Goal: Transaction & Acquisition: Purchase product/service

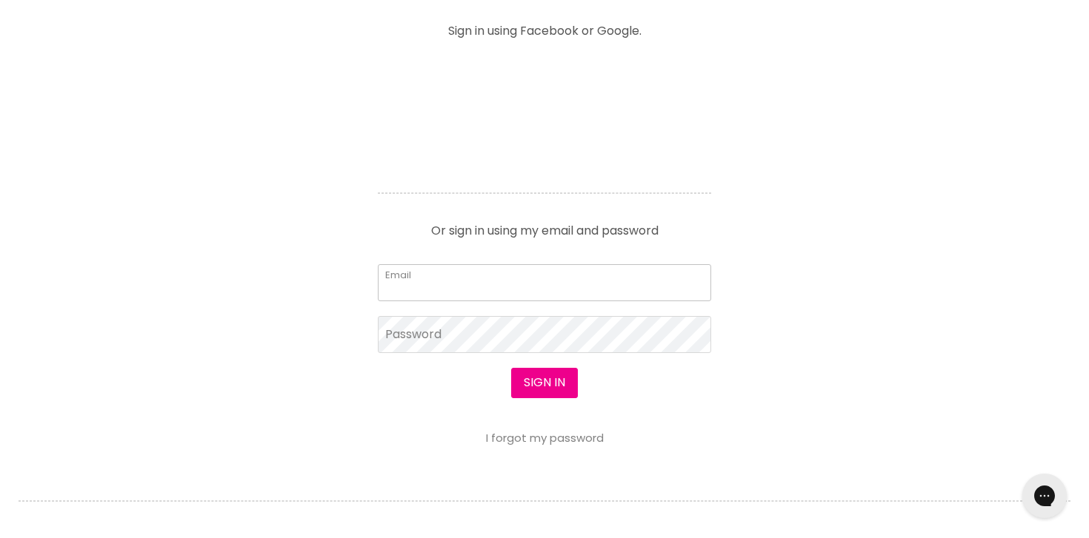
click at [472, 279] on input "Email" at bounding box center [544, 282] width 333 height 37
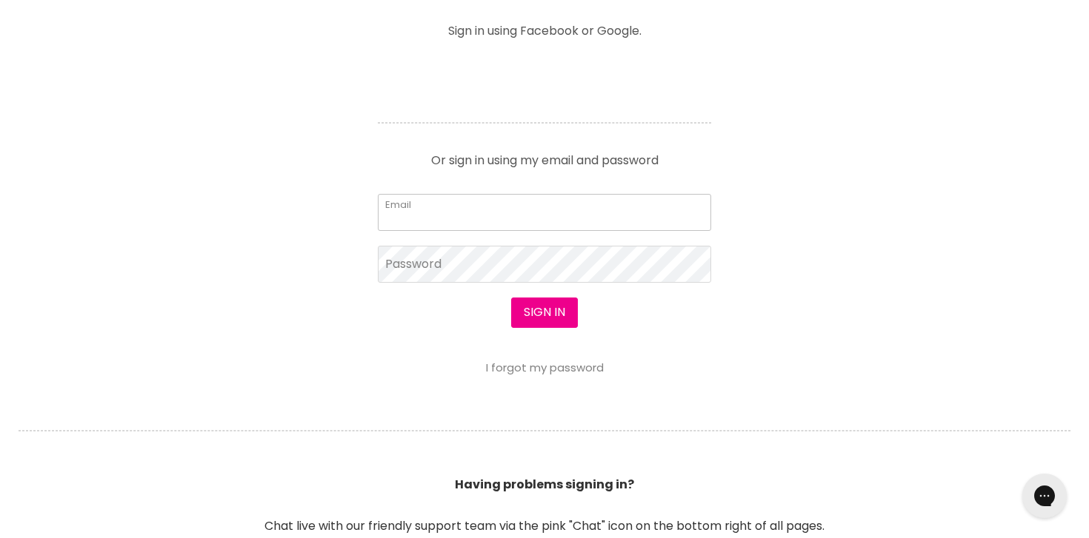
click at [544, 225] on input "Email" at bounding box center [544, 212] width 333 height 37
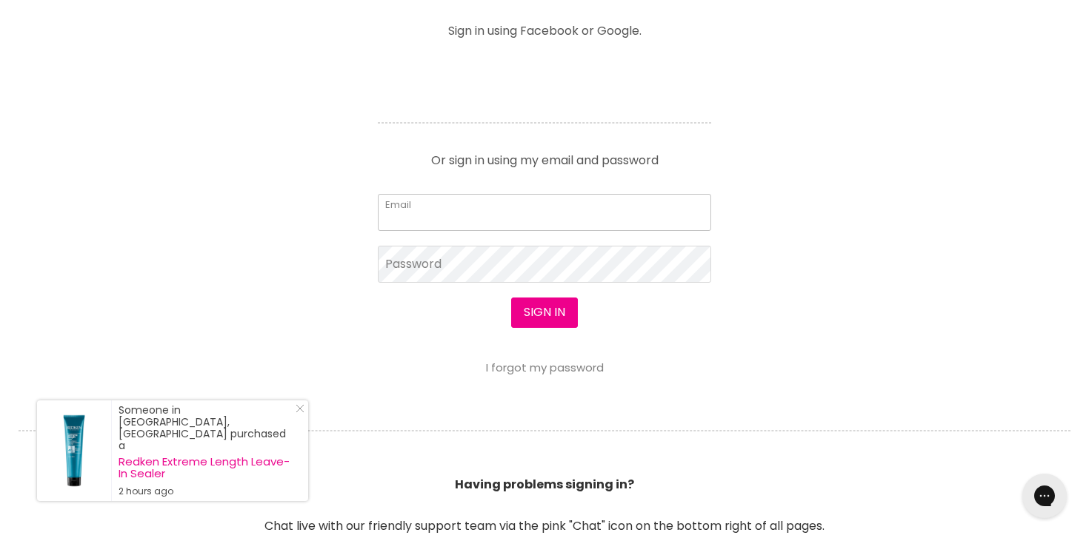
type input "teristelegram@gmail.com"
click at [536, 305] on button "Sign in" at bounding box center [544, 313] width 67 height 30
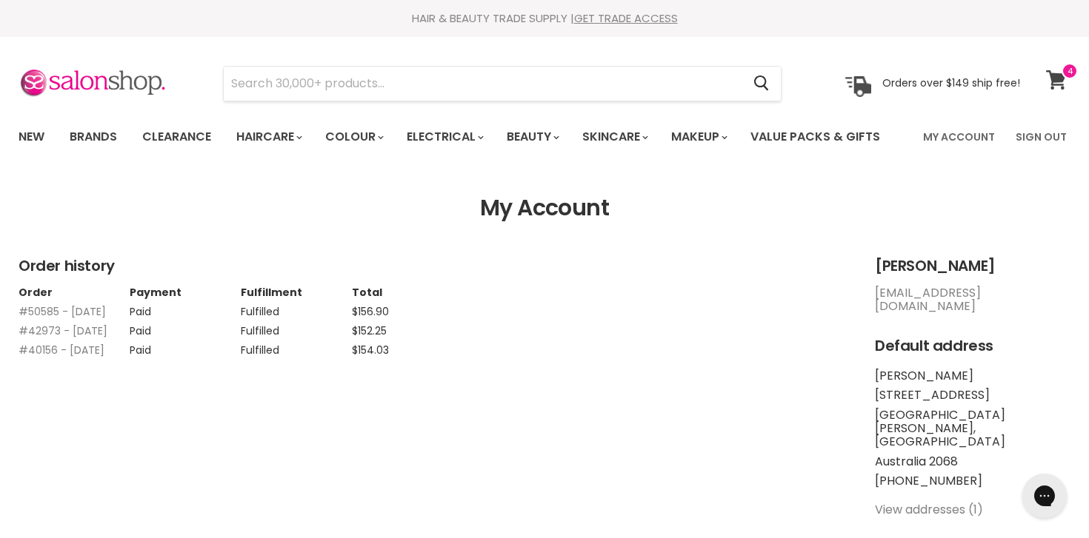
click at [1061, 82] on icon at bounding box center [1056, 79] width 21 height 19
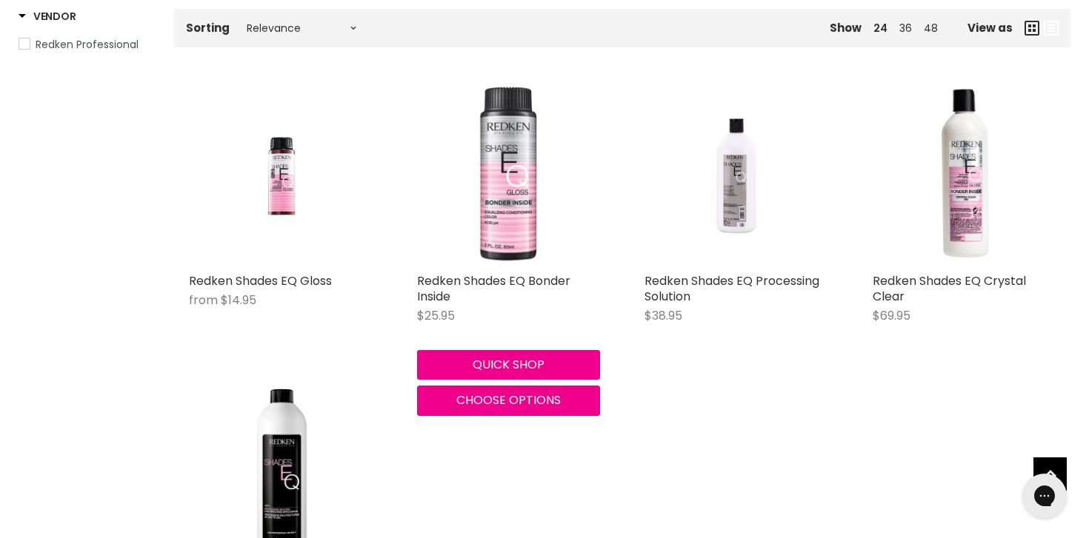
scroll to position [261, 0]
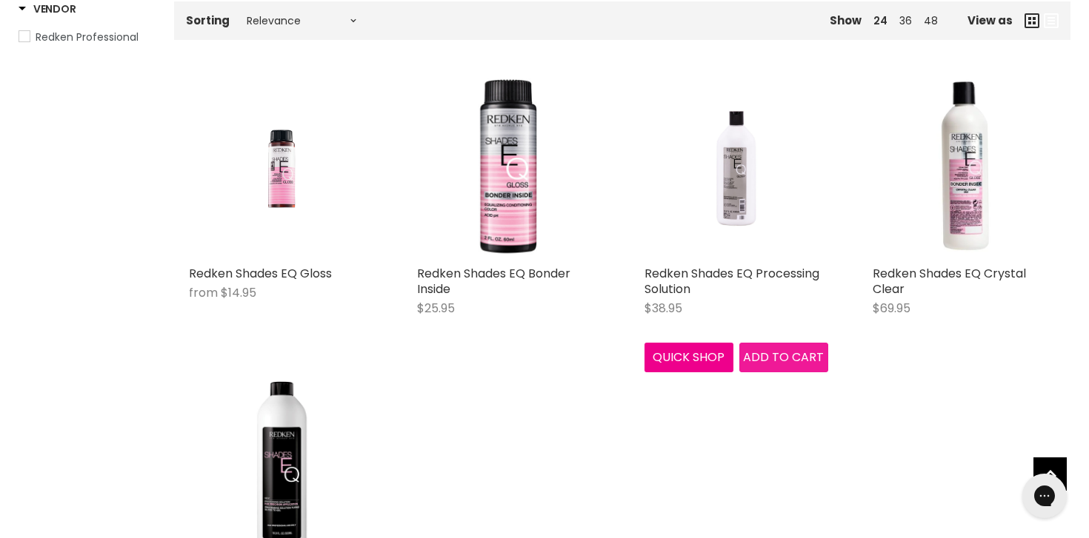
click at [778, 363] on span "Add to cart" at bounding box center [783, 357] width 81 height 17
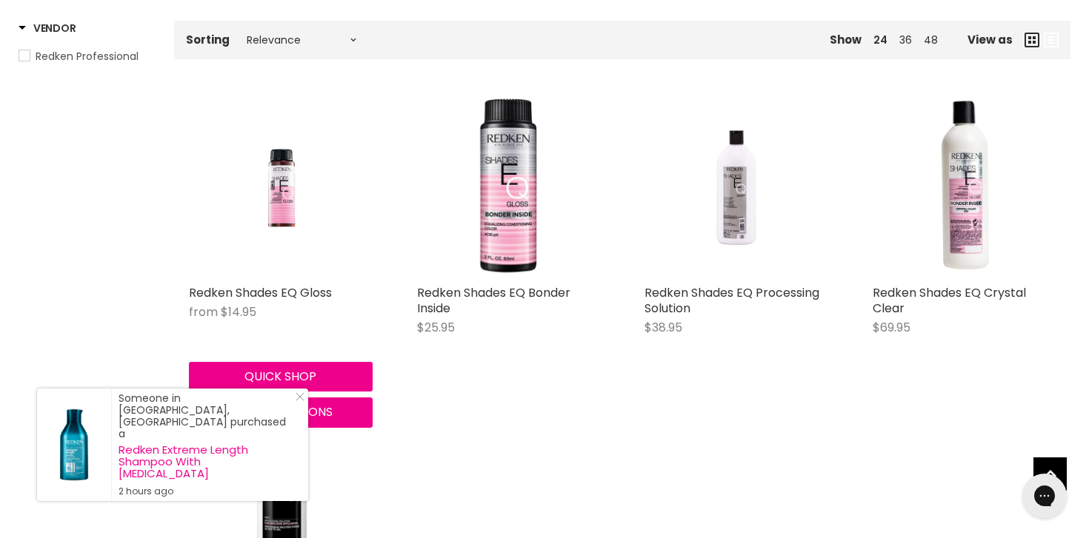
scroll to position [272, 0]
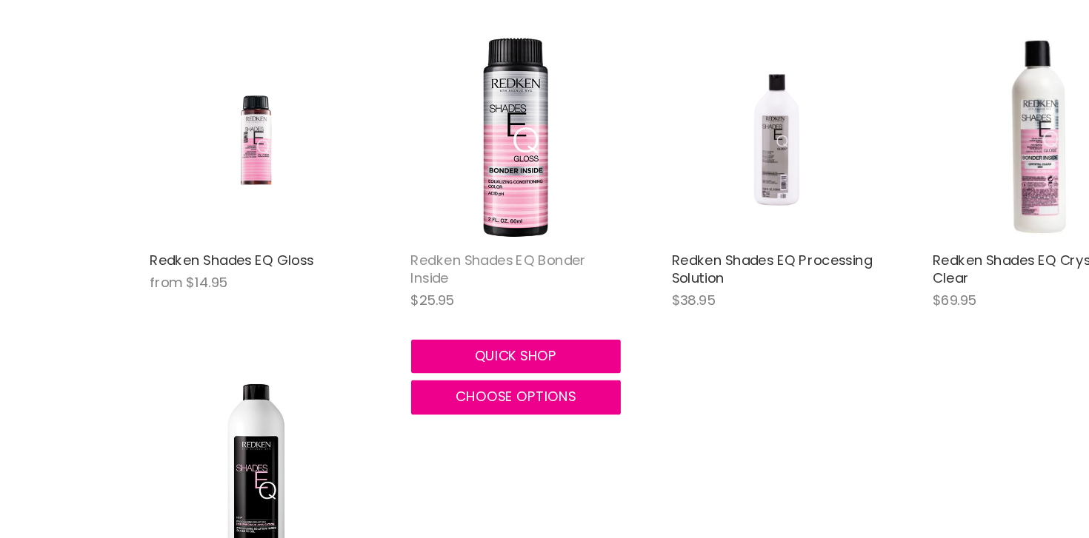
click at [501, 261] on link "Redken Shades EQ Bonder Inside" at bounding box center [493, 270] width 153 height 33
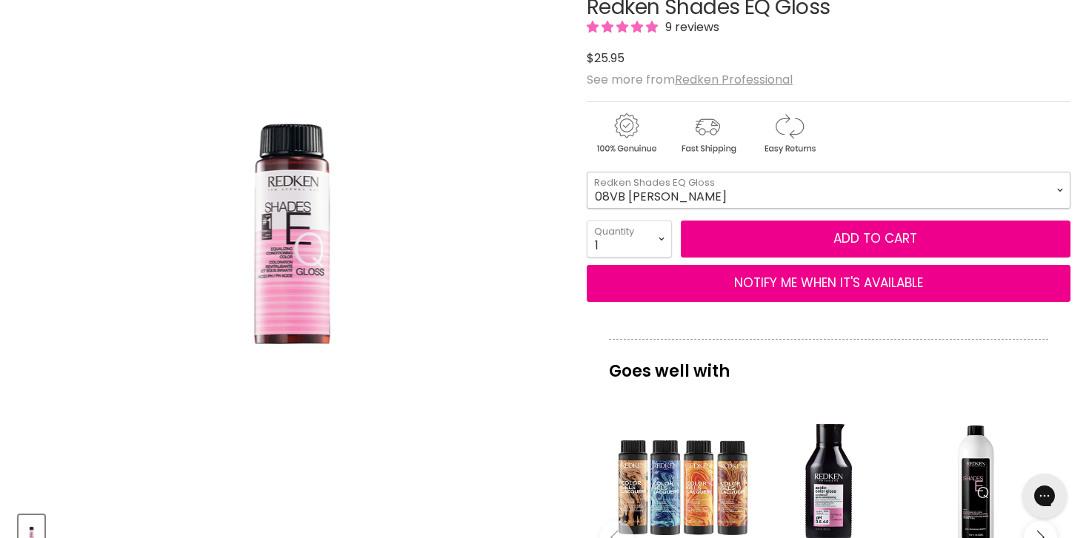
click at [704, 198] on select "08VB [PERSON_NAME] 05V Cosmic Violet 06VB [GEOGRAPHIC_DATA] 04NA Storm Cloud 06…" at bounding box center [829, 190] width 484 height 37
click at [587, 172] on select "08VB [PERSON_NAME] 05V Cosmic Violet 06VB [GEOGRAPHIC_DATA] 04NA Storm Cloud 06…" at bounding box center [829, 190] width 484 height 37
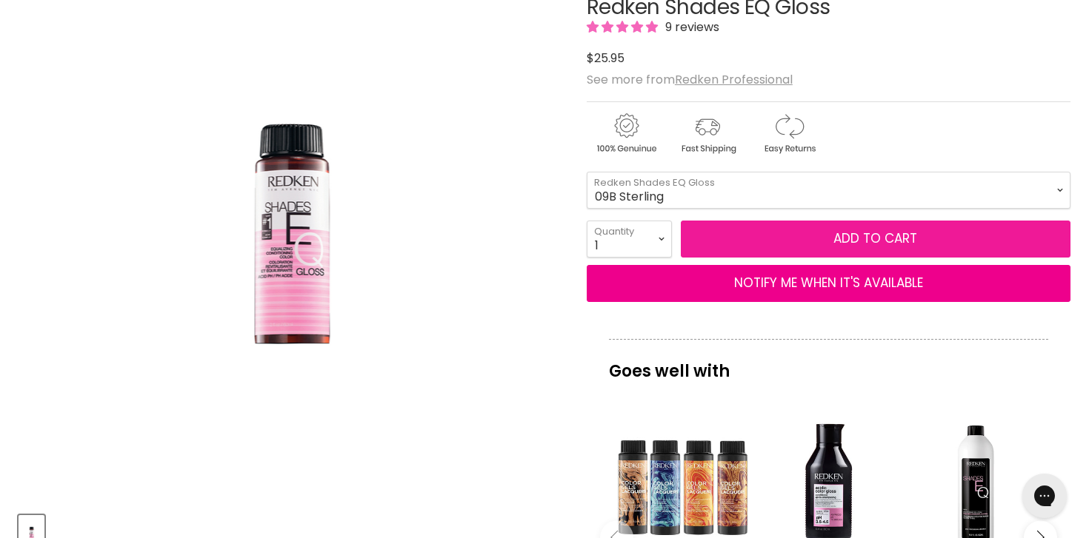
click at [750, 229] on button "Add to cart" at bounding box center [876, 239] width 390 height 37
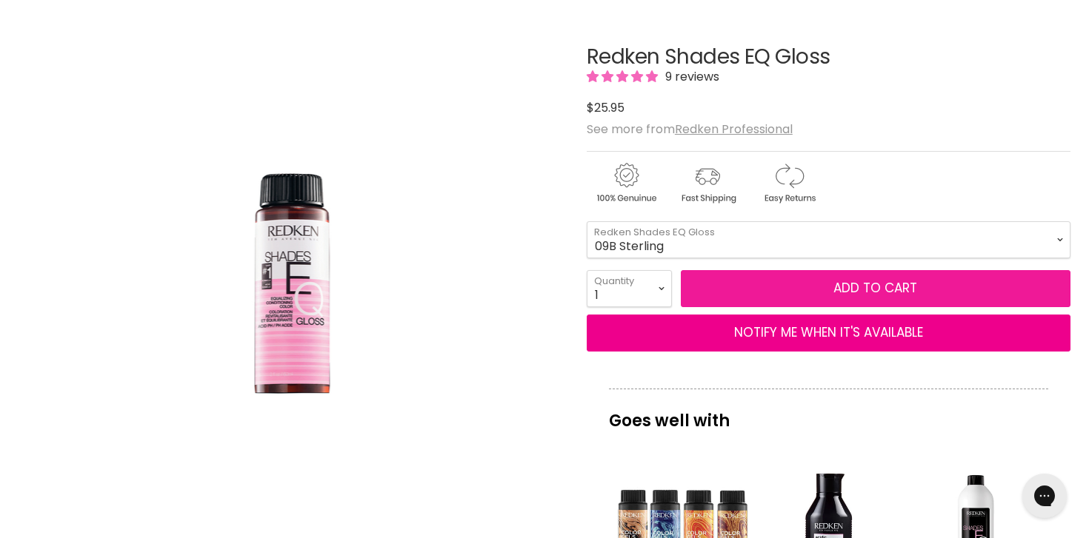
scroll to position [176, 0]
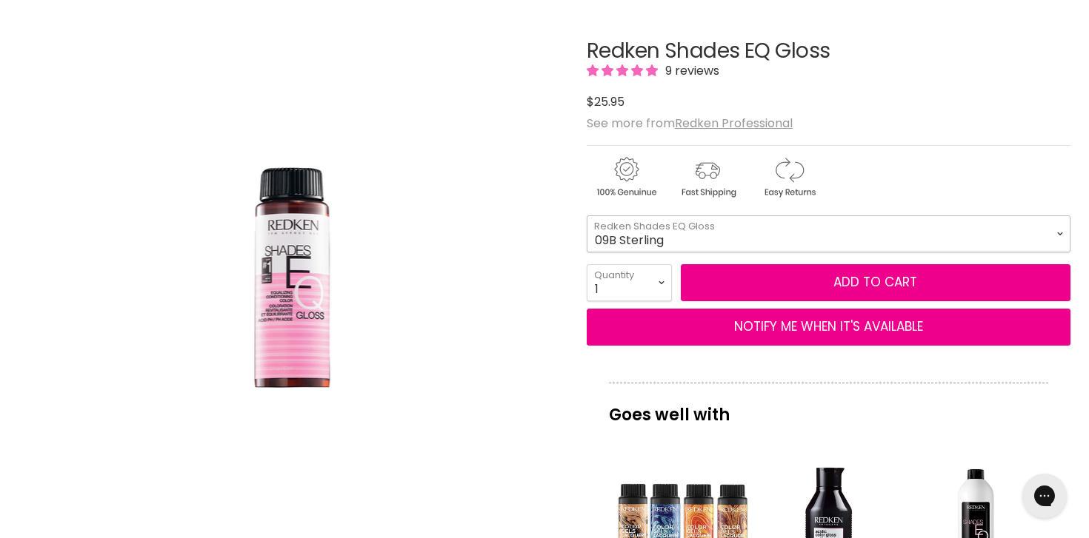
click at [727, 232] on select "08VB Violet Frost 05V Cosmic Violet 06VB Violet Lagoon 04NA Storm Cloud 06NA Gr…" at bounding box center [829, 234] width 484 height 37
click at [587, 216] on select "08VB [PERSON_NAME] 05V Cosmic Violet 06VB [GEOGRAPHIC_DATA] 04NA Storm Cloud 06…" at bounding box center [829, 234] width 484 height 37
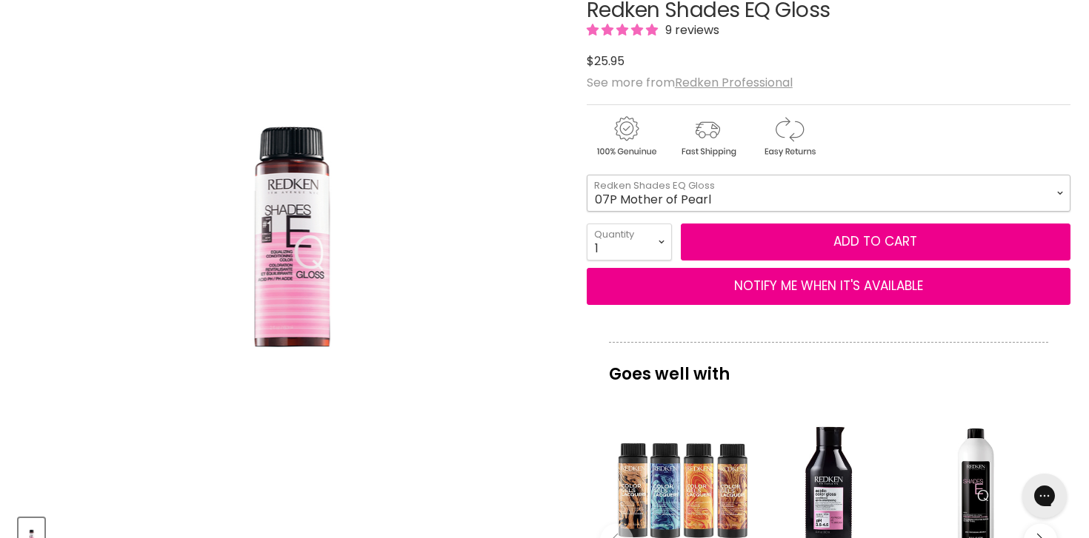
scroll to position [109, 0]
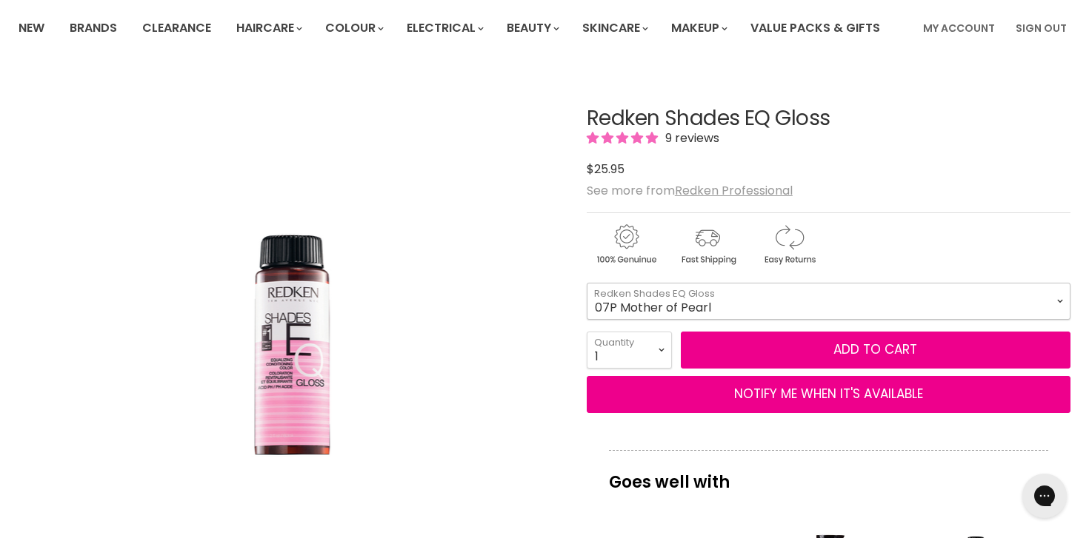
click at [746, 297] on select "08VB [PERSON_NAME] 05V Cosmic Violet 06VB [GEOGRAPHIC_DATA] 04NA Storm Cloud 06…" at bounding box center [829, 301] width 484 height 37
click at [587, 283] on select "08VB [PERSON_NAME] 05V Cosmic Violet 06VB [GEOGRAPHIC_DATA] 04NA Storm Cloud 06…" at bounding box center [829, 301] width 484 height 37
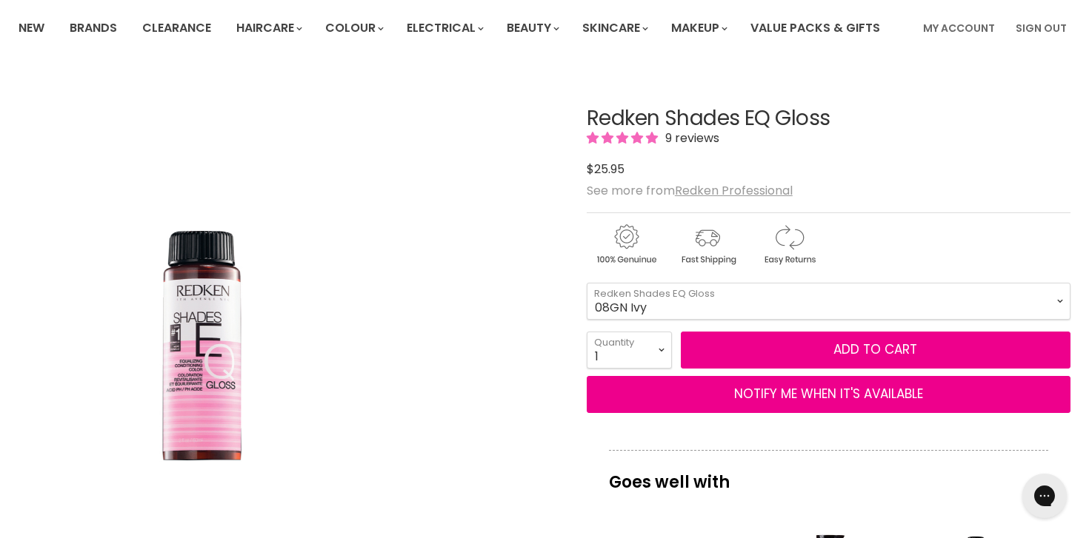
click at [396, 244] on img "Redken Shades EQ Gloss image. Click or Scroll to Zoom." at bounding box center [289, 340] width 346 height 518
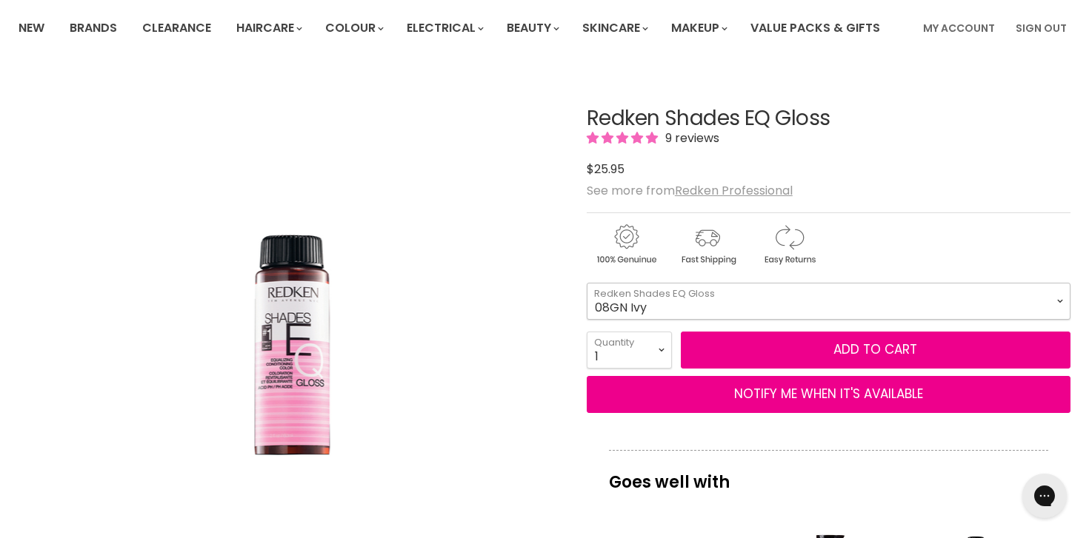
click at [827, 300] on select "08VB [PERSON_NAME] 05V Cosmic Violet 06VB [GEOGRAPHIC_DATA] 04NA Storm Cloud 06…" at bounding box center [829, 301] width 484 height 37
select select "08VB [PERSON_NAME]"
click at [587, 283] on select "08VB [PERSON_NAME] 05V Cosmic Violet 06VB [GEOGRAPHIC_DATA] 04NA Storm Cloud 06…" at bounding box center [829, 301] width 484 height 37
click at [907, 217] on div "Main content" at bounding box center [829, 242] width 484 height 58
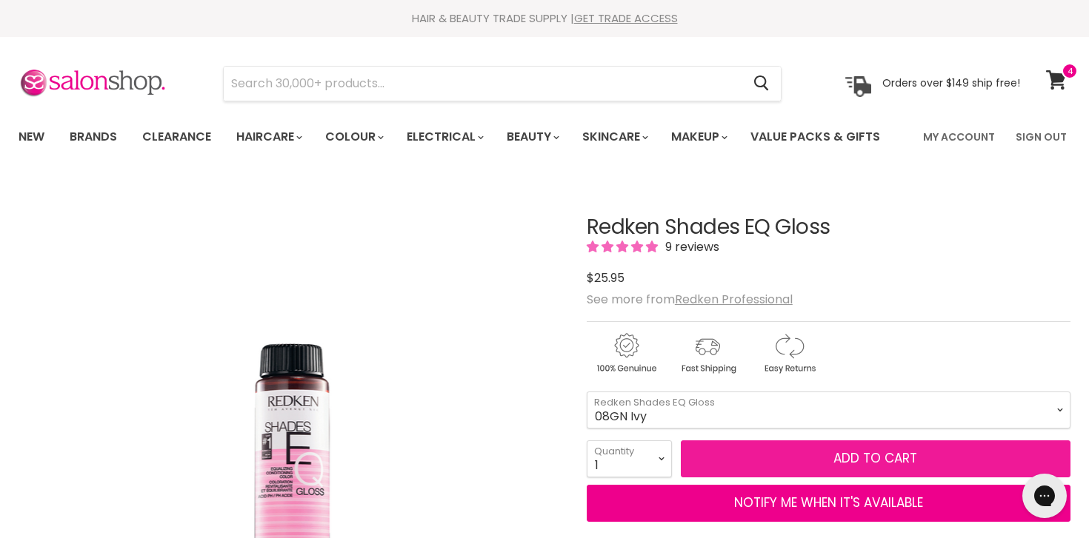
click at [767, 460] on button "Add to cart" at bounding box center [876, 459] width 390 height 37
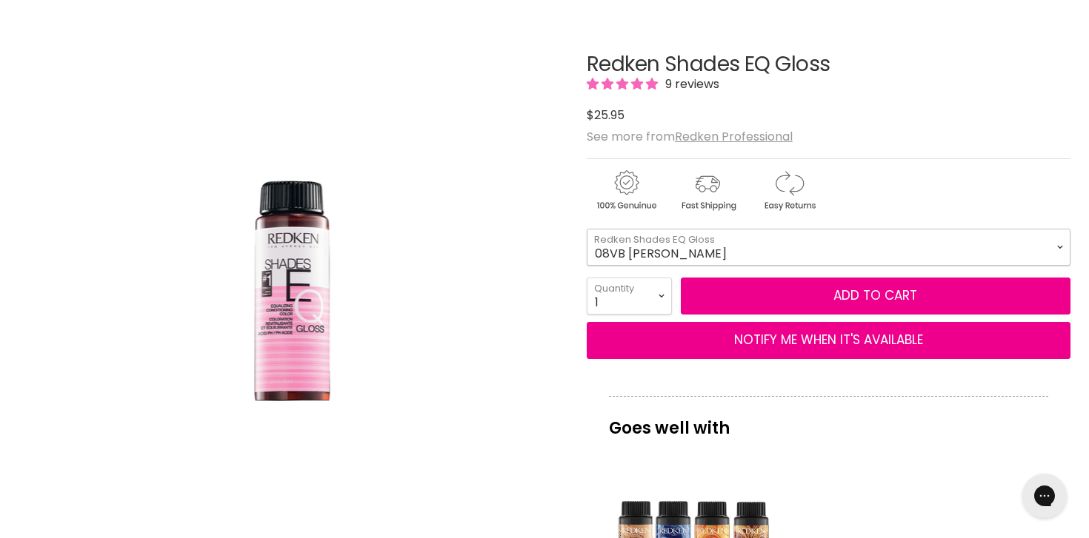
click at [818, 246] on select "08VB [PERSON_NAME] 05V Cosmic Violet 06VB [GEOGRAPHIC_DATA] 04NA Storm Cloud 06…" at bounding box center [829, 247] width 484 height 37
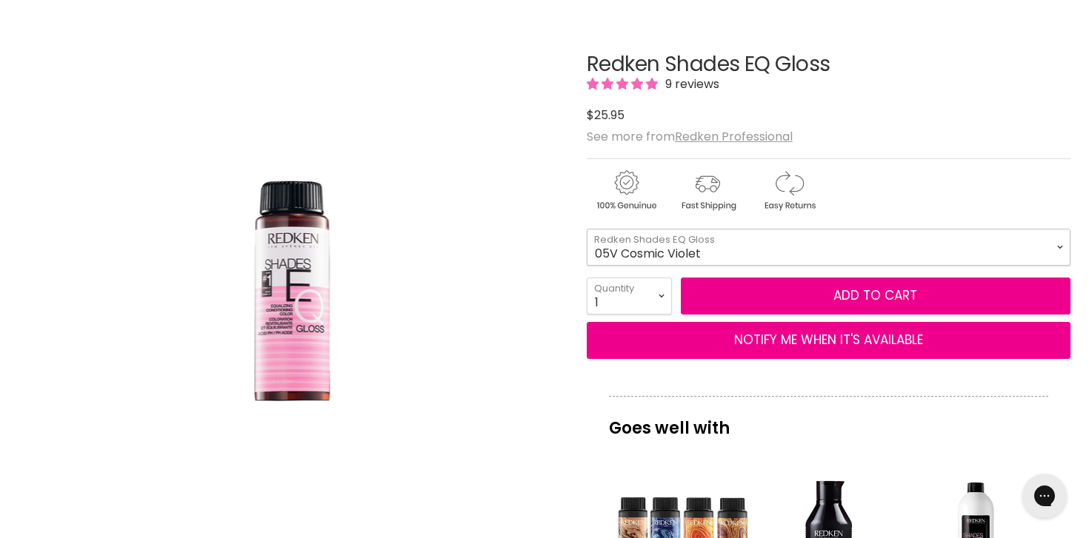
click at [587, 229] on select "08VB [PERSON_NAME] 05V Cosmic Violet 06VB [GEOGRAPHIC_DATA] 04NA Storm Cloud 06…" at bounding box center [829, 247] width 484 height 37
click at [817, 244] on select "08VB [PERSON_NAME] 05V Cosmic Violet 06VB [GEOGRAPHIC_DATA] 04NA Storm Cloud 06…" at bounding box center [829, 247] width 484 height 37
click at [587, 229] on select "08VB Violet Frost 05V Cosmic Violet 06VB Violet Lagoon 04NA Storm Cloud 06NA Gr…" at bounding box center [829, 247] width 484 height 37
click at [792, 247] on select "08VB Violet Frost 05V Cosmic Violet 06VB Violet Lagoon 04NA Storm Cloud 06NA Gr…" at bounding box center [829, 247] width 484 height 37
click at [587, 229] on select "08VB Violet Frost 05V Cosmic Violet 06VB Violet Lagoon 04NA Storm Cloud 06NA Gr…" at bounding box center [829, 247] width 484 height 37
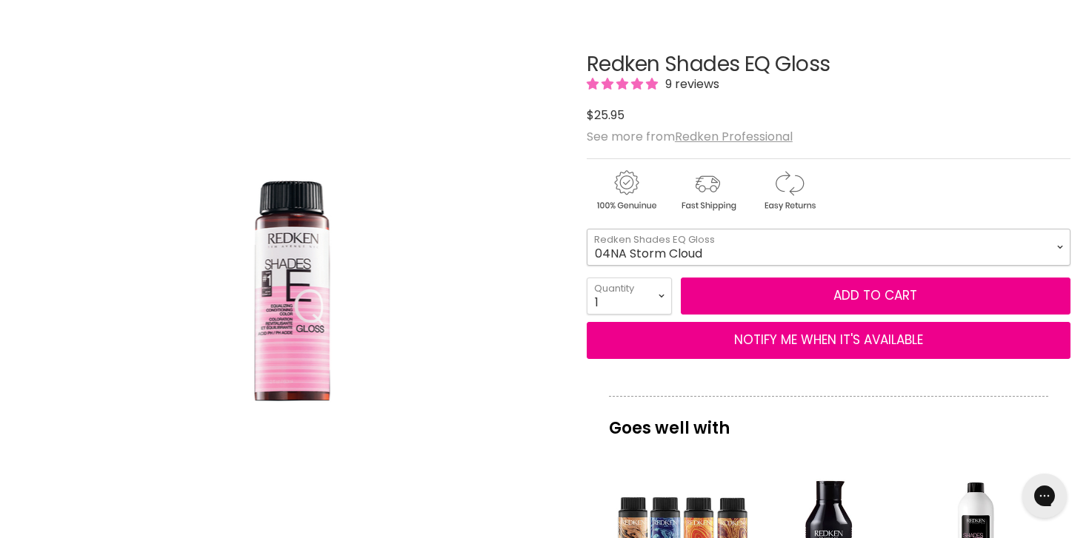
click at [785, 259] on select "08VB Violet Frost 05V Cosmic Violet 06VB Violet Lagoon 04NA Storm Cloud 06NA Gr…" at bounding box center [829, 247] width 484 height 37
click at [587, 229] on select "08VB Violet Frost 05V Cosmic Violet 06VB Violet Lagoon 04NA Storm Cloud 06NA Gr…" at bounding box center [829, 247] width 484 height 37
click at [788, 238] on select "08VB Violet Frost 05V Cosmic Violet 06VB Violet Lagoon 04NA Storm Cloud 06NA Gr…" at bounding box center [829, 247] width 484 height 37
click at [587, 229] on select "08VB Violet Frost 05V Cosmic Violet 06VB Violet Lagoon 04NA Storm Cloud 06NA Gr…" at bounding box center [829, 247] width 484 height 37
click at [780, 256] on select "08VB Violet Frost 05V Cosmic Violet 06VB Violet Lagoon 04NA Storm Cloud 06NA Gr…" at bounding box center [829, 247] width 484 height 37
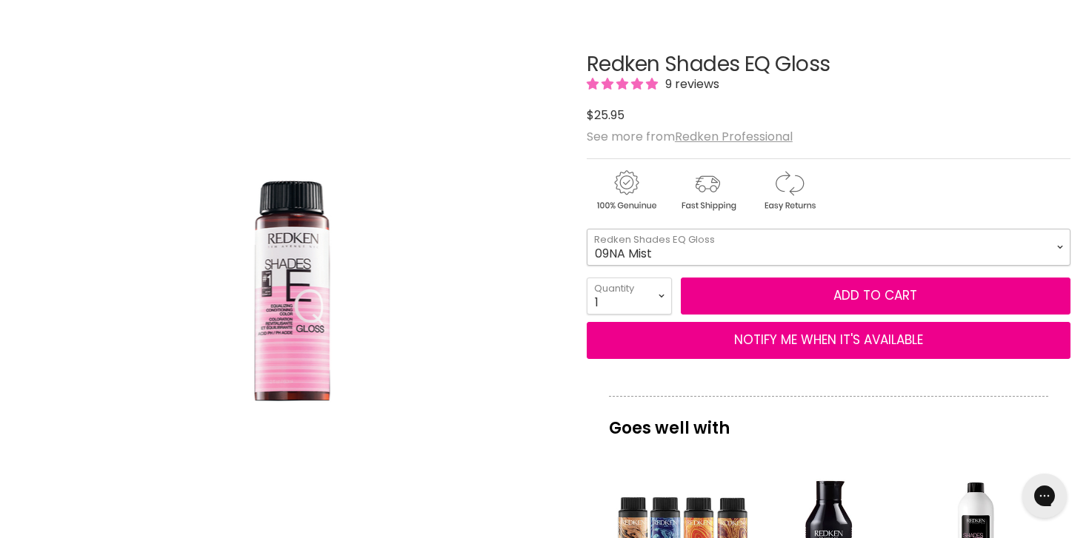
click at [587, 229] on select "08VB [PERSON_NAME] 05V Cosmic Violet 06VB [GEOGRAPHIC_DATA] 04NA Storm Cloud 06…" at bounding box center [829, 247] width 484 height 37
click at [759, 244] on select "08VB Violet Frost 05V Cosmic Violet 06VB Violet Lagoon 04NA Storm Cloud 06NA Gr…" at bounding box center [829, 247] width 484 height 37
click at [587, 229] on select "08VB Violet Frost 05V Cosmic Violet 06VB Violet Lagoon 04NA Storm Cloud 06NA Gr…" at bounding box center [829, 247] width 484 height 37
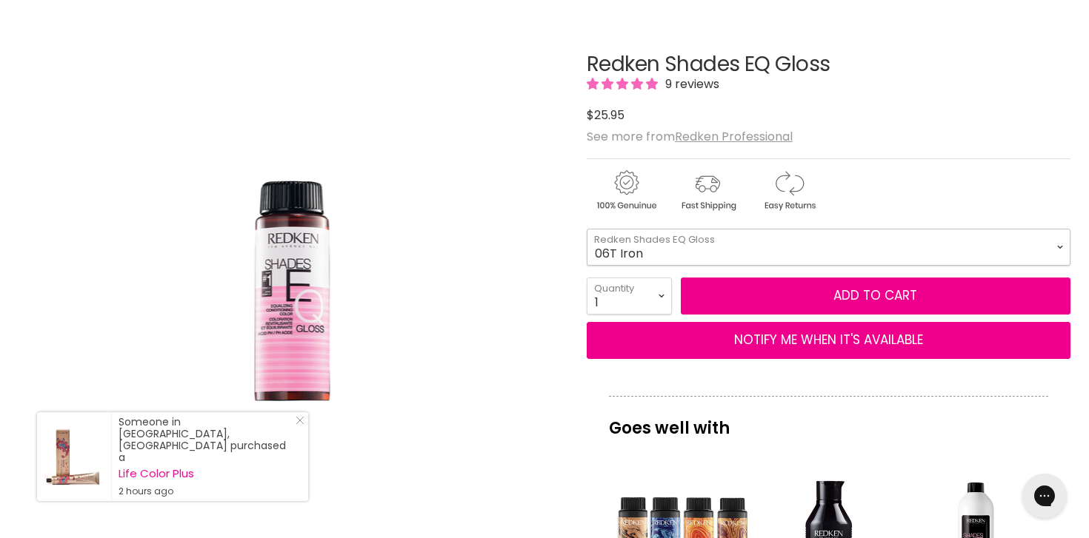
click at [744, 255] on select "08VB Violet Frost 05V Cosmic Violet 06VB Violet Lagoon 04NA Storm Cloud 06NA Gr…" at bounding box center [829, 247] width 484 height 37
click at [587, 229] on select "08VB Violet Frost 05V Cosmic Violet 06VB Violet Lagoon 04NA Storm Cloud 06NA Gr…" at bounding box center [829, 247] width 484 height 37
click at [744, 244] on select "08VB Violet Frost 05V Cosmic Violet 06VB Violet Lagoon 04NA Storm Cloud 06NA Gr…" at bounding box center [829, 247] width 484 height 37
click at [587, 229] on select "08VB Violet Frost 05V Cosmic Violet 06VB Violet Lagoon 04NA Storm Cloud 06NA Gr…" at bounding box center [829, 247] width 484 height 37
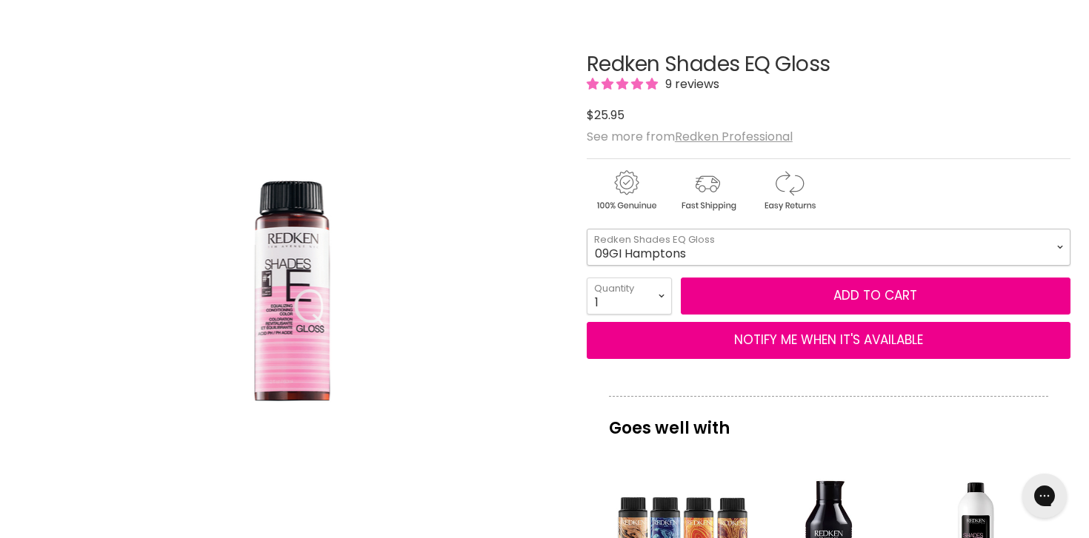
click at [747, 242] on select "08VB Violet Frost 05V Cosmic Violet 06VB Violet Lagoon 04NA Storm Cloud 06NA Gr…" at bounding box center [829, 247] width 484 height 37
click at [587, 229] on select "08VB Violet Frost 05V Cosmic Violet 06VB Violet Lagoon 04NA Storm Cloud 06NA Gr…" at bounding box center [829, 247] width 484 height 37
click at [696, 249] on select "08VB Violet Frost 05V Cosmic Violet 06VB Violet Lagoon 04NA Storm Cloud 06NA Gr…" at bounding box center [829, 247] width 484 height 37
click at [587, 229] on select "08VB Violet Frost 05V Cosmic Violet 06VB Violet Lagoon 04NA Storm Cloud 06NA Gr…" at bounding box center [829, 247] width 484 height 37
click at [697, 255] on select "08VB Violet Frost 05V Cosmic Violet 06VB Violet Lagoon 04NA Storm Cloud 06NA Gr…" at bounding box center [829, 247] width 484 height 37
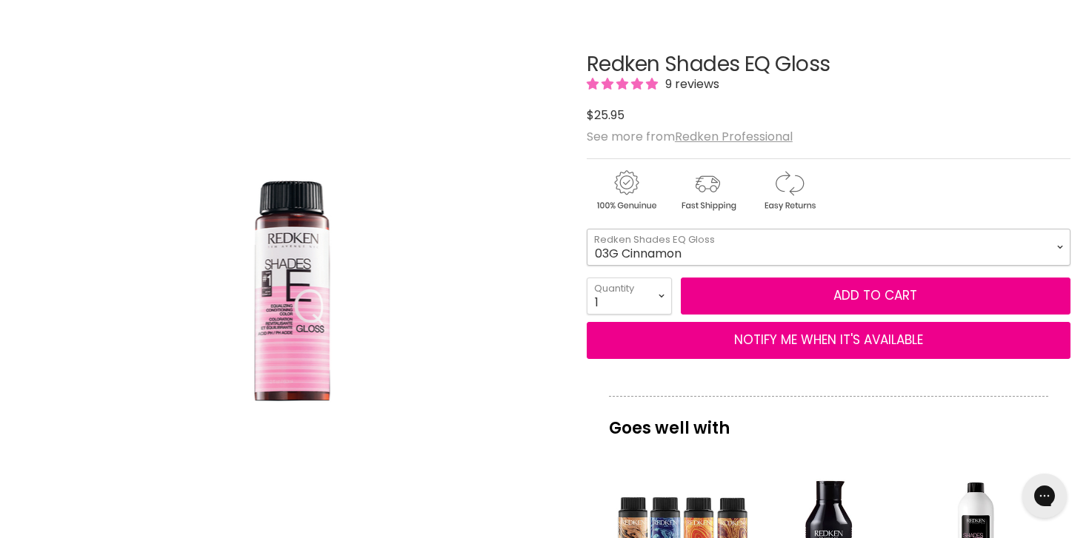
click at [587, 229] on select "08VB Violet Frost 05V Cosmic Violet 06VB Violet Lagoon 04NA Storm Cloud 06NA Gr…" at bounding box center [829, 247] width 484 height 37
select select "03G Cinnamon"
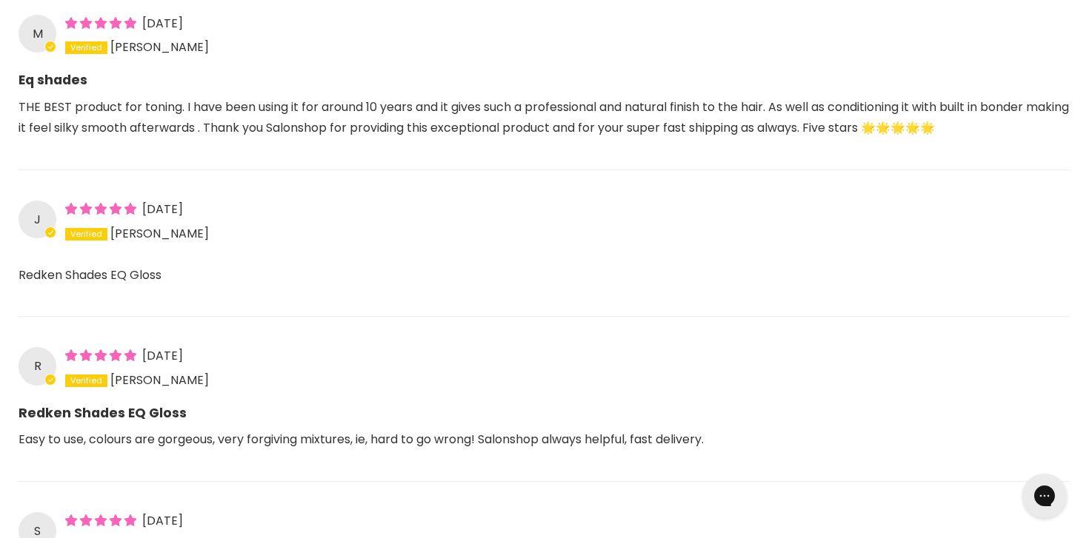
scroll to position [1521, 0]
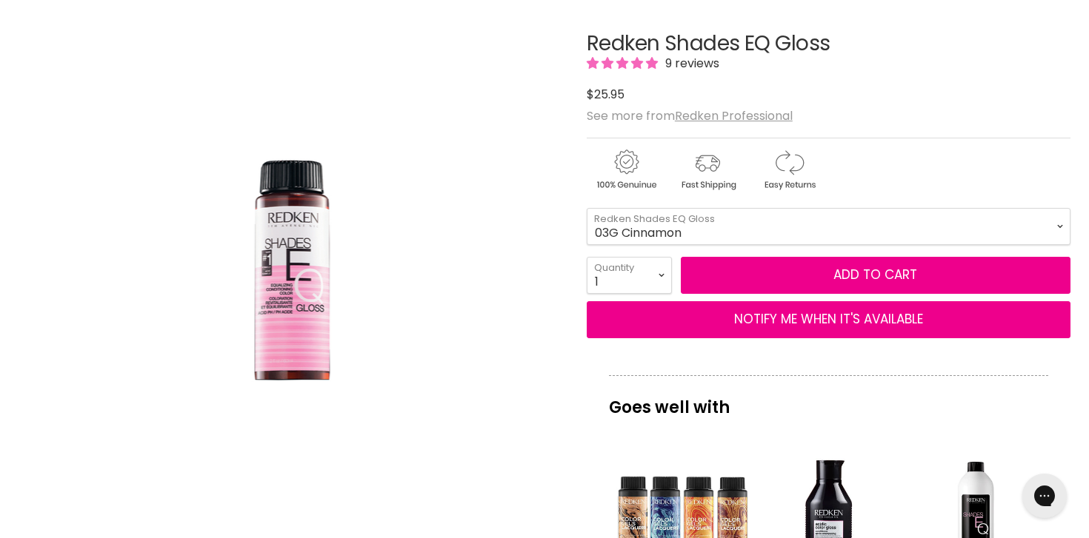
scroll to position [179, 0]
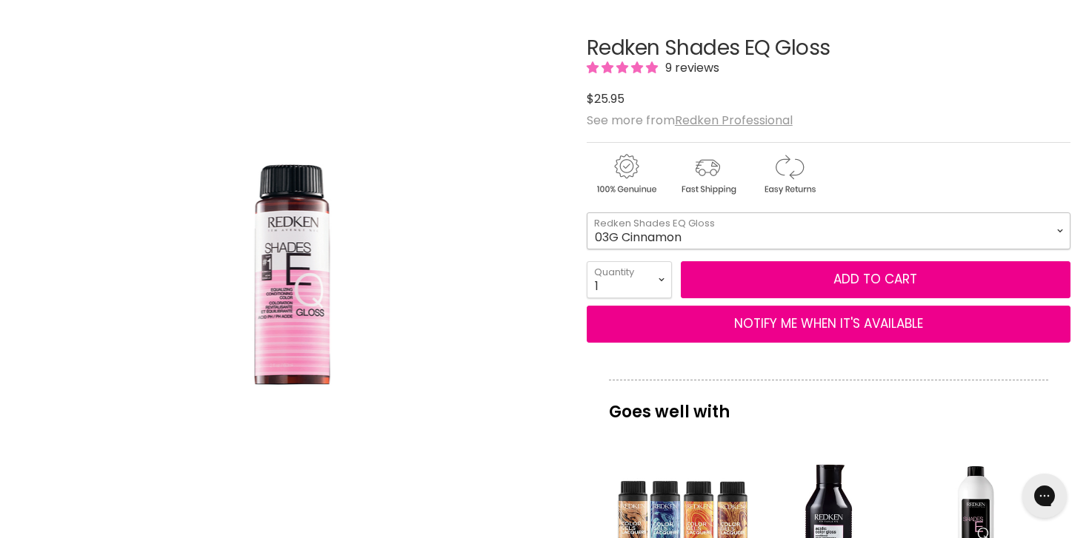
click at [747, 239] on select "08VB [PERSON_NAME] 05V Cosmic Violet 06VB [GEOGRAPHIC_DATA] 04NA Storm Cloud 06…" at bounding box center [829, 231] width 484 height 37
click at [587, 213] on select "08VB [PERSON_NAME] 05V Cosmic Violet 06VB [GEOGRAPHIC_DATA] 04NA Storm Cloud 06…" at bounding box center [829, 231] width 484 height 37
click at [739, 242] on select "08VB [PERSON_NAME] 05V Cosmic Violet 06VB [GEOGRAPHIC_DATA] 04NA Storm Cloud 06…" at bounding box center [829, 231] width 484 height 37
click at [587, 213] on select "08VB [PERSON_NAME] 05V Cosmic Violet 06VB [GEOGRAPHIC_DATA] 04NA Storm Cloud 06…" at bounding box center [829, 231] width 484 height 37
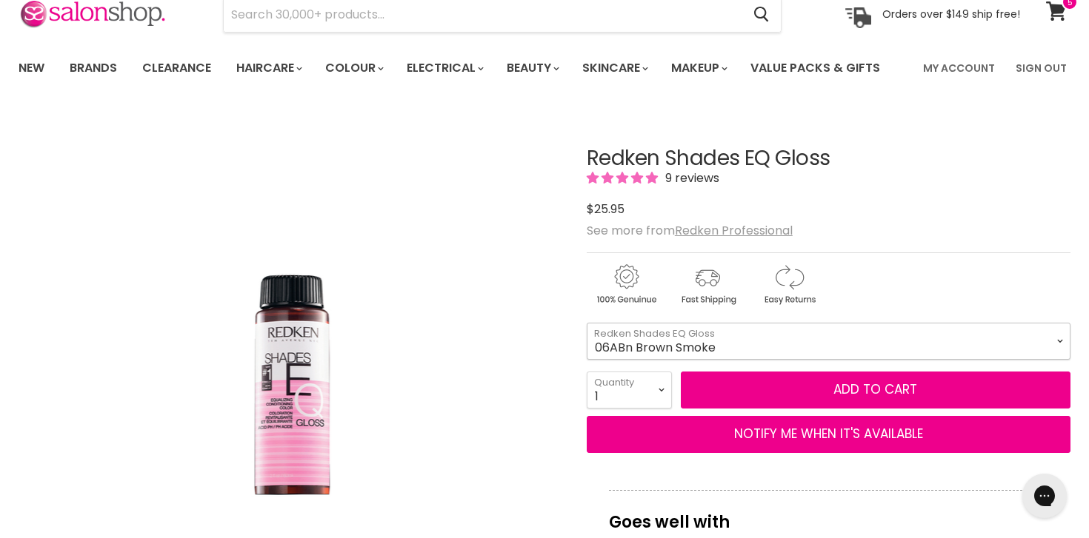
scroll to position [73, 0]
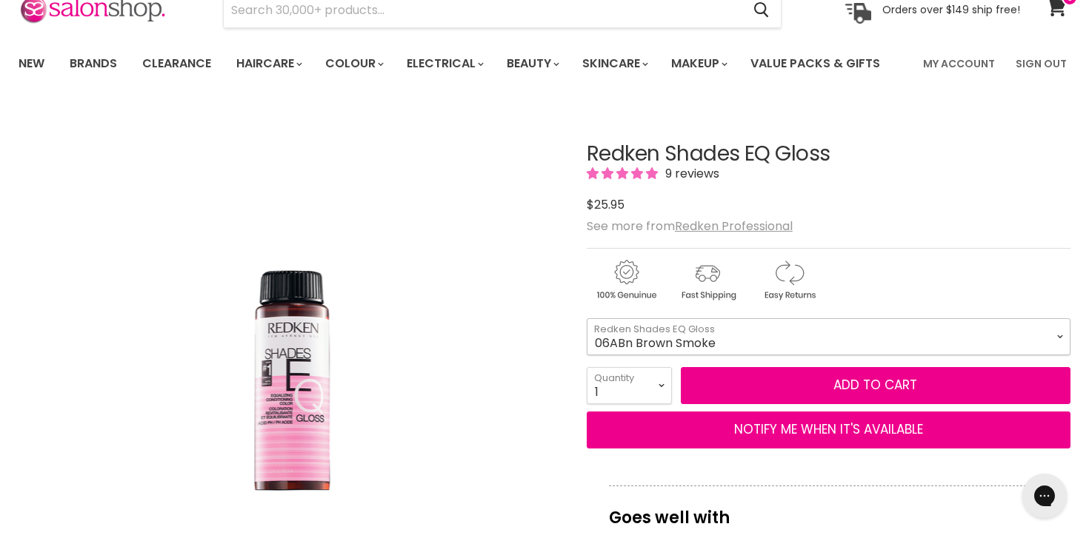
click at [710, 332] on select "08VB [PERSON_NAME] 05V Cosmic Violet 06VB [GEOGRAPHIC_DATA] 04NA Storm Cloud 06…" at bounding box center [829, 336] width 484 height 37
select select "08VB [PERSON_NAME]"
click at [587, 318] on select "08VB [PERSON_NAME] 05V Cosmic Violet 06VB [GEOGRAPHIC_DATA] 04NA Storm Cloud 06…" at bounding box center [829, 336] width 484 height 37
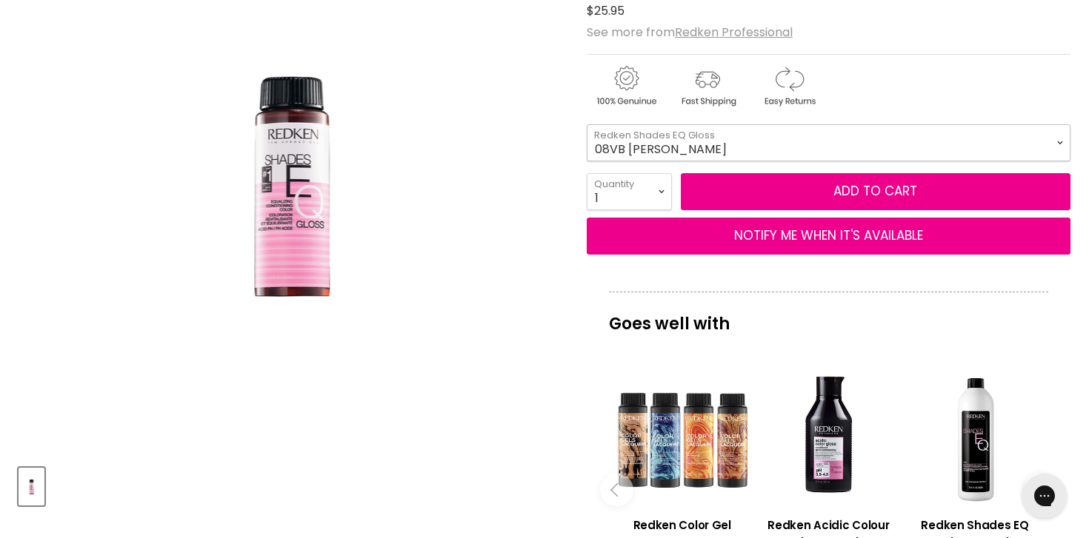
click at [892, 144] on select "08VB [PERSON_NAME] 05V Cosmic Violet 06VB [GEOGRAPHIC_DATA] 04NA Storm Cloud 06…" at bounding box center [829, 142] width 484 height 37
click at [587, 124] on select "08VB [PERSON_NAME] 05V Cosmic Violet 06VB [GEOGRAPHIC_DATA] 04NA Storm Cloud 06…" at bounding box center [829, 142] width 484 height 37
click at [879, 147] on select "08VB [PERSON_NAME] 05V Cosmic Violet 06VB [GEOGRAPHIC_DATA] 04NA Storm Cloud 06…" at bounding box center [829, 142] width 484 height 37
click at [587, 124] on select "08VB [PERSON_NAME] 05V Cosmic Violet 06VB [GEOGRAPHIC_DATA] 04NA Storm Cloud 06…" at bounding box center [829, 142] width 484 height 37
click at [869, 142] on select "08VB [PERSON_NAME] 05V Cosmic Violet 06VB [GEOGRAPHIC_DATA] 04NA Storm Cloud 06…" at bounding box center [829, 142] width 484 height 37
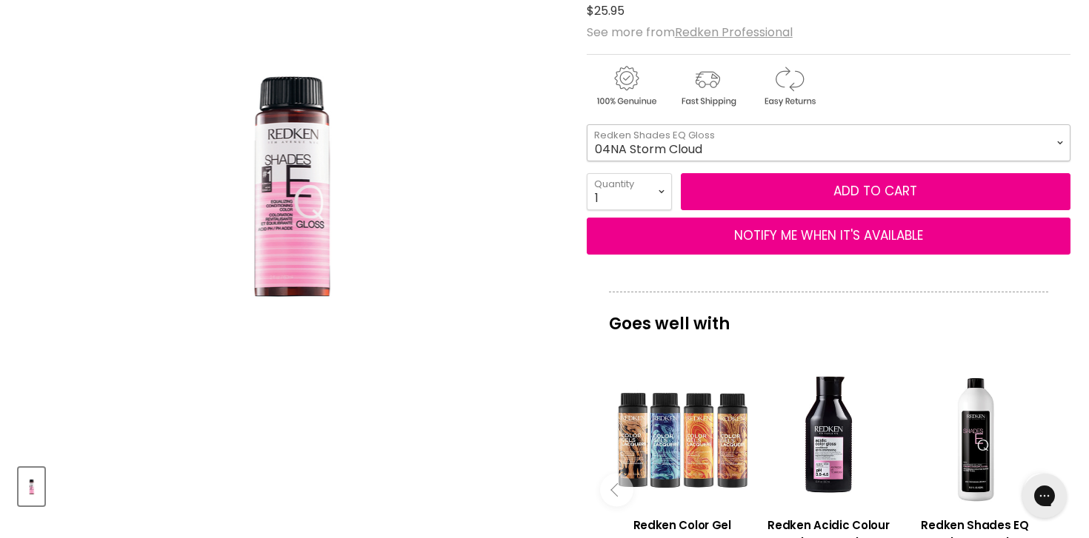
click at [587, 124] on select "08VB [PERSON_NAME] 05V Cosmic Violet 06VB [GEOGRAPHIC_DATA] 04NA Storm Cloud 06…" at bounding box center [829, 142] width 484 height 37
click at [864, 147] on select "08VB [PERSON_NAME] 05V Cosmic Violet 06VB [GEOGRAPHIC_DATA] 04NA Storm Cloud 06…" at bounding box center [829, 142] width 484 height 37
click at [587, 124] on select "08VB Violet Frost 05V Cosmic Violet 06VB Violet Lagoon 04NA Storm Cloud 06NA Gr…" at bounding box center [829, 142] width 484 height 37
select select "06NA Granite"
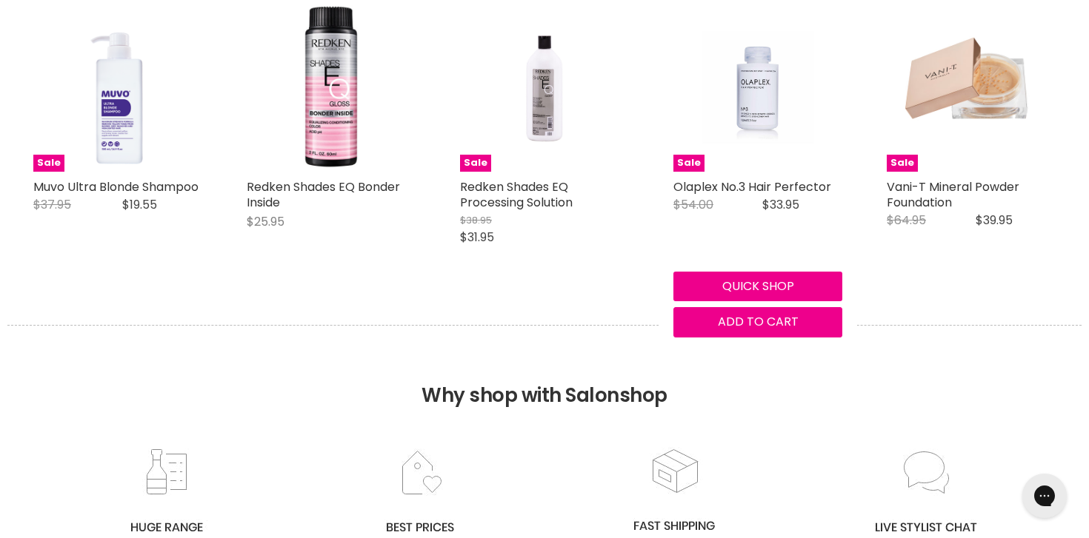
scroll to position [2277, 0]
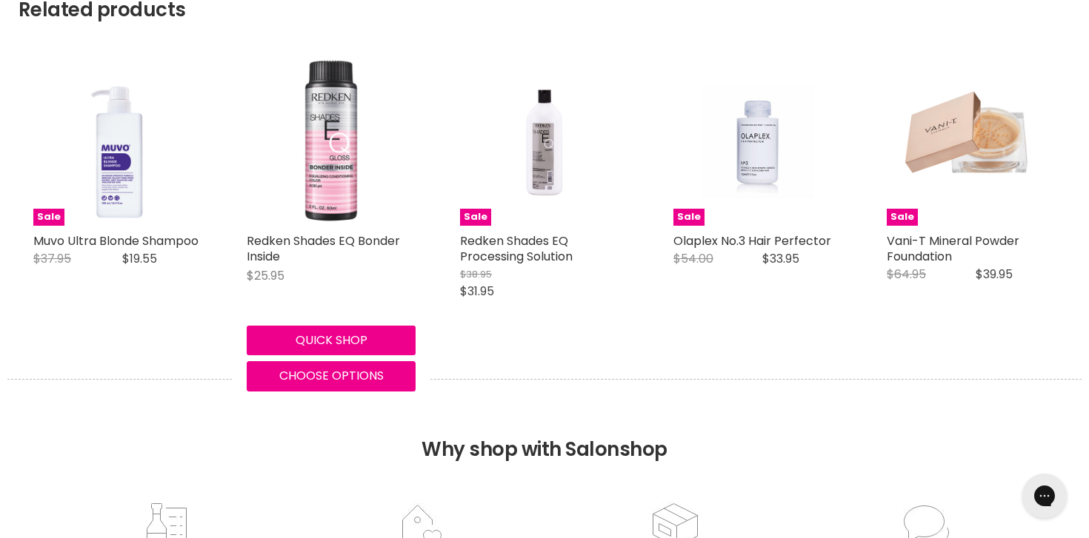
click at [341, 162] on img "Main content" at bounding box center [331, 141] width 169 height 169
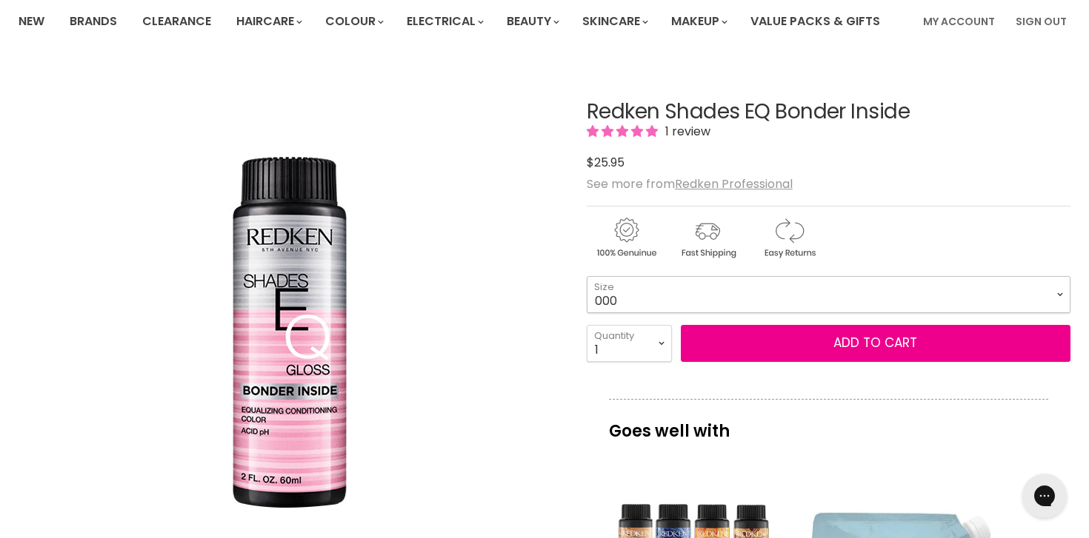
click at [739, 291] on select "000 09N Café Au Lait 09P Opal Glow 09T Chrome 09V Platinum Ice 10N Delicate Nat…" at bounding box center [829, 294] width 484 height 37
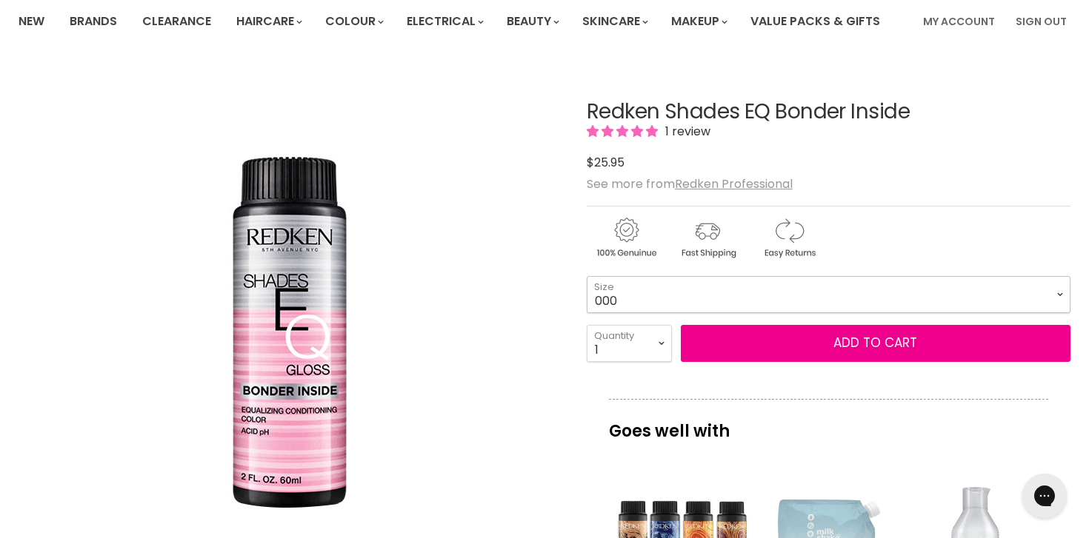
click at [763, 296] on select "000 09N Café Au Lait 09P Opal Glow 09T Chrome 09V Platinum Ice 10N Delicate Nat…" at bounding box center [829, 294] width 484 height 37
click at [587, 276] on select "000 09N Café Au Lait 09P Opal Glow 09T Chrome 09V Platinum Ice 10N Delicate Nat…" at bounding box center [829, 294] width 484 height 37
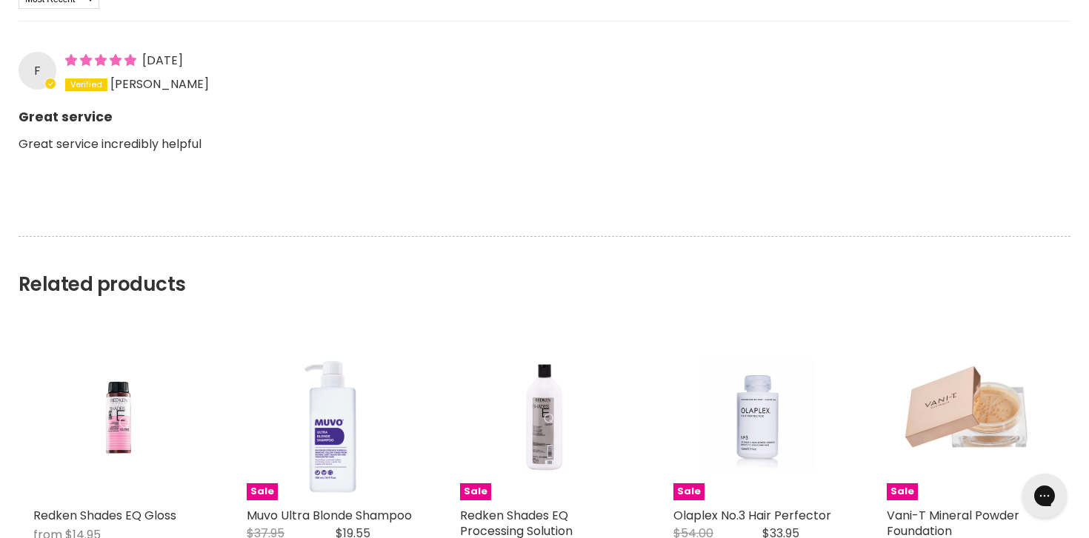
scroll to position [1347, 0]
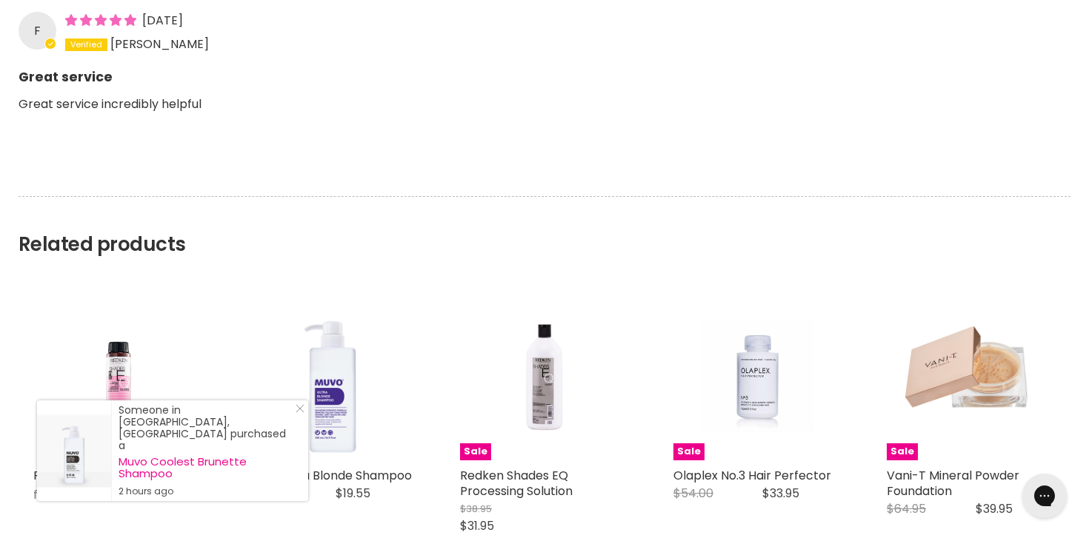
drag, startPoint x: 130, startPoint y: 348, endPoint x: 338, endPoint y: 178, distance: 268.5
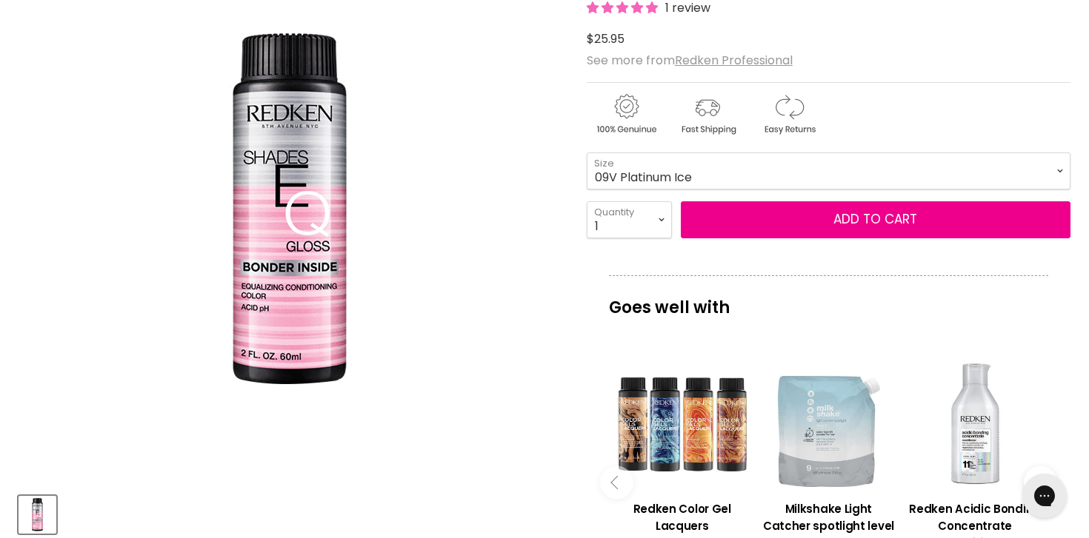
scroll to position [158, 0]
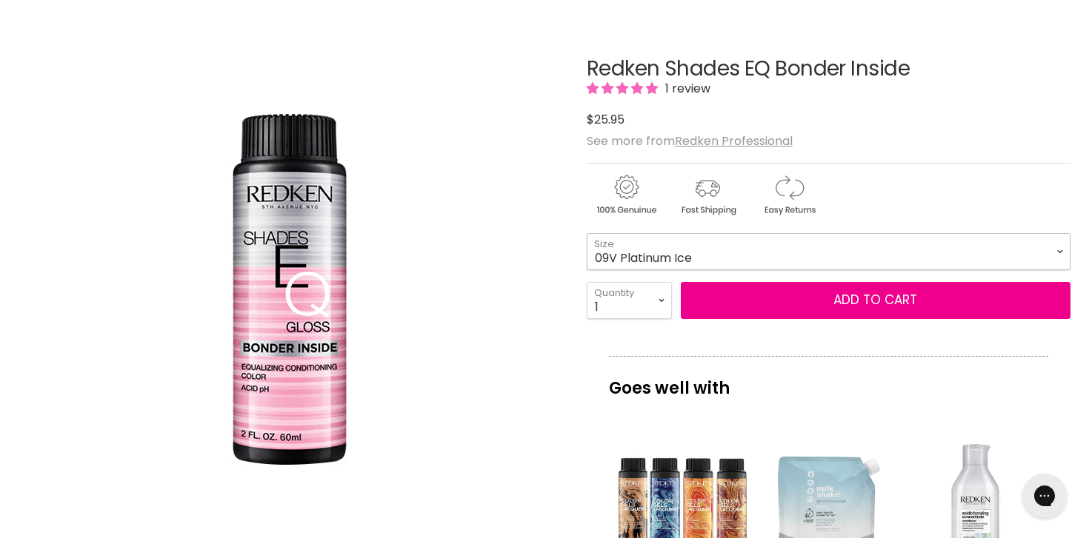
click at [791, 247] on select "000 09N Café Au Lait 09P Opal Glow 09T Chrome 09V Platinum Ice 10N Delicate Nat…" at bounding box center [829, 251] width 484 height 37
click at [777, 238] on select "000 09N Café Au Lait 09P Opal Glow 09T Chrome 09V Platinum Ice 10N Delicate Nat…" at bounding box center [829, 251] width 484 height 37
click at [587, 233] on select "000 09N Café Au Lait 09P Opal Glow 09T Chrome 09V Platinum Ice 10N Delicate Nat…" at bounding box center [829, 251] width 484 height 37
select select "010P Ivory Pearl"
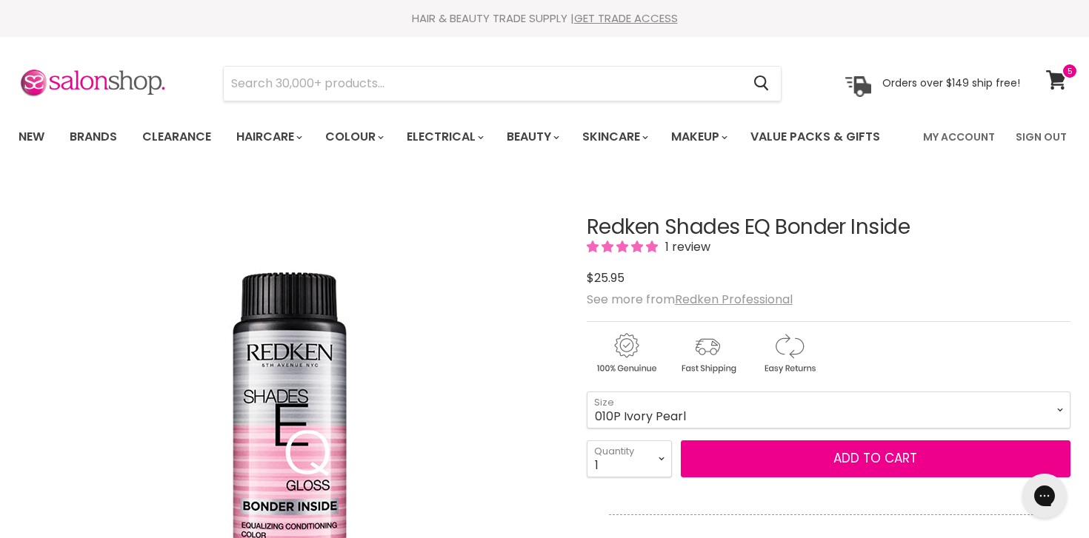
drag, startPoint x: 116, startPoint y: 267, endPoint x: 684, endPoint y: 6, distance: 625.0
click at [378, 84] on input "Search" at bounding box center [483, 84] width 518 height 34
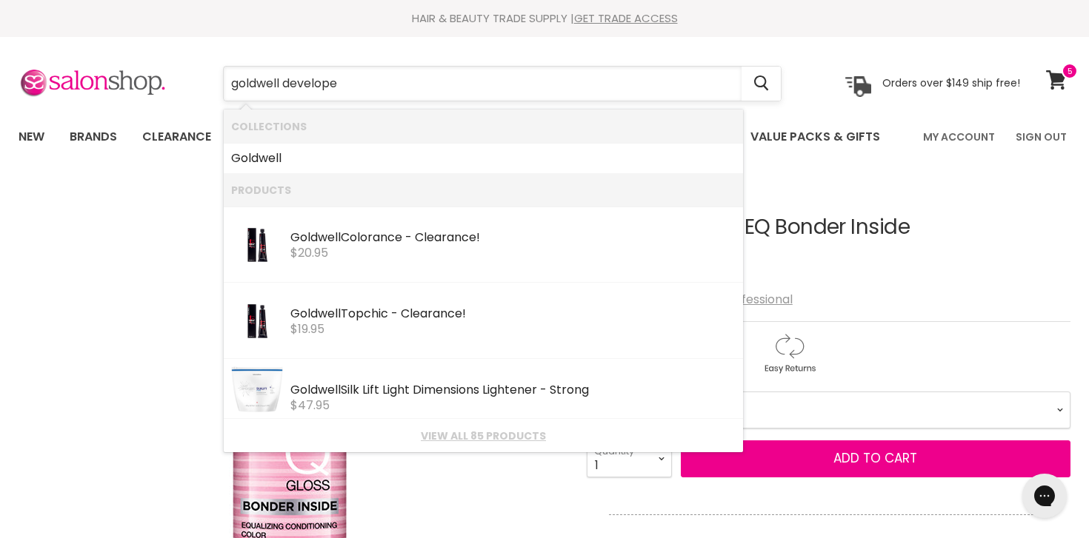
type input "goldwell developer"
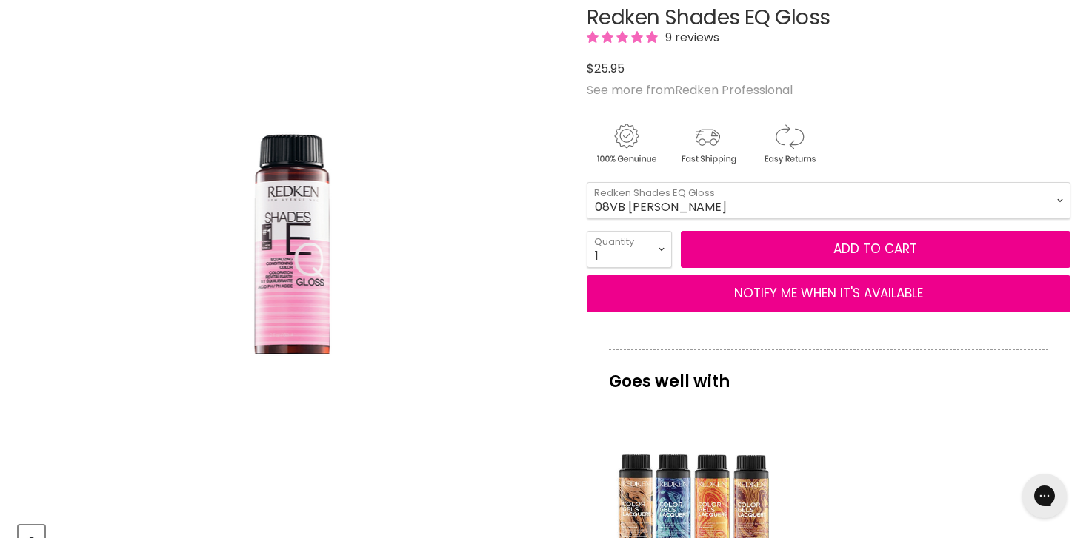
scroll to position [213, 0]
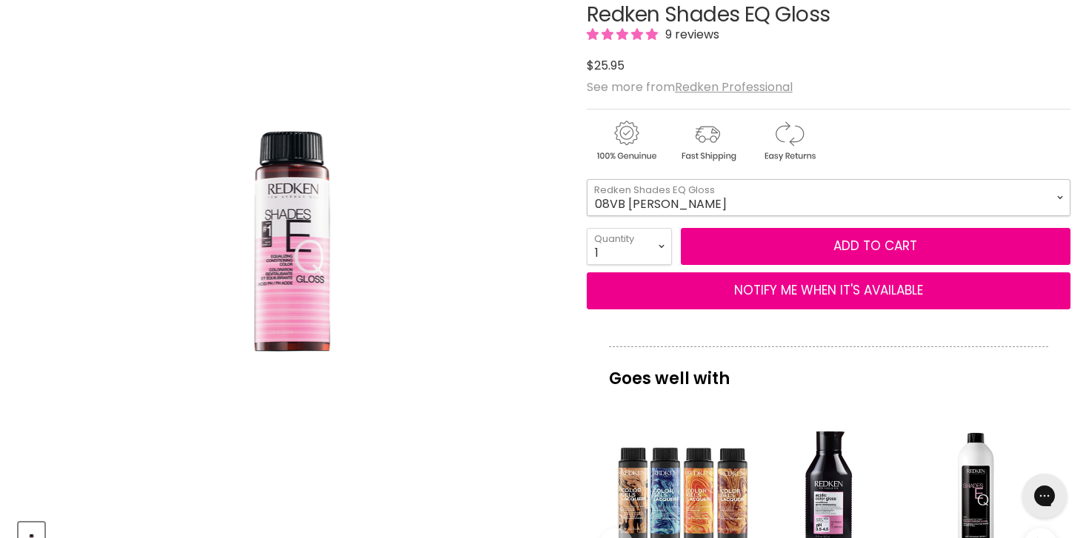
click at [777, 198] on select "08VB [PERSON_NAME] 05V Cosmic Violet 06VB [GEOGRAPHIC_DATA] 04NA Storm Cloud 06…" at bounding box center [829, 197] width 484 height 37
click at [831, 87] on div "See more from Redken Professional" at bounding box center [829, 87] width 484 height 14
drag, startPoint x: 588, startPoint y: 15, endPoint x: 889, endPoint y: 25, distance: 300.9
click at [889, 25] on h1 "Redken Shades EQ Gloss" at bounding box center [829, 15] width 484 height 23
copy h1 "Redken Shades EQ Gloss"
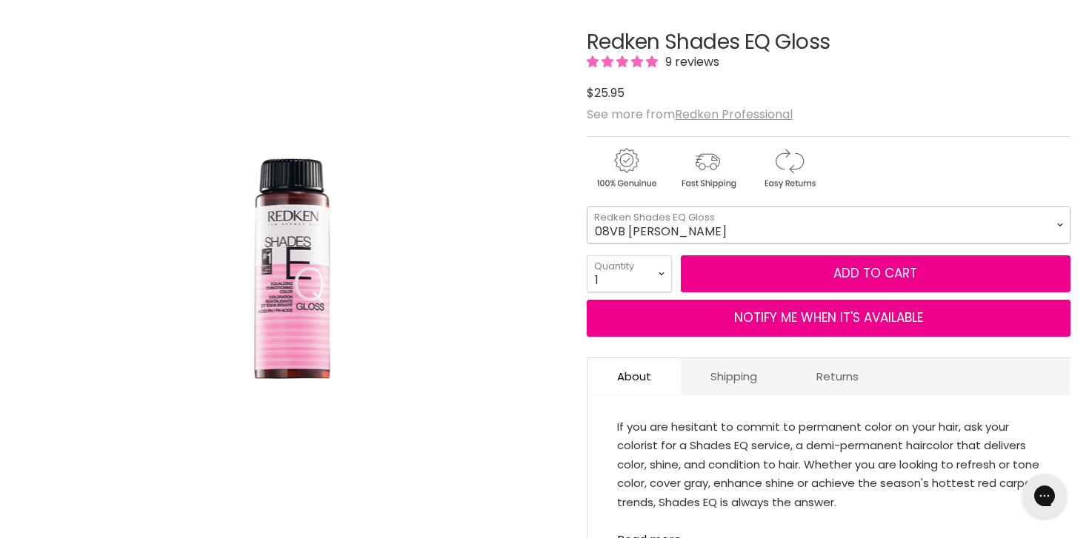
click at [678, 227] on select "08VB Violet Frost 05V Cosmic Violet 06VB Violet Lagoon 04NA Storm Cloud 06NA Gr…" at bounding box center [829, 225] width 484 height 37
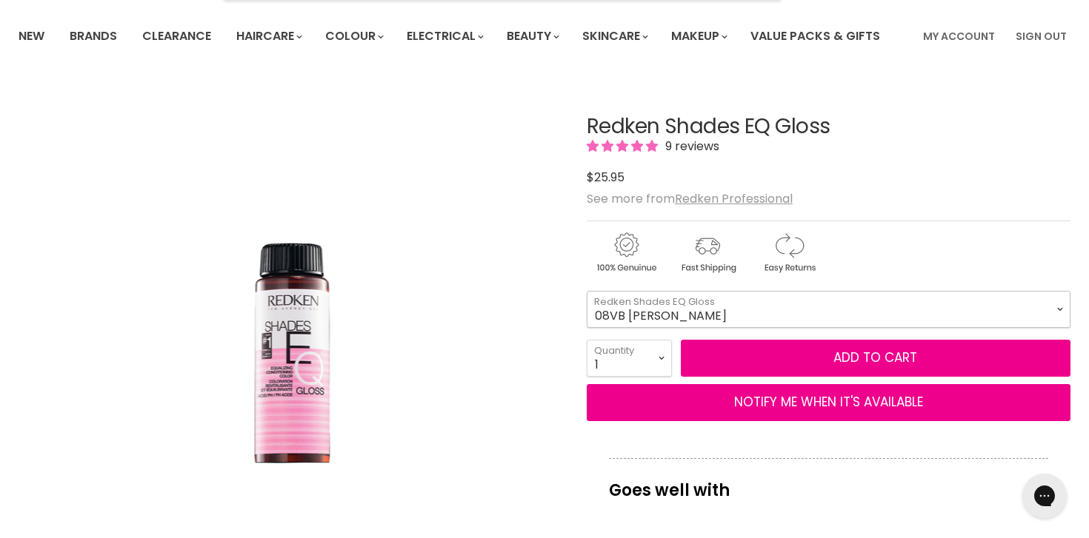
scroll to position [64, 0]
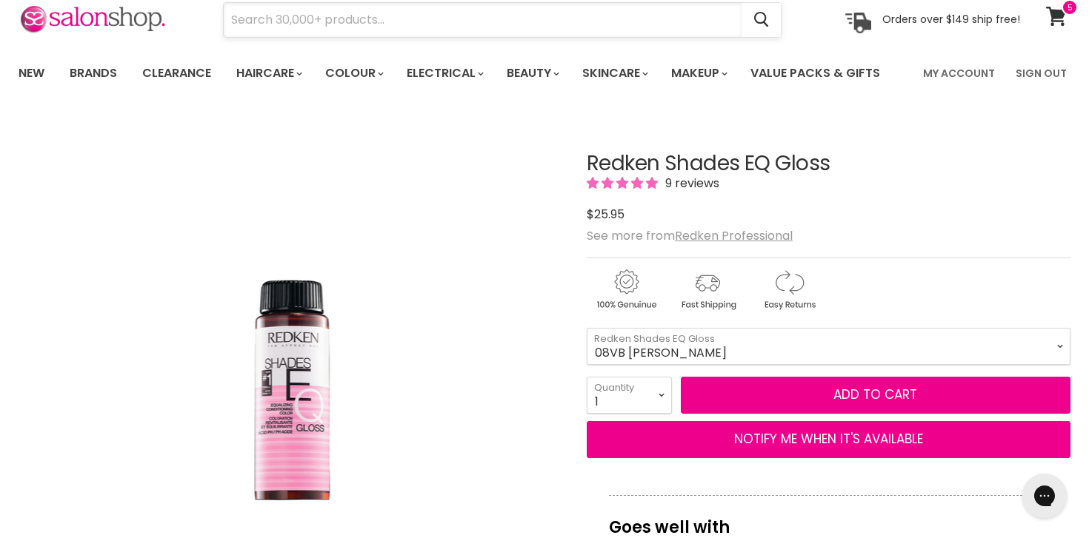
click at [399, 24] on input "Search" at bounding box center [483, 20] width 518 height 34
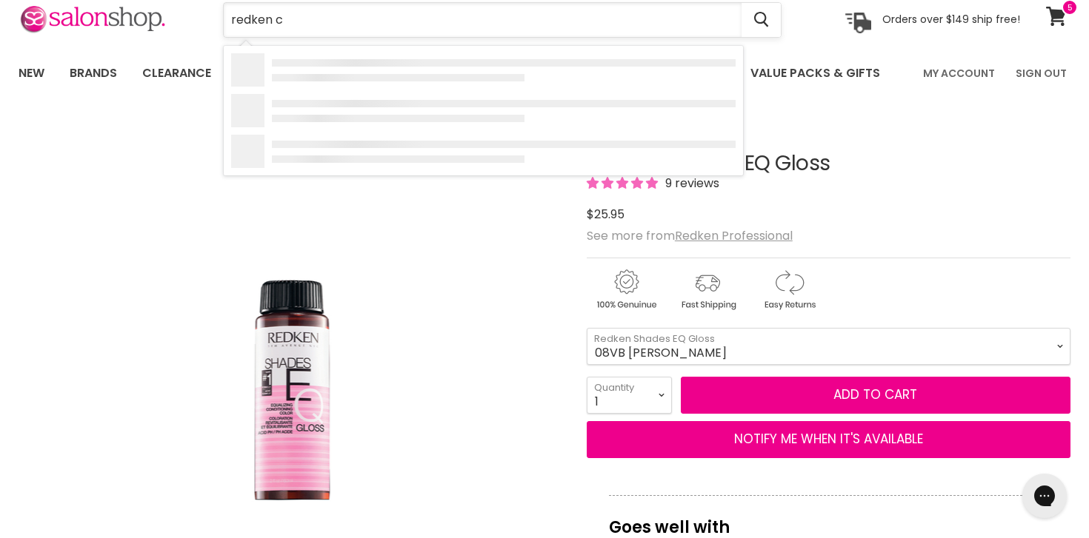
type input "redken"
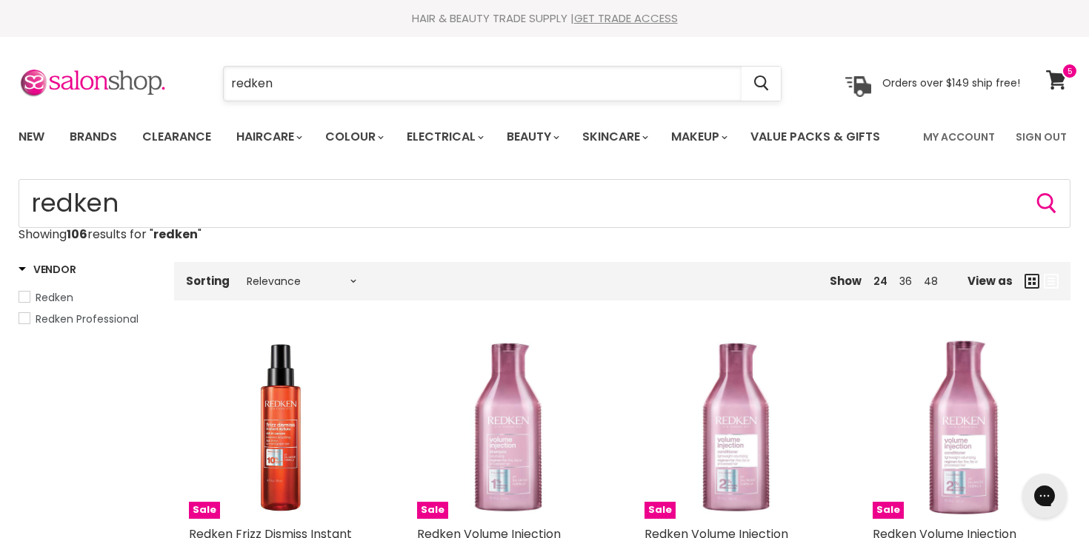
click at [293, 86] on input "redken" at bounding box center [483, 84] width 518 height 34
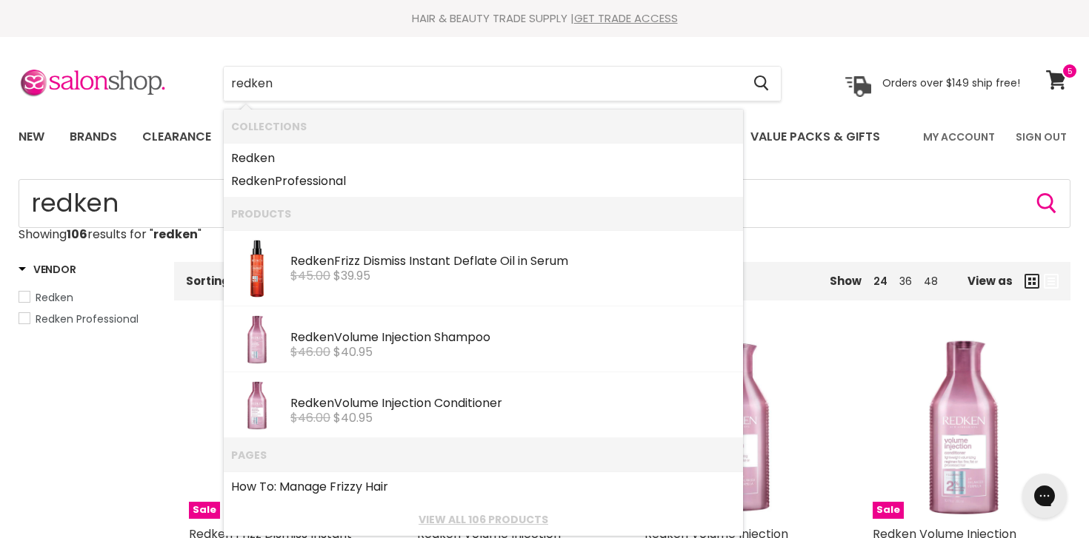
click at [182, 70] on div "redken Cancel Orders over $149 ship free!" at bounding box center [519, 84] width 1001 height 34
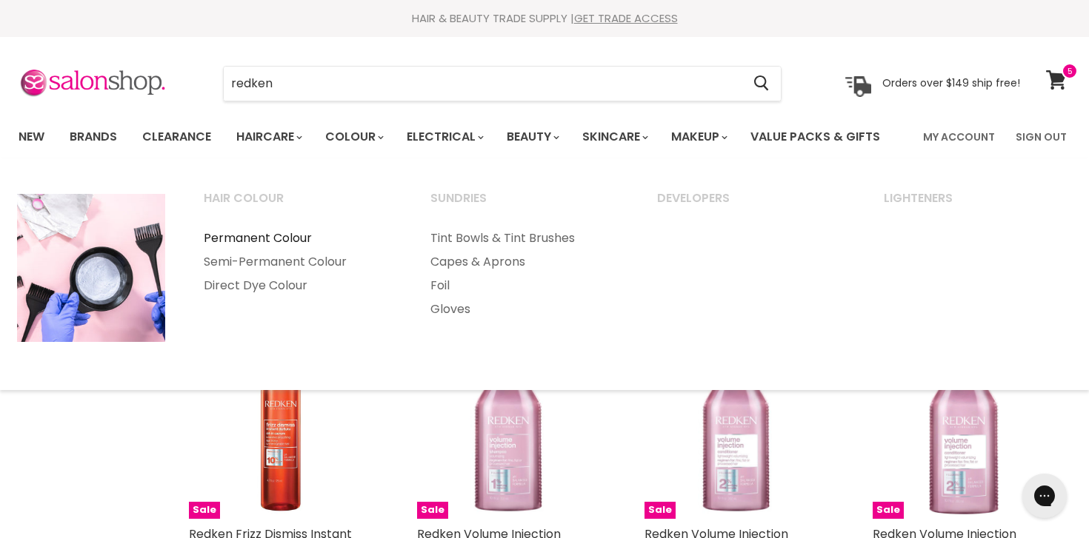
click at [292, 238] on link "Permanent Colour" at bounding box center [297, 239] width 224 height 24
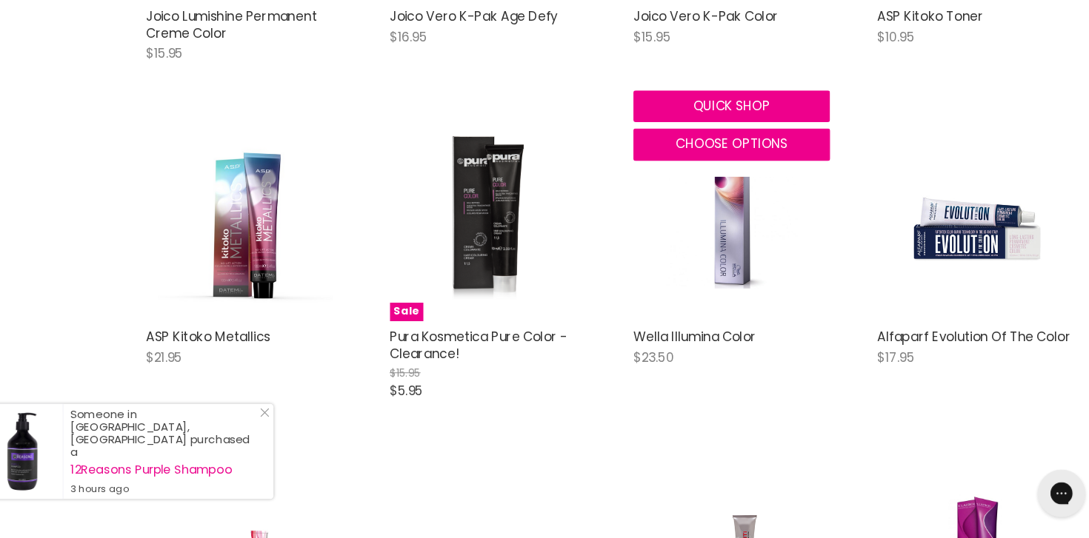
scroll to position [3284, 0]
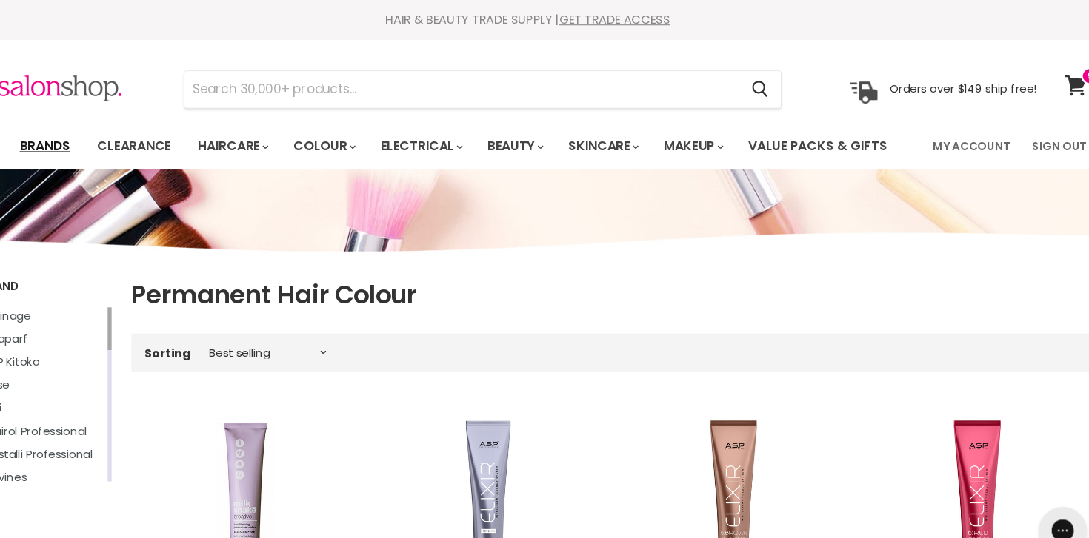
click at [98, 141] on link "Brands" at bounding box center [94, 136] width 70 height 31
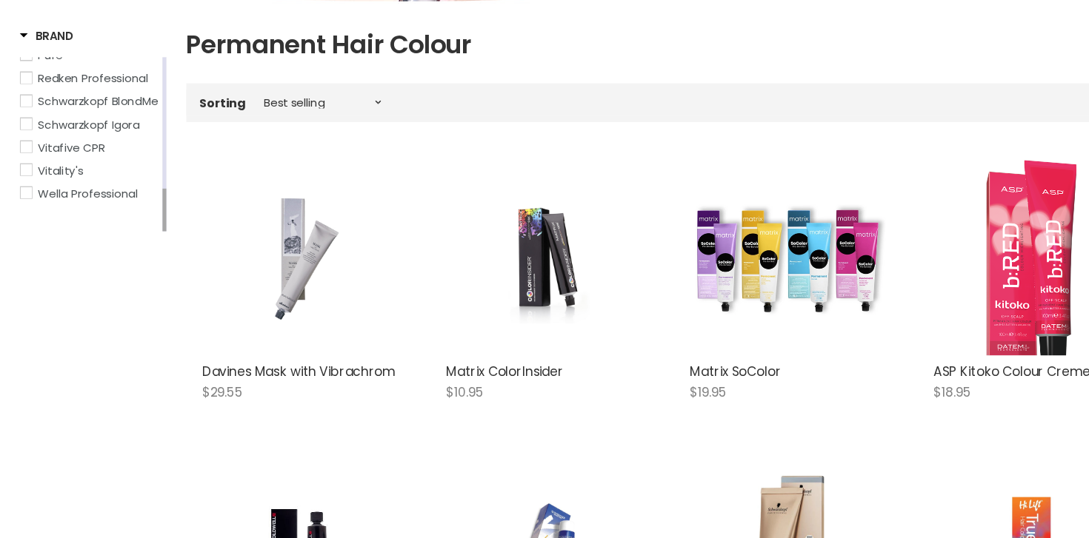
scroll to position [232, 0]
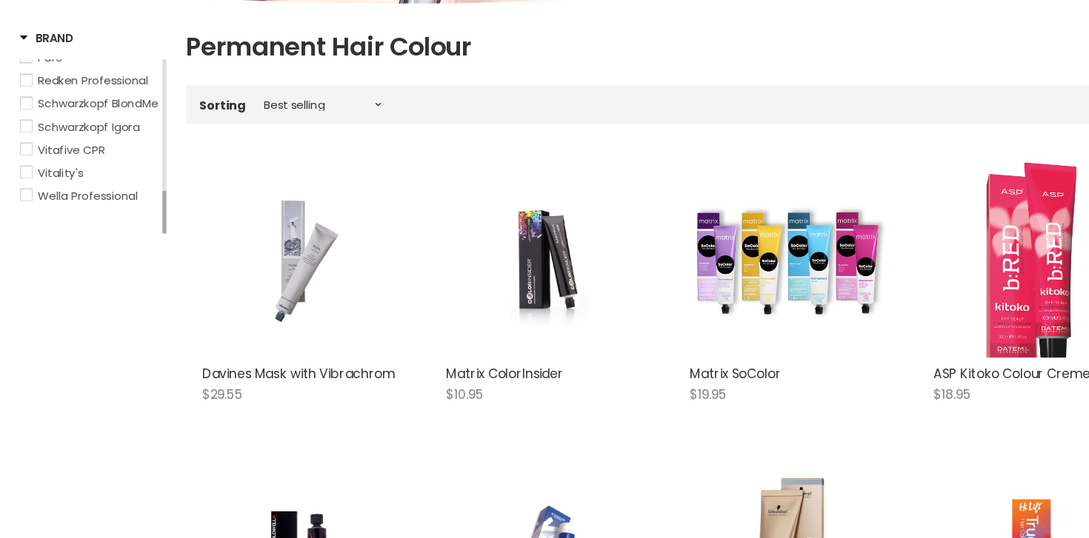
click at [27, 80] on span "Redken Professional" at bounding box center [24, 75] width 10 height 10
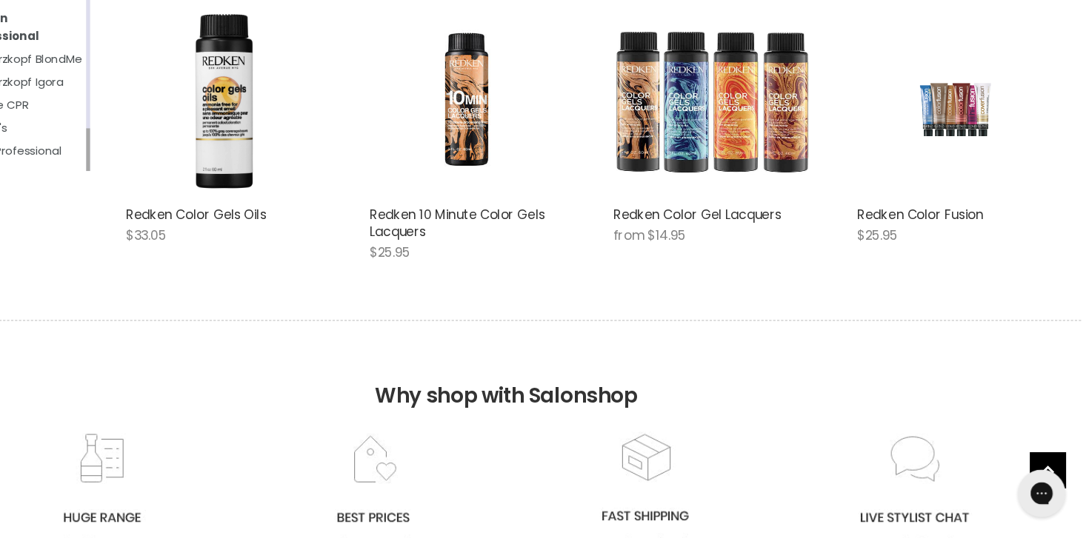
scroll to position [348, 0]
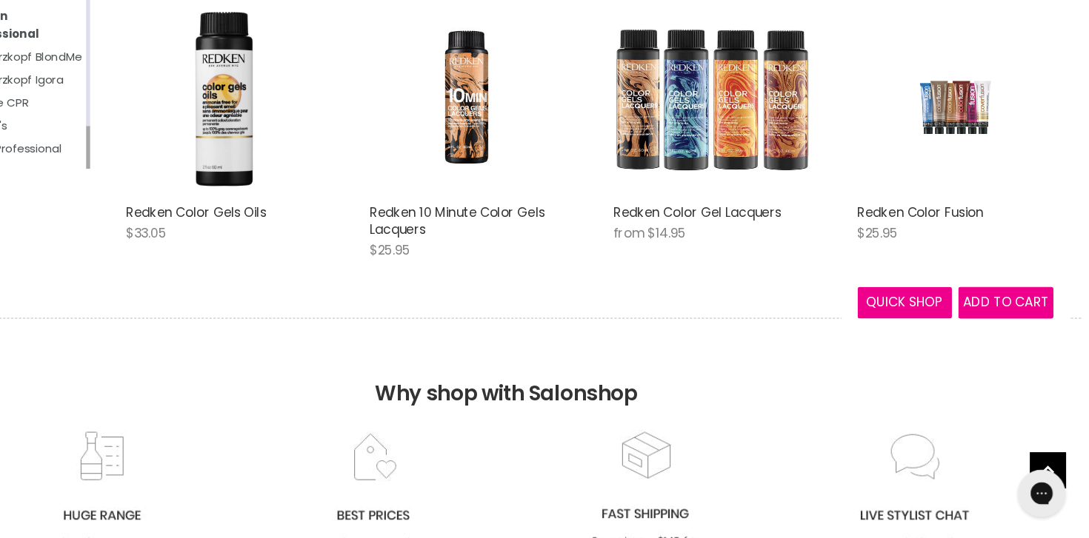
click at [956, 130] on img "Main content" at bounding box center [963, 128] width 121 height 184
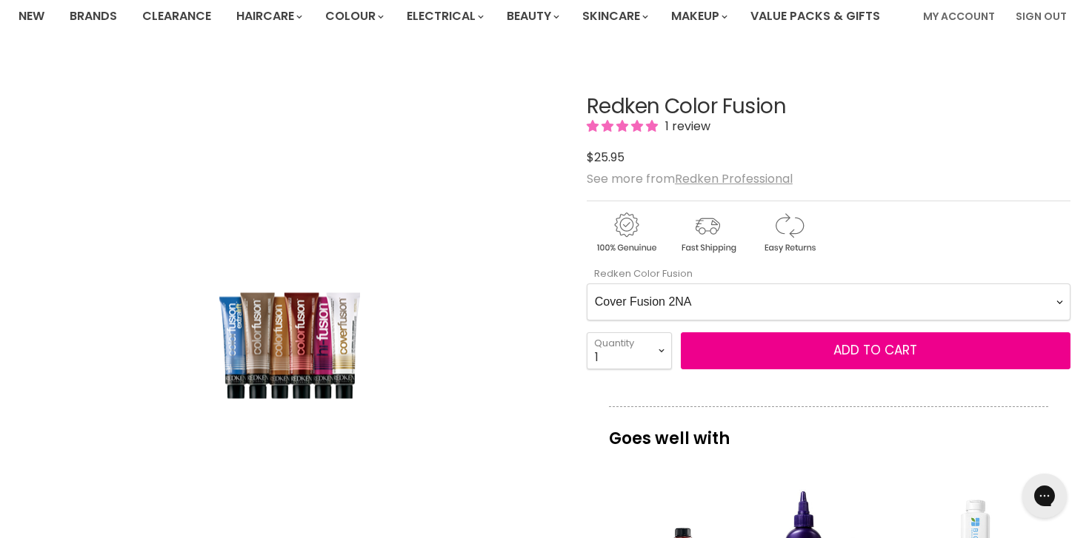
click at [746, 298] on Fusion-0-0 "Cover Fusion 2NA Cover Fusion 4NA Cover Fusion 6NA Cover Fusion 6NA Cover Fusio…" at bounding box center [829, 302] width 484 height 37
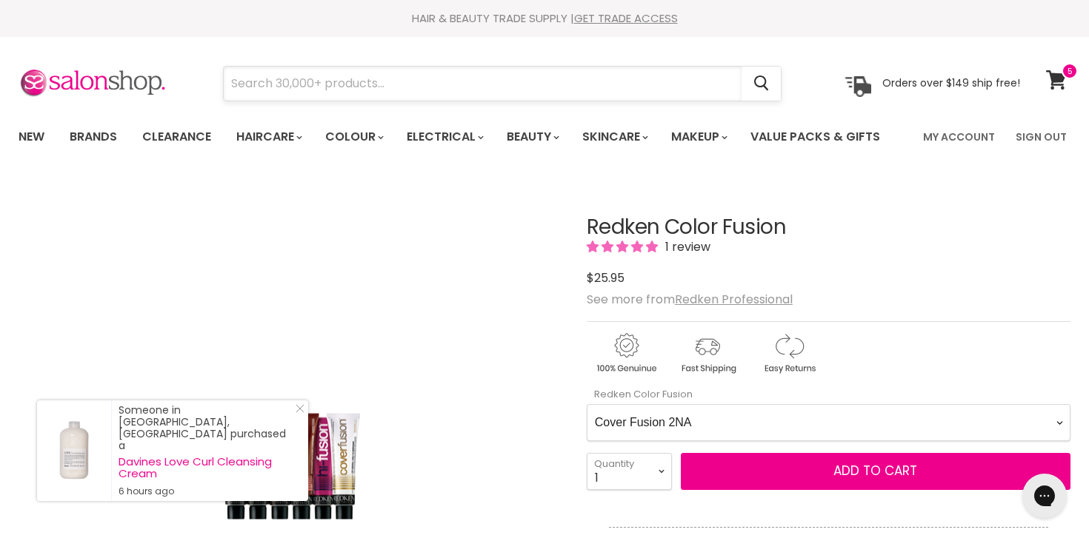
click at [458, 94] on input "Search" at bounding box center [483, 84] width 518 height 34
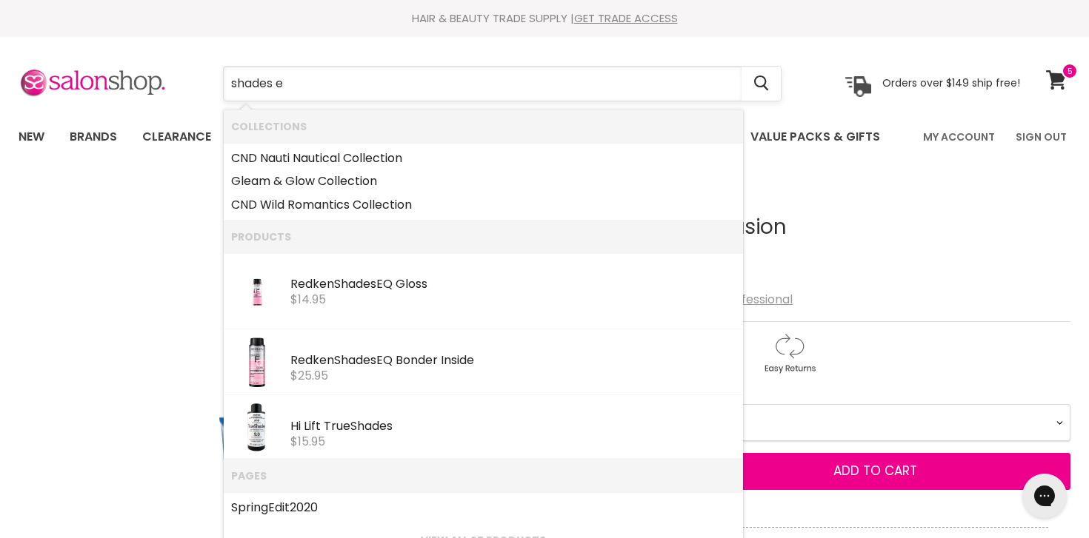
type input "shades eq"
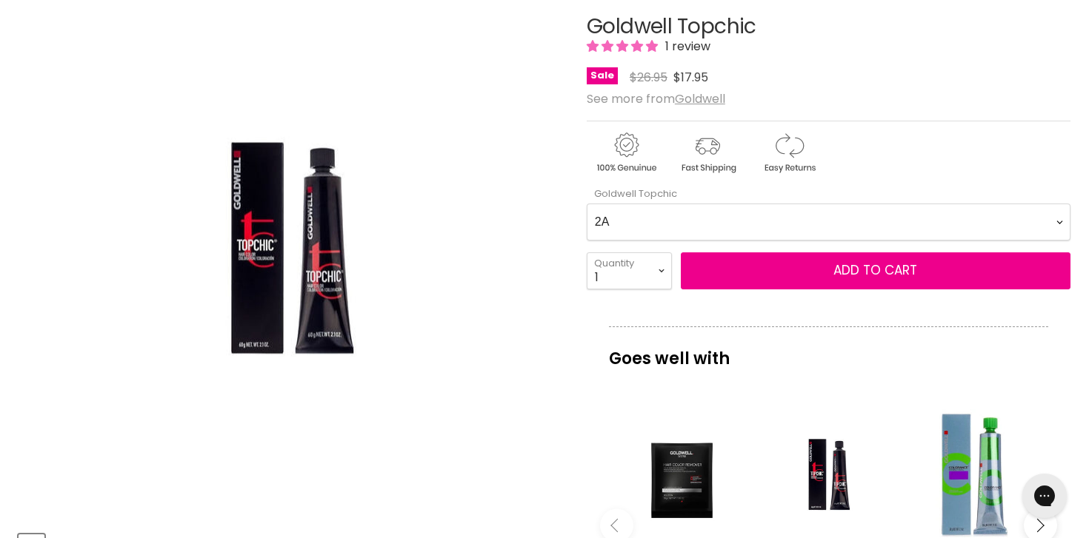
scroll to position [219, 0]
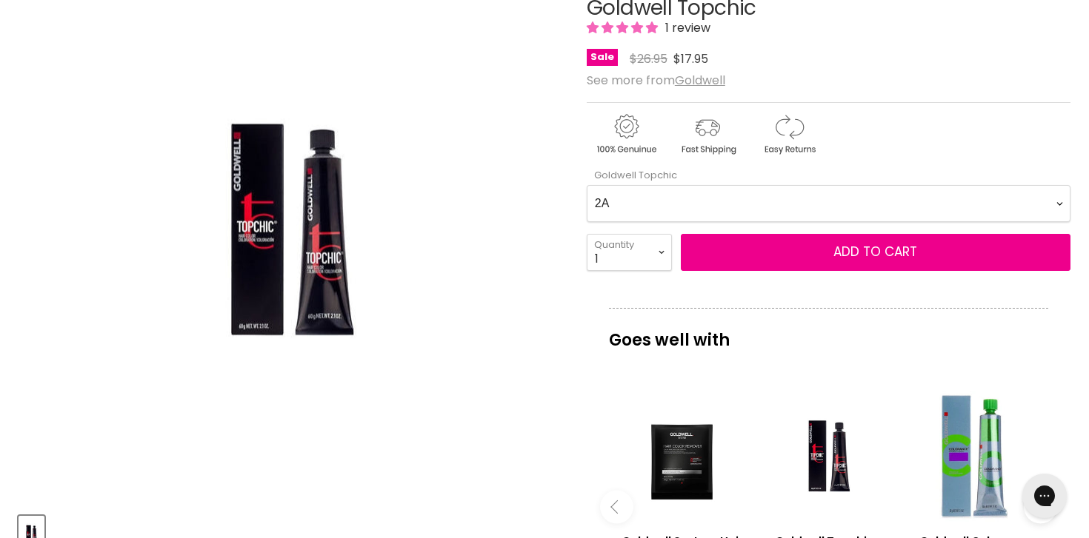
click at [775, 193] on Topchic-0-0 "2A 2N 3N 3NN 3VV 4B 4BP 4G 4MG 4N 4NA 4NN 4R 4V 5A 5B 5BG 5BP 5GB 5K 5MB 5N 5NA…" at bounding box center [829, 203] width 484 height 37
click at [652, 212] on Topchic-0-0 "2A 2N 3N 3NN 3VV 4B 4BP 4G 4MG 4N 4NA 4NN 4R 4V 5A 5B 5BG 5BP 5GB 5K 5MB 5N 5NA…" at bounding box center [829, 203] width 484 height 37
click at [744, 202] on Topchic-0-0 "2A 2N 3N 3NN 3VV 4B 4BP 4G 4MG 4N 4NA 4NN 4R 4V 5A 5B 5BG 5BP 5GB 5K 5MB 5N 5NA…" at bounding box center [829, 203] width 484 height 37
click at [587, 185] on Topchic-0-0 "2A 2N 3N 3NN 3VV 4B 4BP 4G 4MG 4N 4NA 4NN 4R 4V 5A 5B 5BG 5BP 5GB 5K 5MB 5N 5NA…" at bounding box center [829, 203] width 484 height 37
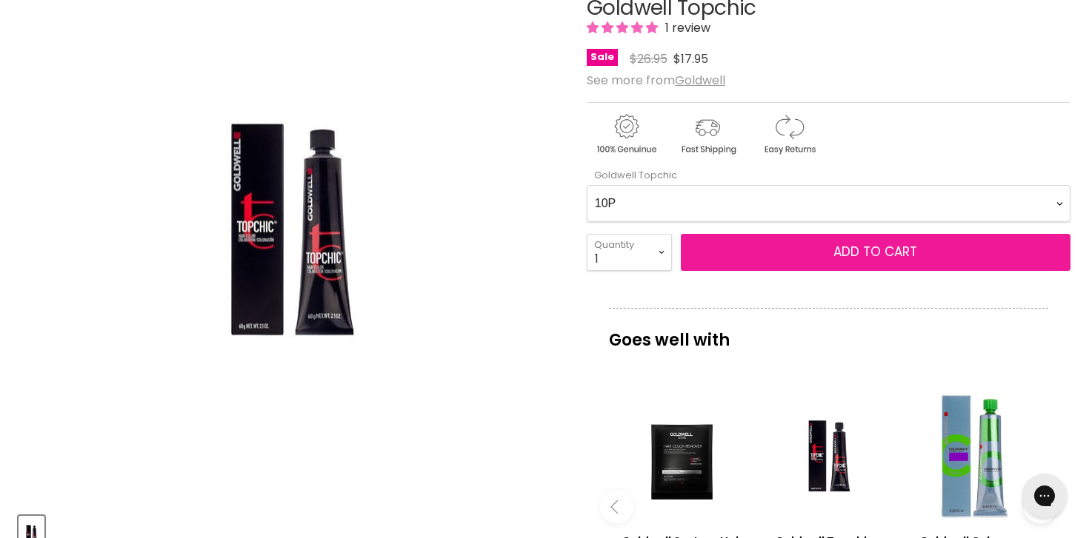
click at [744, 250] on button "Add to cart" at bounding box center [876, 252] width 390 height 37
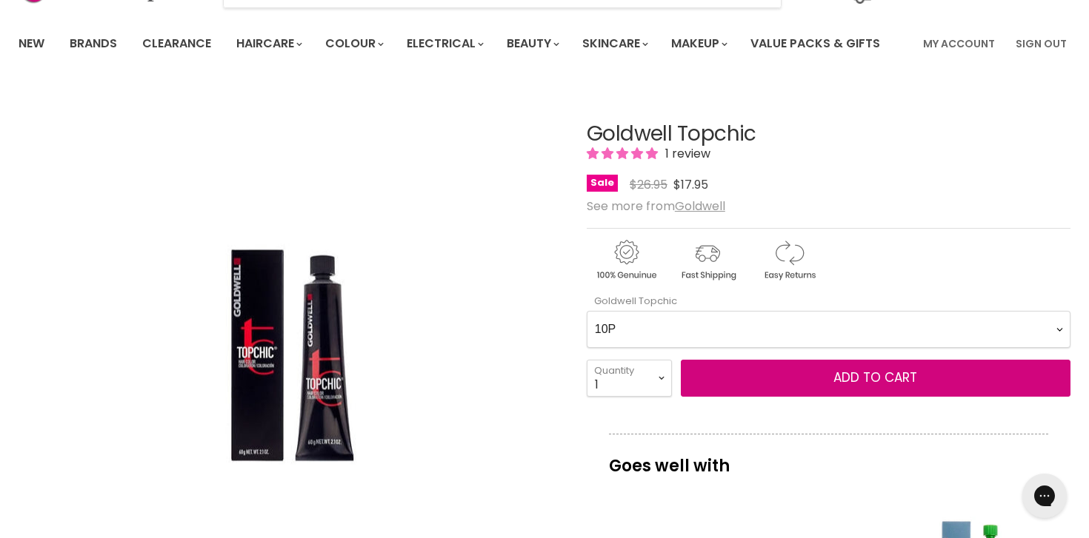
scroll to position [156, 0]
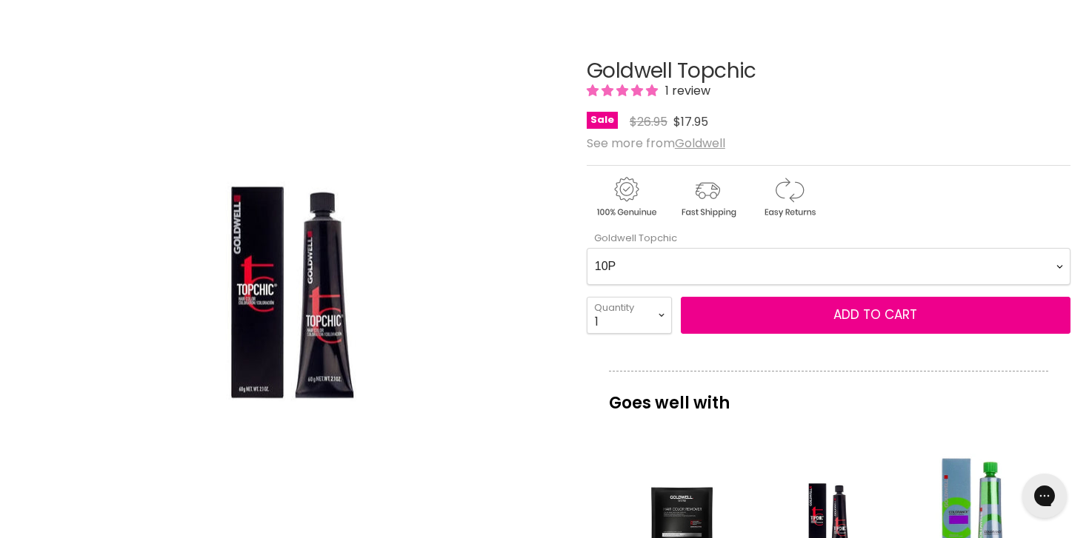
click at [721, 263] on Topchic-0-0 "2A 2N 3N 3NN 3VV 4B 4BP 4G 4MG 4N 4NA 4NN 4R 4V 5A 5B 5BG 5BP 5GB 5K 5MB 5N 5NA…" at bounding box center [829, 266] width 484 height 37
select Topchic-0-0 "10V"
click at [587, 248] on Topchic-0-0 "2A 2N 3N 3NN 3VV 4B 4BP 4G 4MG 4N 4NA 4NN 4R 4V 5A 5B 5BG 5BP 5GB 5K 5MB 5N 5NA…" at bounding box center [829, 266] width 484 height 37
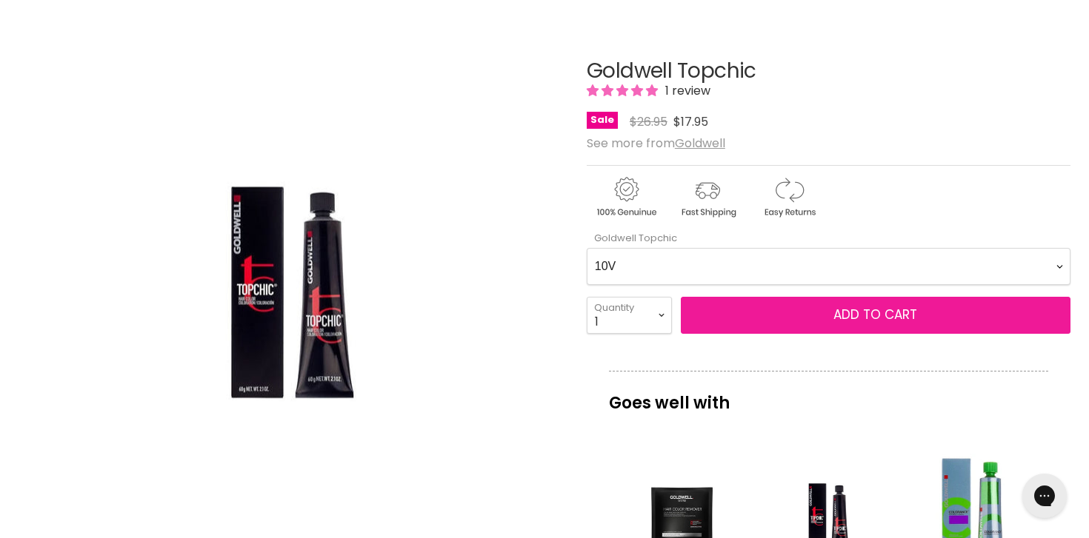
click at [752, 310] on button "Add to cart" at bounding box center [876, 315] width 390 height 37
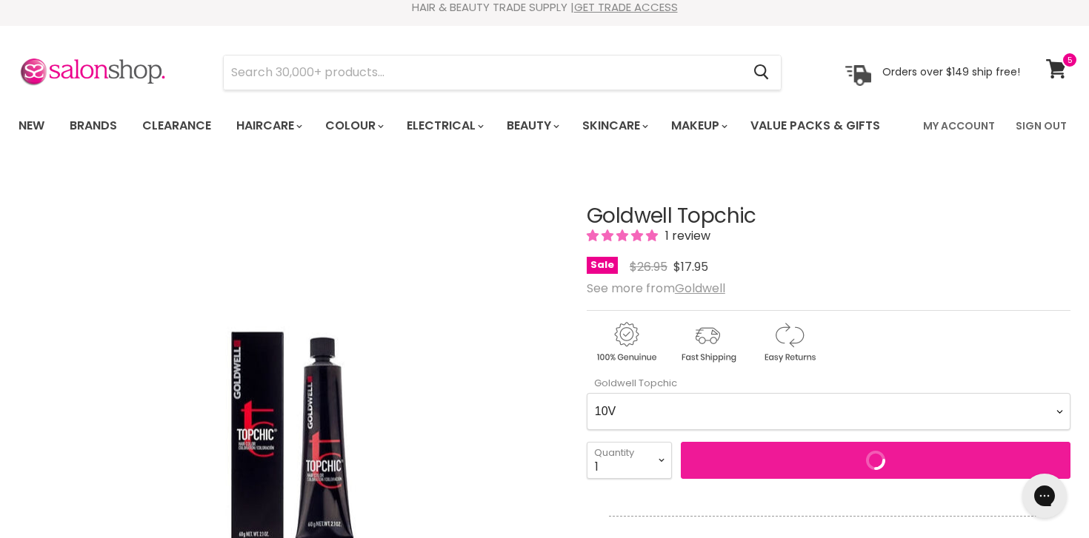
scroll to position [0, 0]
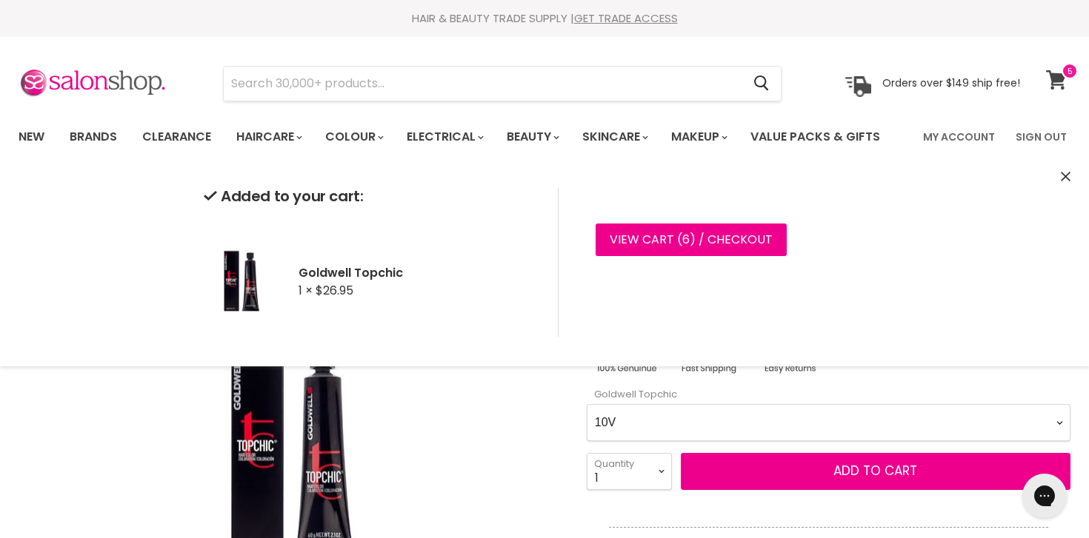
click at [1058, 82] on icon at bounding box center [1056, 79] width 21 height 19
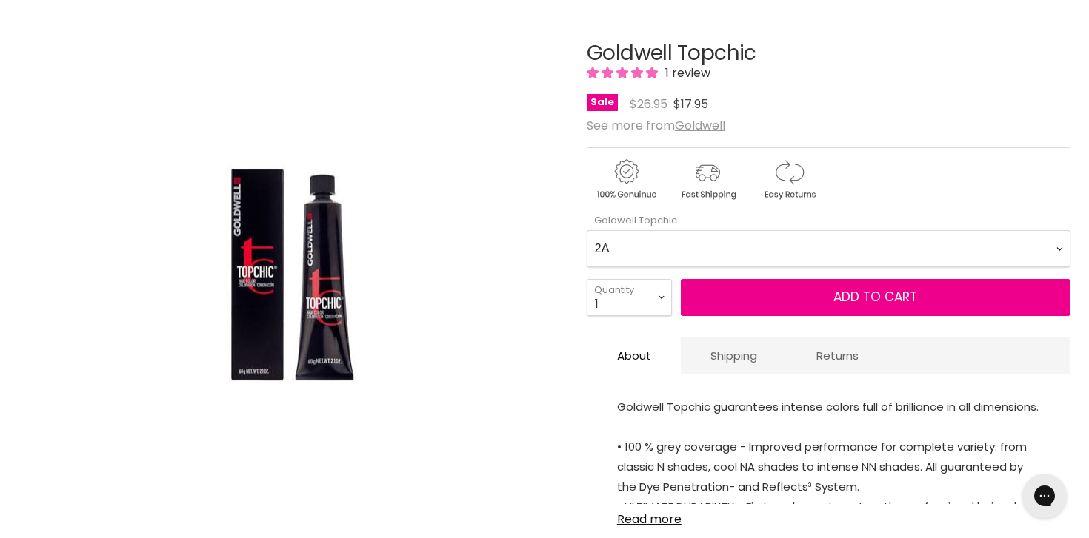
scroll to position [153, 0]
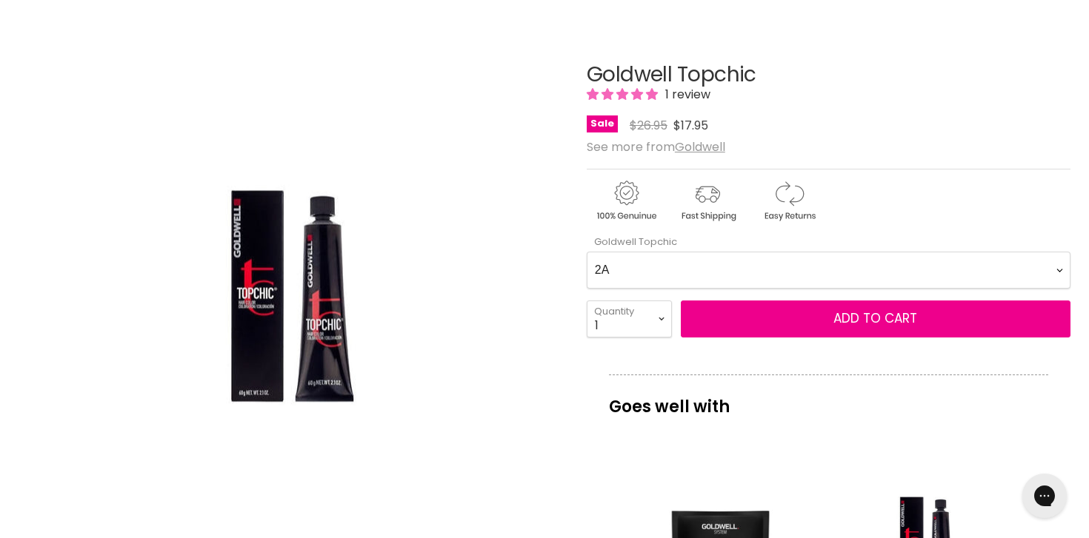
click at [742, 264] on Topchic-0-0 "2A 2N 3N 3NN 3VV 4B 4BP 4G 4MG 4N 4NA 4NN 4R 4V 5A 5B 5BG 5BP 5GB 5K 5MB 5N 5NA…" at bounding box center [829, 270] width 484 height 37
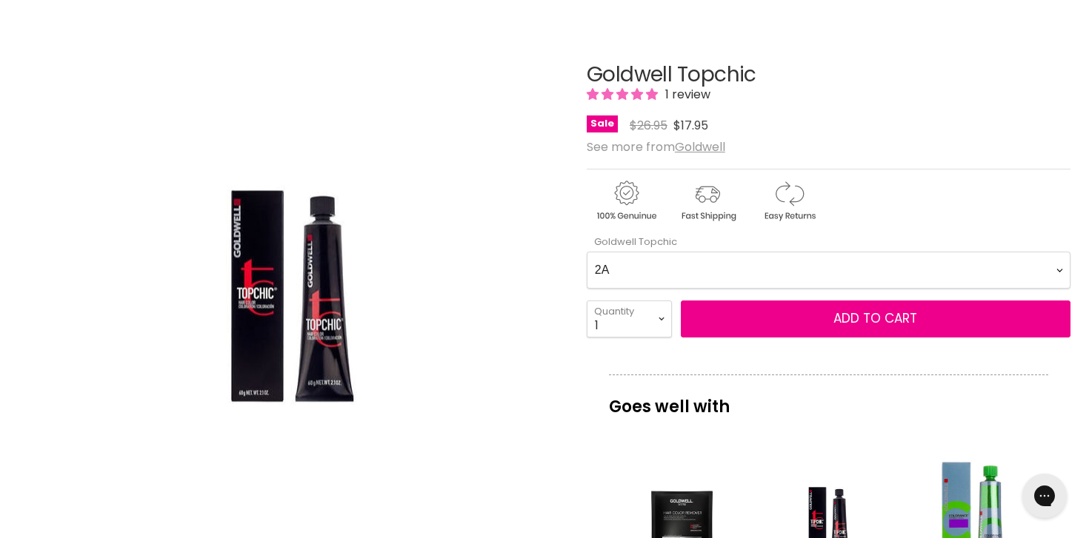
select Topchic-0-0 "10P"
click at [587, 252] on Topchic-0-0 "2A 2N 3N 3NN 3VV 4B 4BP 4G 4MG 4N 4NA 4NN 4R 4V 5A 5B 5BG 5BP 5GB 5K 5MB 5N 5NA…" at bounding box center [829, 270] width 484 height 37
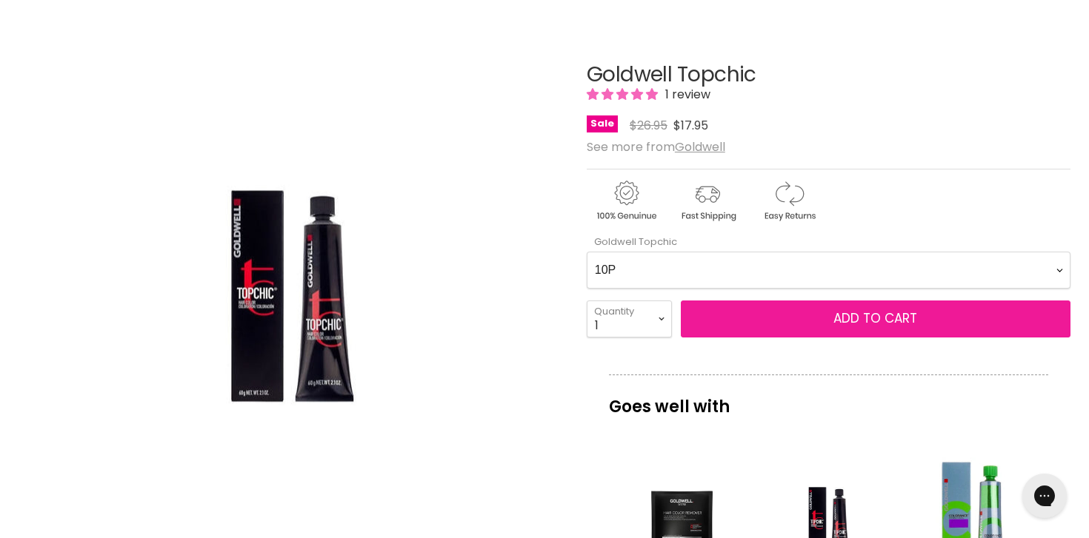
click at [765, 329] on button "Add to cart" at bounding box center [876, 319] width 390 height 37
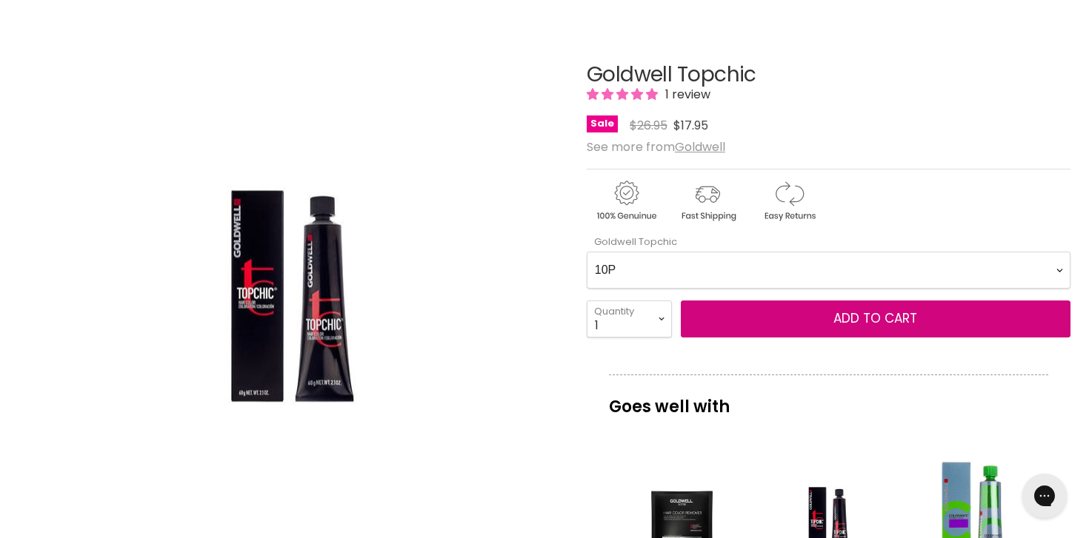
scroll to position [0, 0]
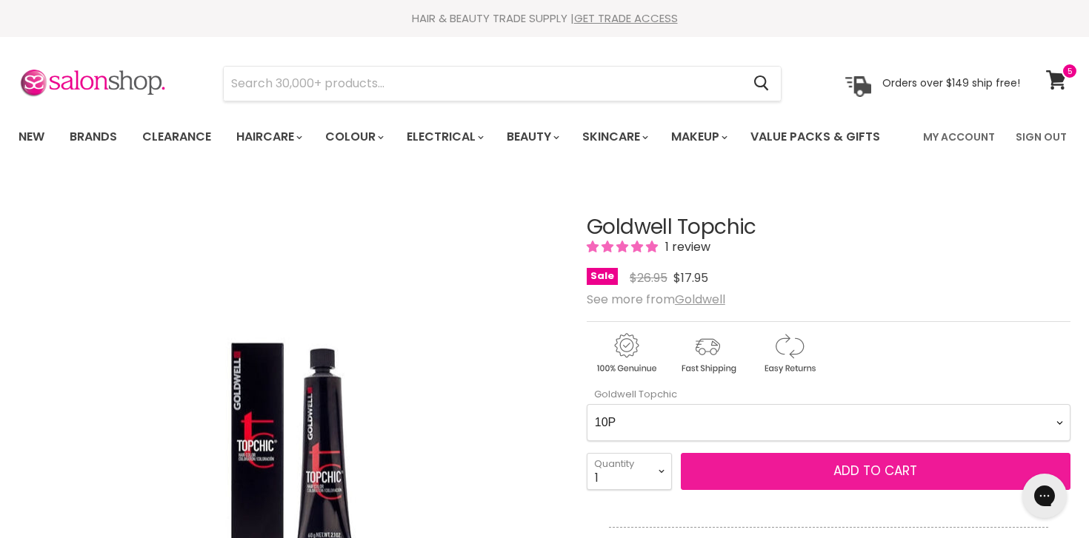
click at [884, 471] on span "Add to cart" at bounding box center [875, 471] width 84 height 18
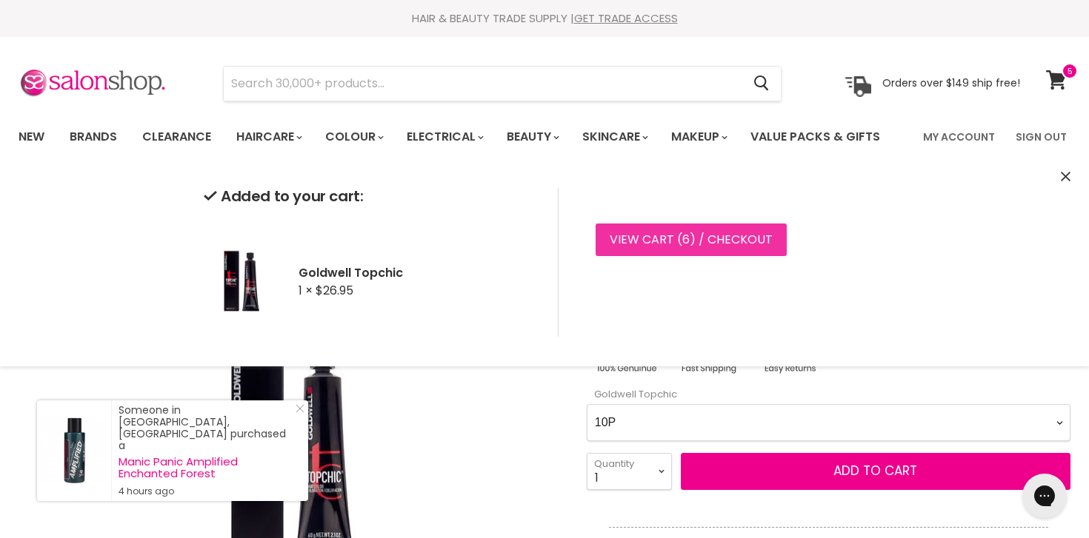
click at [695, 230] on link "View cart ( 6 ) / Checkout" at bounding box center [690, 240] width 191 height 33
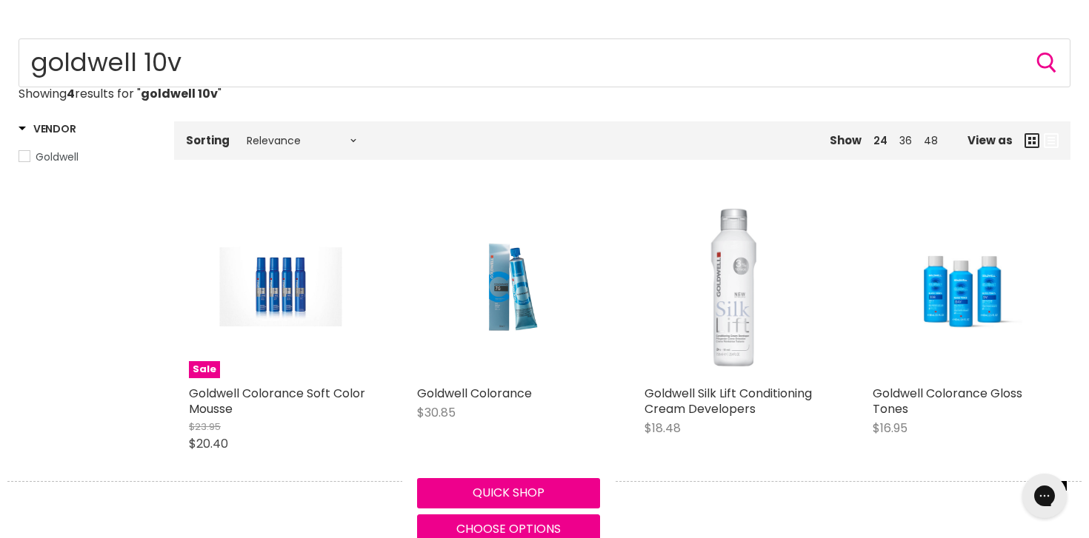
scroll to position [144, 0]
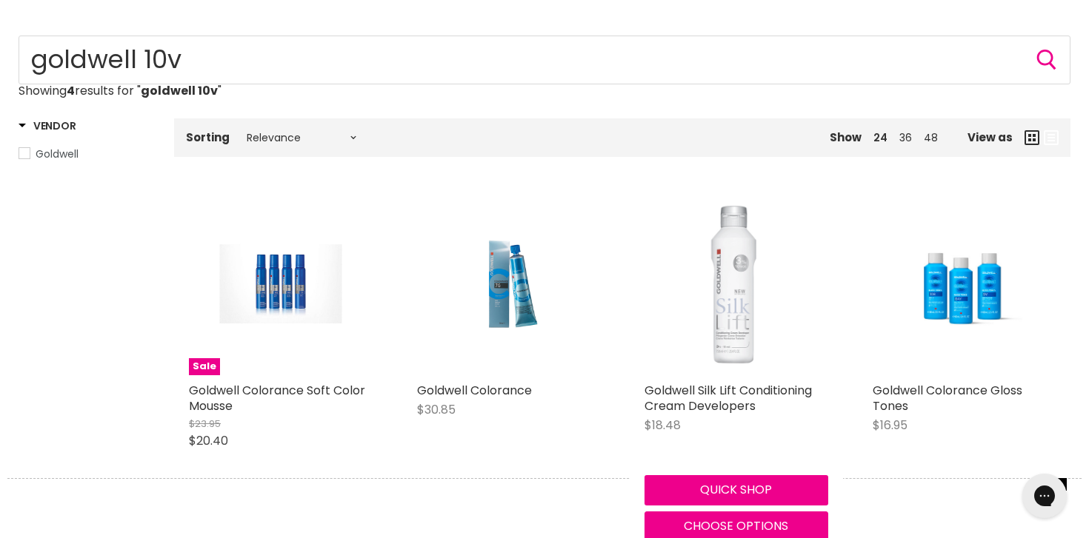
click at [740, 291] on img "Main content" at bounding box center [735, 285] width 181 height 184
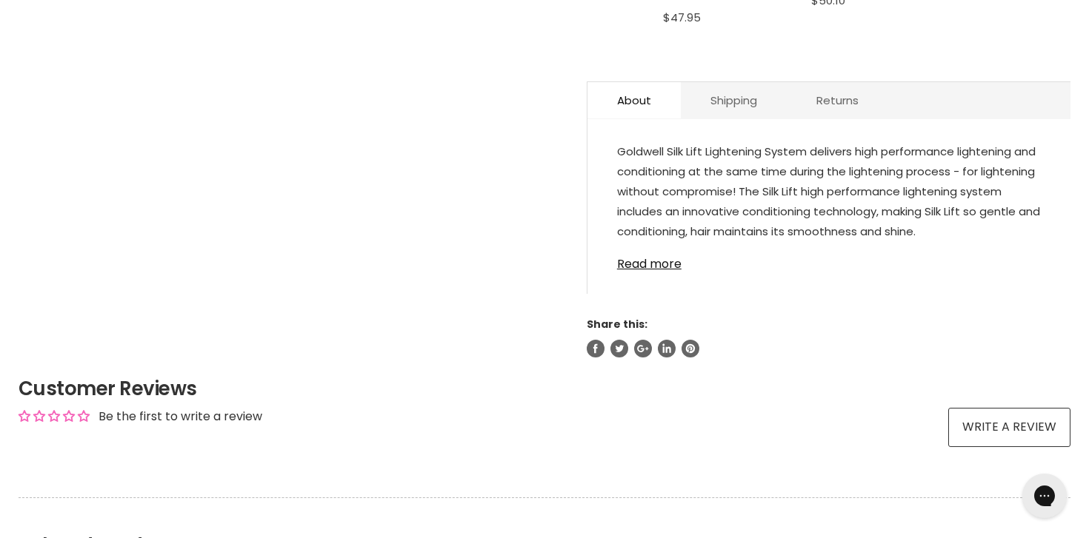
scroll to position [811, 0]
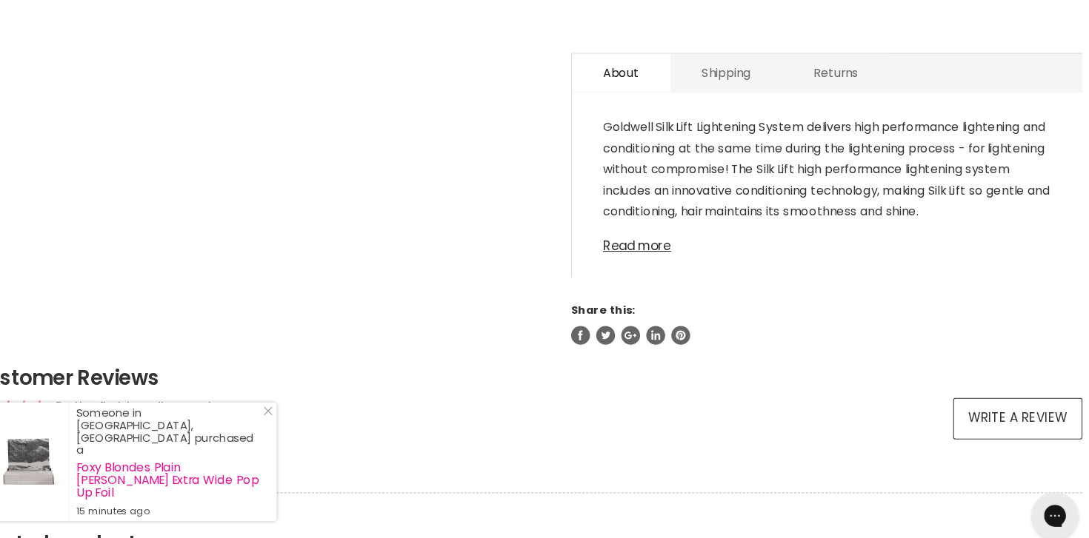
click at [672, 225] on link "Read more" at bounding box center [829, 236] width 424 height 22
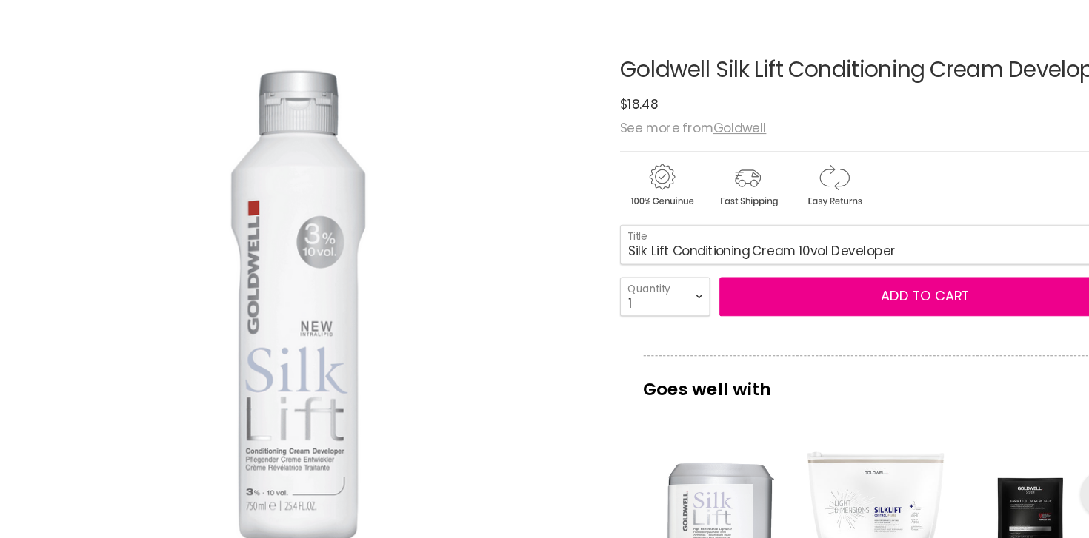
scroll to position [187, 0]
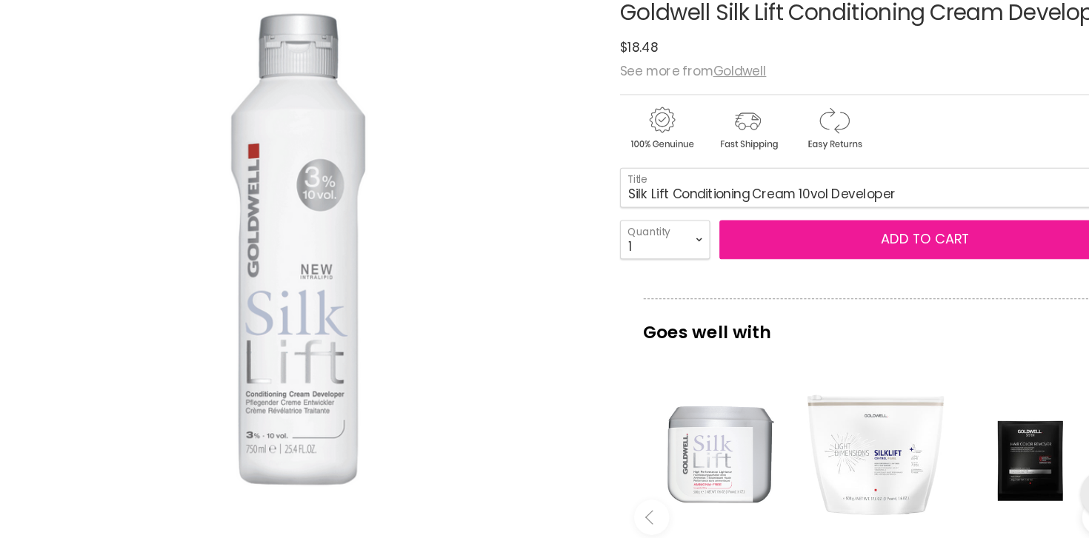
click at [773, 257] on button "Add to cart" at bounding box center [876, 255] width 390 height 37
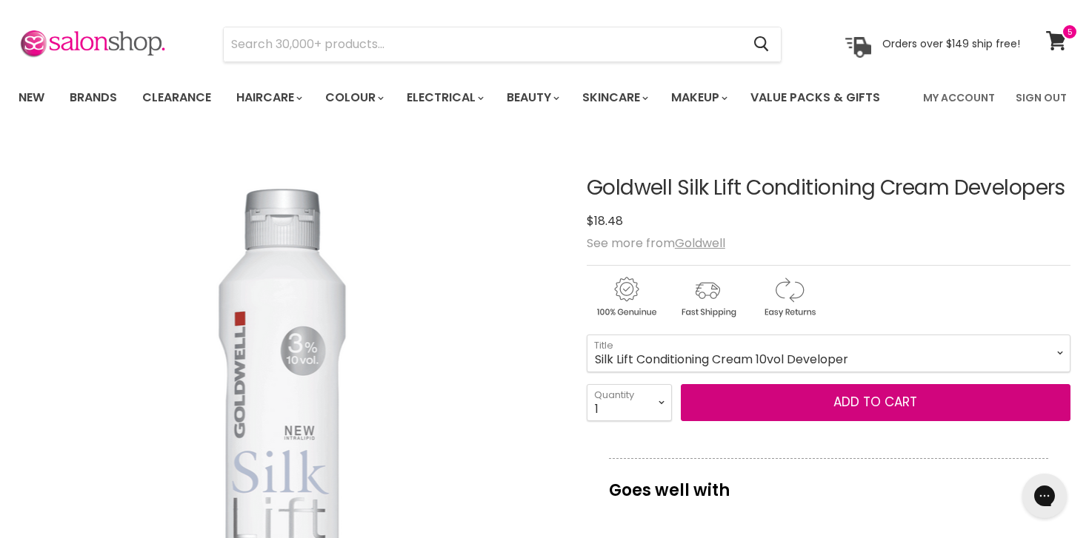
scroll to position [32, 0]
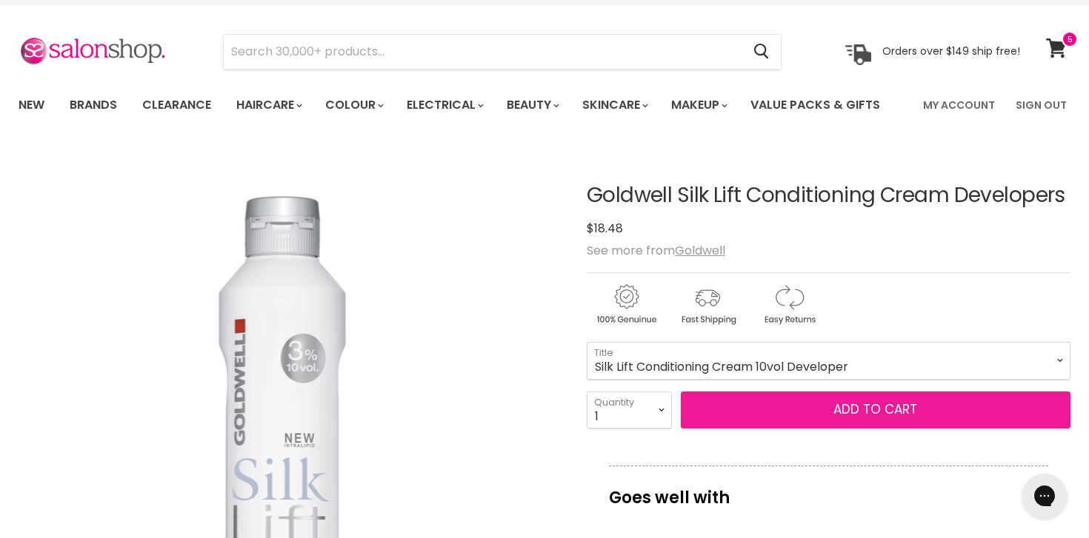
click at [900, 398] on button "Add to cart" at bounding box center [876, 410] width 390 height 37
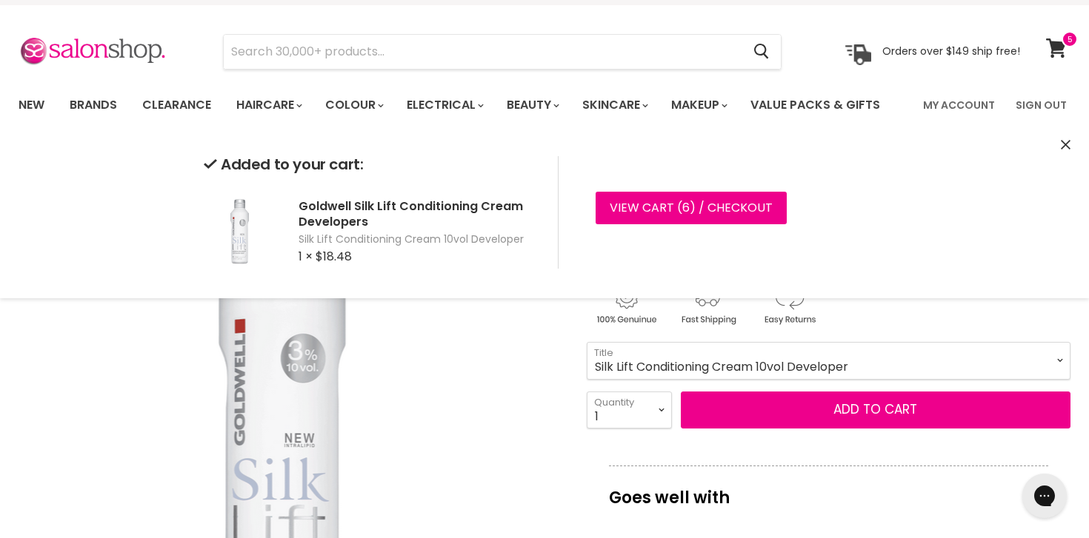
click at [895, 361] on select "Silk Lift Conditioning Cream 10vol Developer Silk Lift Conditioning Cream 20vol…" at bounding box center [829, 360] width 484 height 37
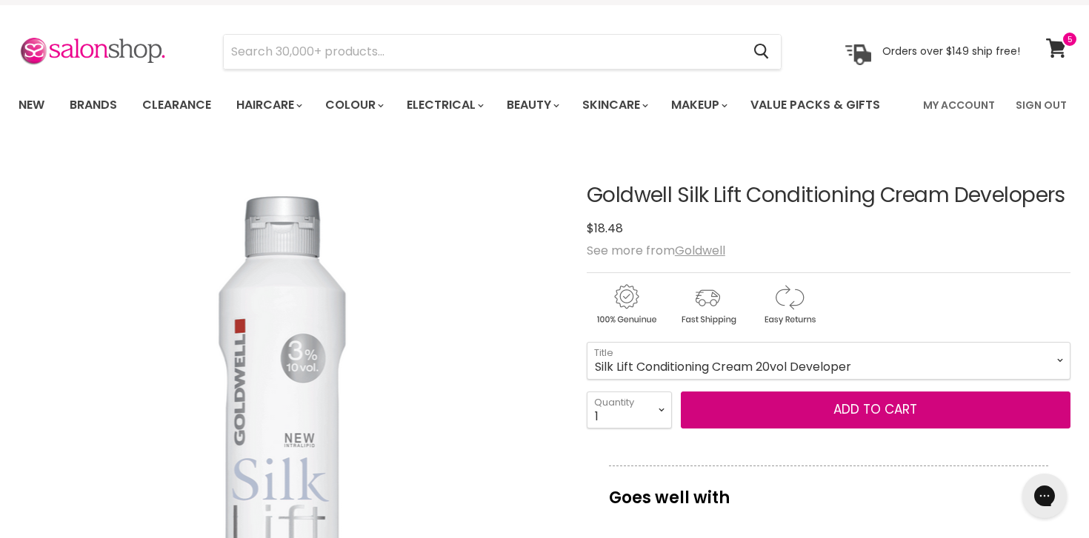
click at [587, 342] on select "Silk Lift Conditioning Cream 10vol Developer Silk Lift Conditioning Cream 20vol…" at bounding box center [829, 360] width 484 height 37
select select "Silk Lift Conditioning Cream 20vol Developer"
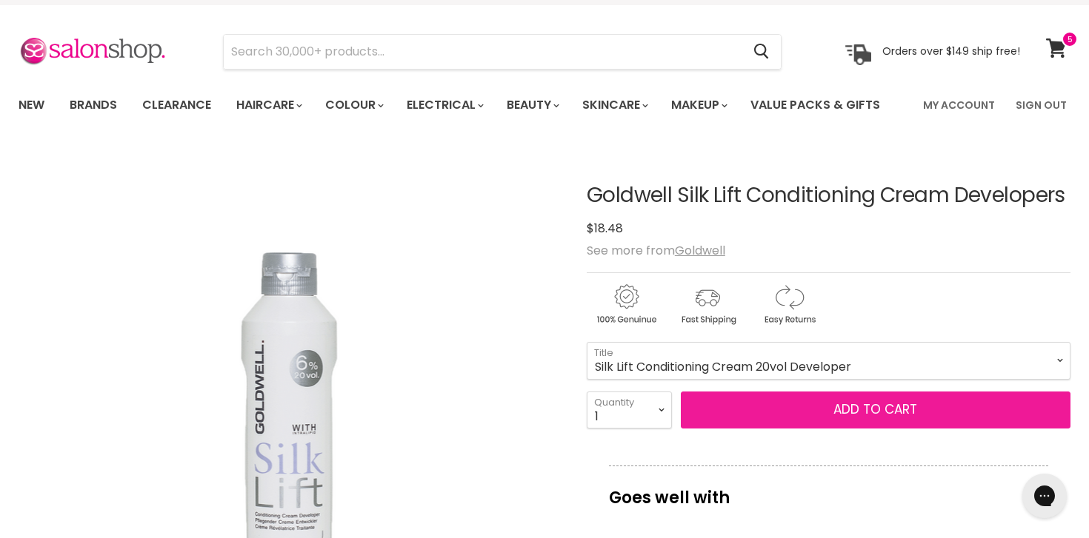
click at [872, 410] on button "Add to cart" at bounding box center [876, 410] width 390 height 37
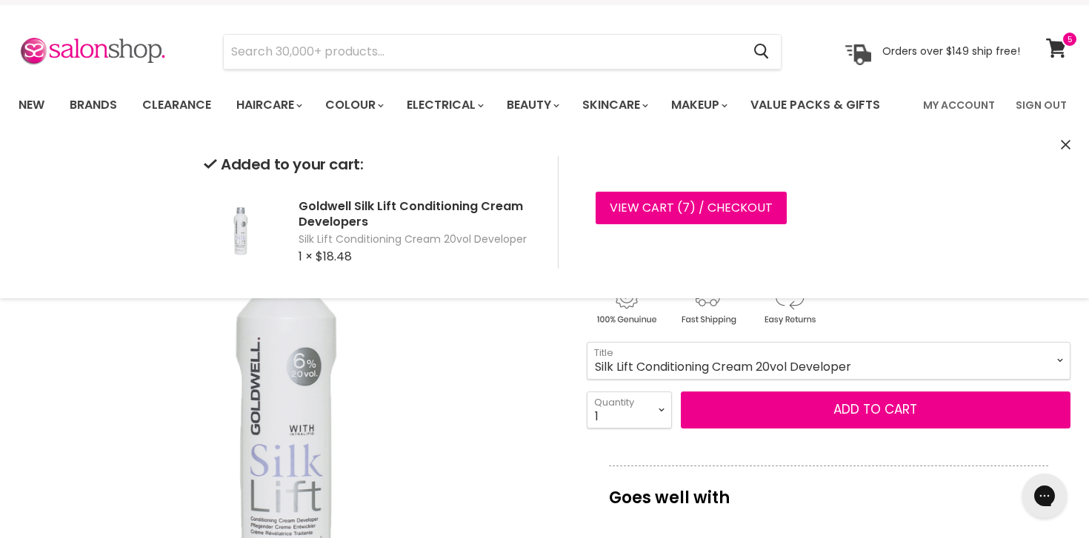
click at [459, 410] on img "Goldwell Silk Lift Conditioning Cream Developers image. Click or Scroll to Zoom." at bounding box center [287, 417] width 536 height 541
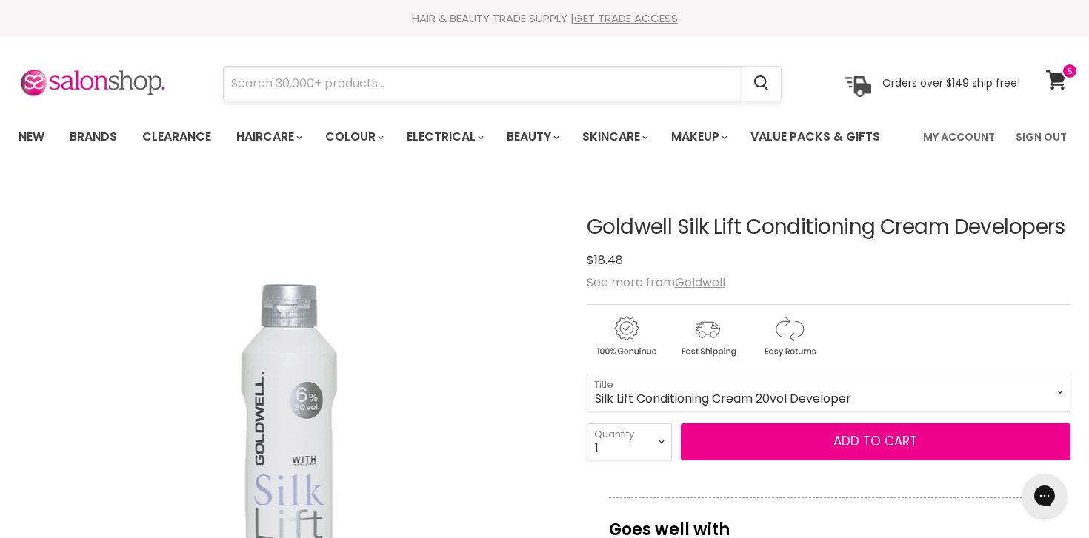
click at [435, 81] on input "Search" at bounding box center [483, 84] width 518 height 34
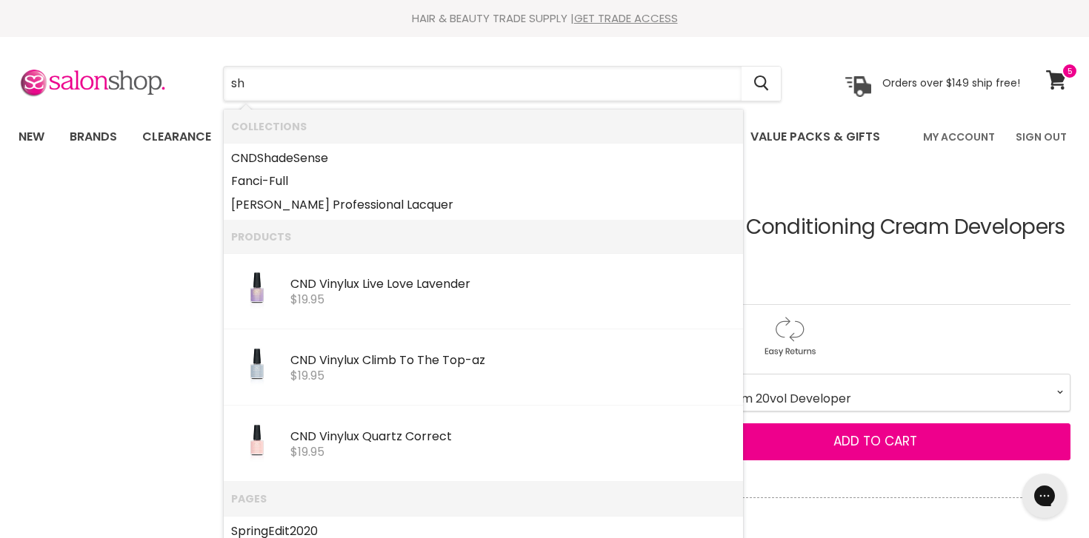
type input "s"
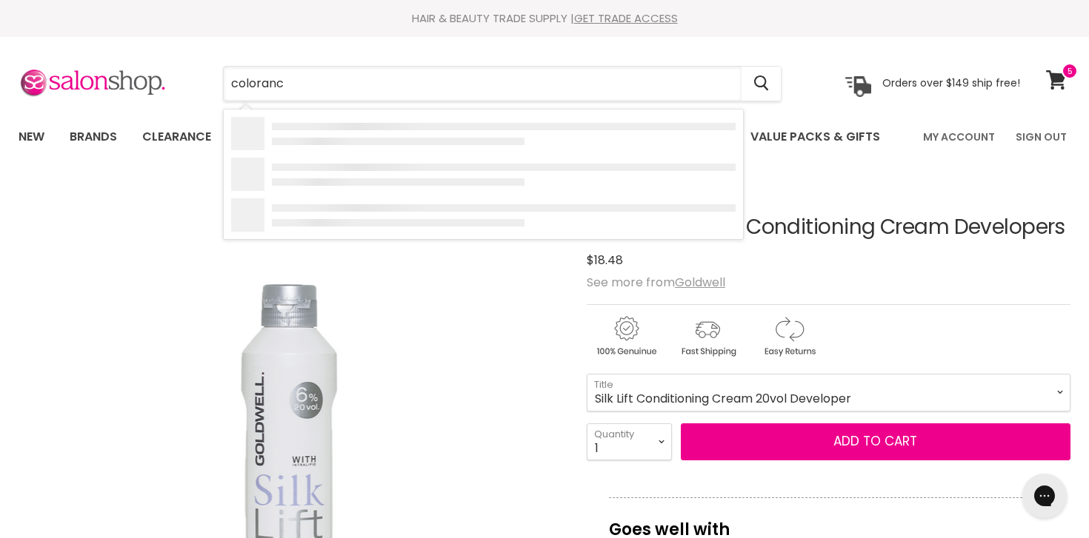
type input "colorance"
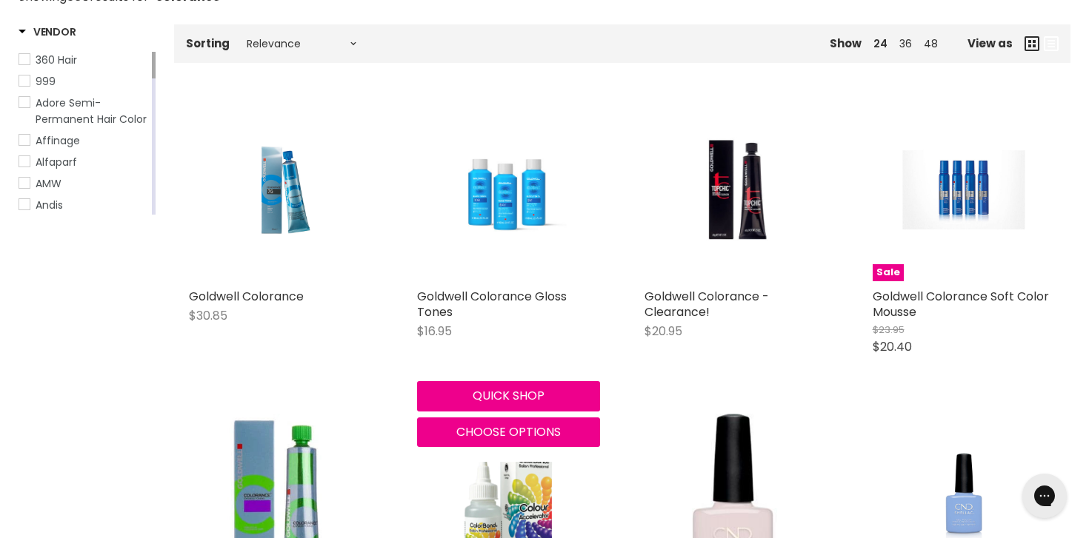
click at [512, 176] on img "Main content" at bounding box center [509, 189] width 184 height 119
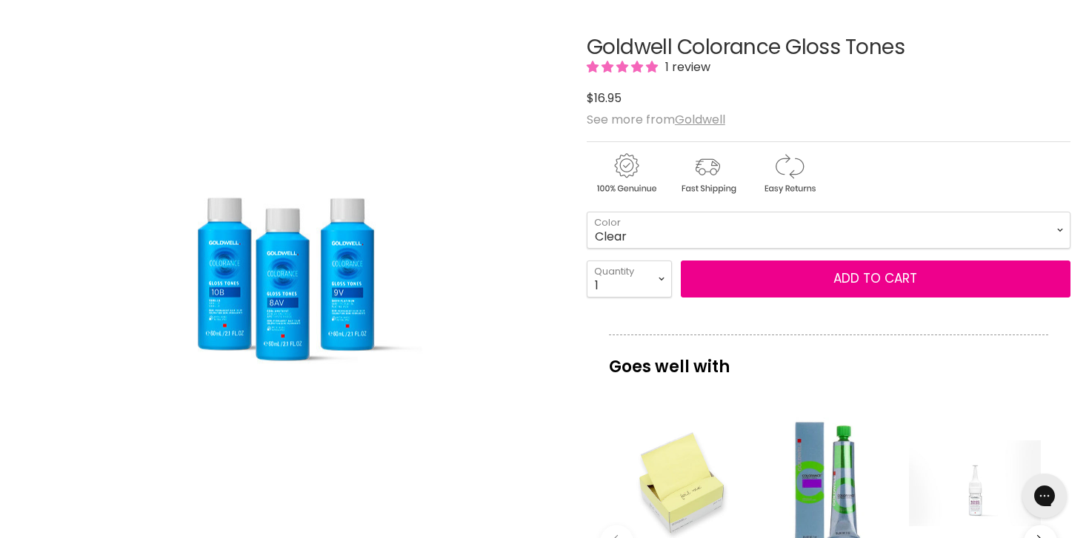
scroll to position [176, 0]
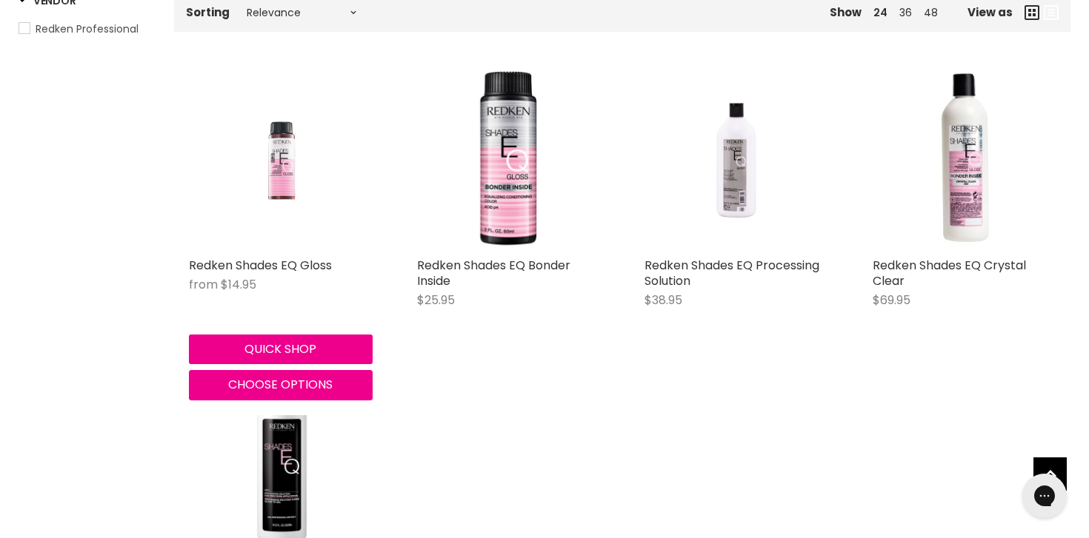
click at [285, 158] on img "Main content" at bounding box center [280, 159] width 122 height 184
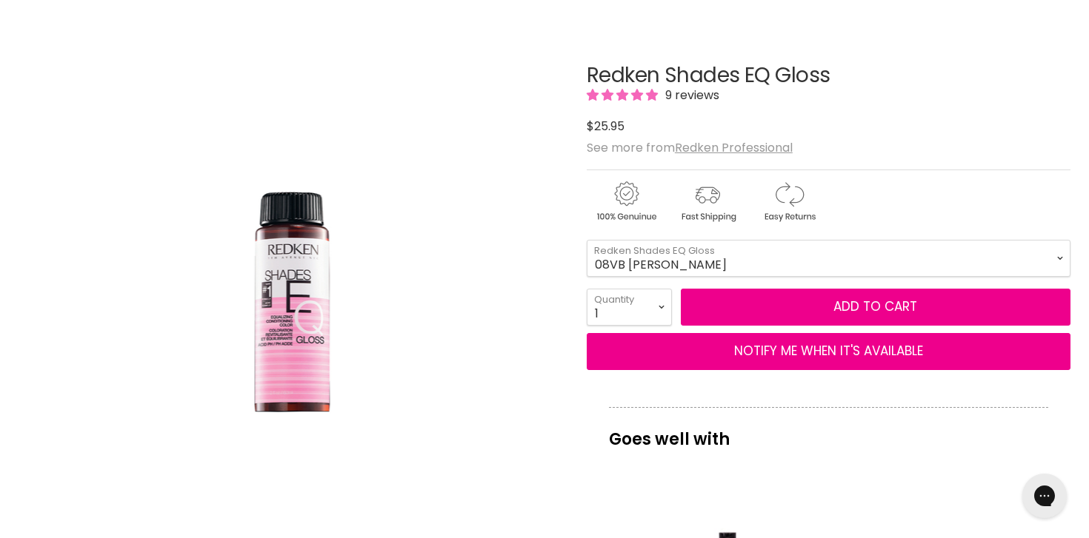
scroll to position [153, 0]
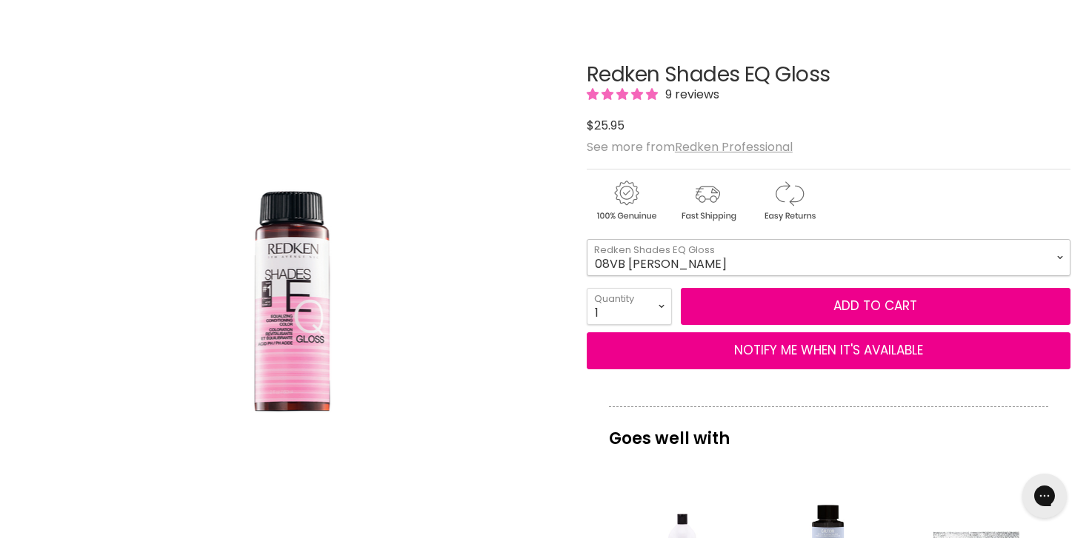
click at [781, 253] on select "08VB Violet Frost 05V Cosmic Violet 06VB Violet Lagoon 04NA Storm Cloud 06NA Gr…" at bounding box center [829, 257] width 484 height 37
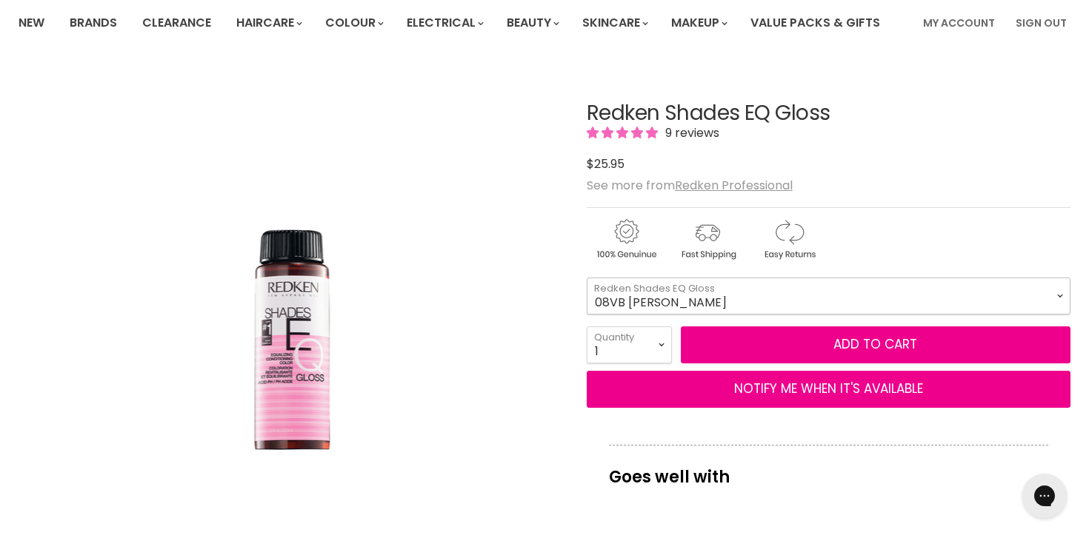
scroll to position [139, 0]
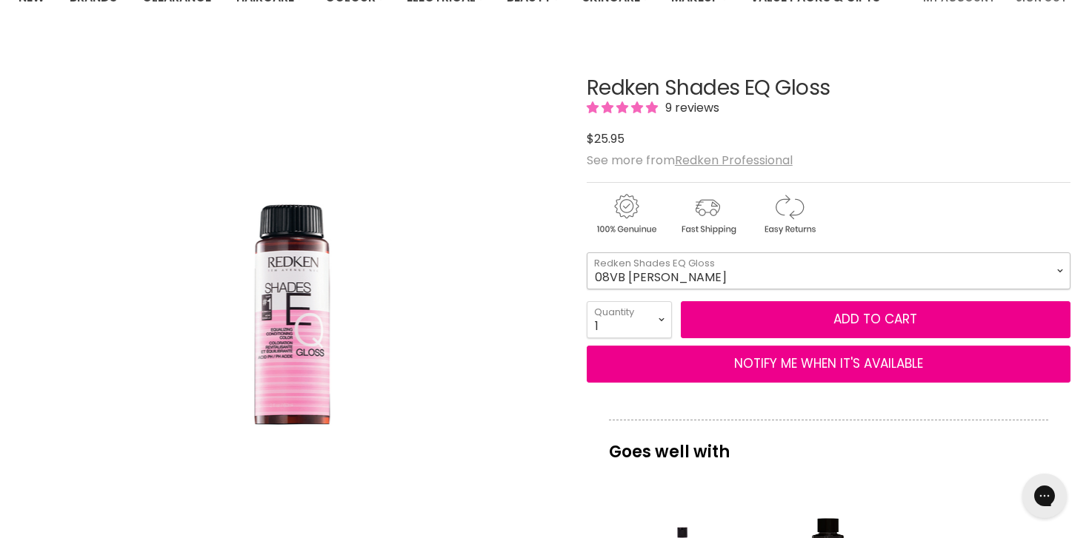
click at [677, 276] on select "08VB Violet Frost 05V Cosmic Violet 06VB Violet Lagoon 04NA Storm Cloud 06NA Gr…" at bounding box center [829, 271] width 484 height 37
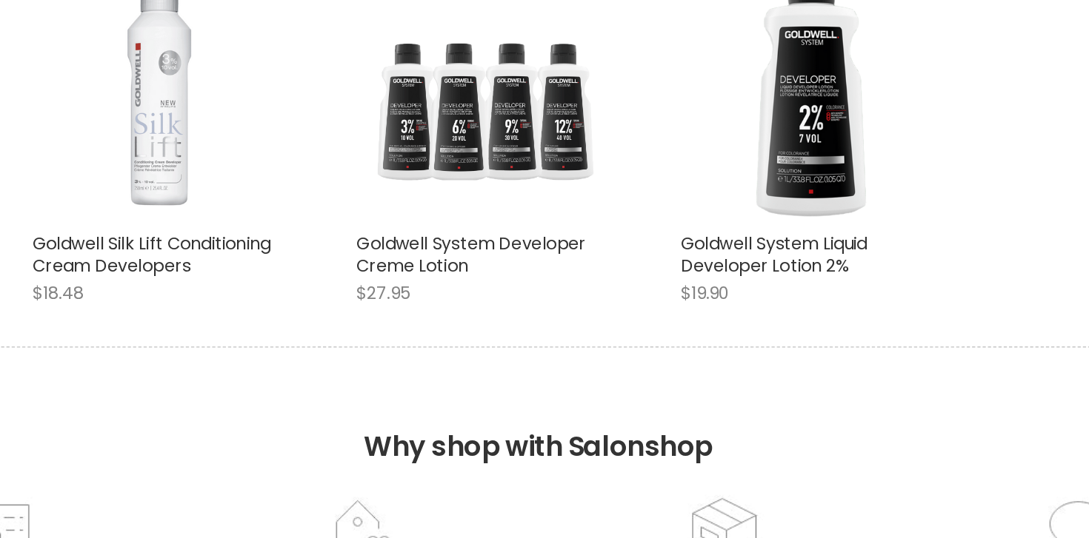
scroll to position [277, 0]
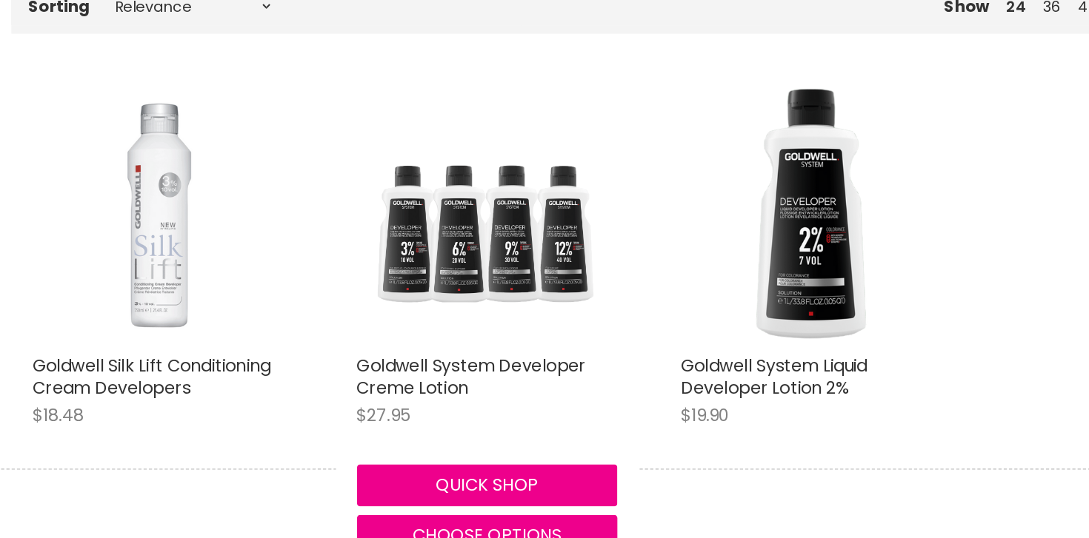
click at [527, 179] on img "Main content" at bounding box center [509, 151] width 184 height 184
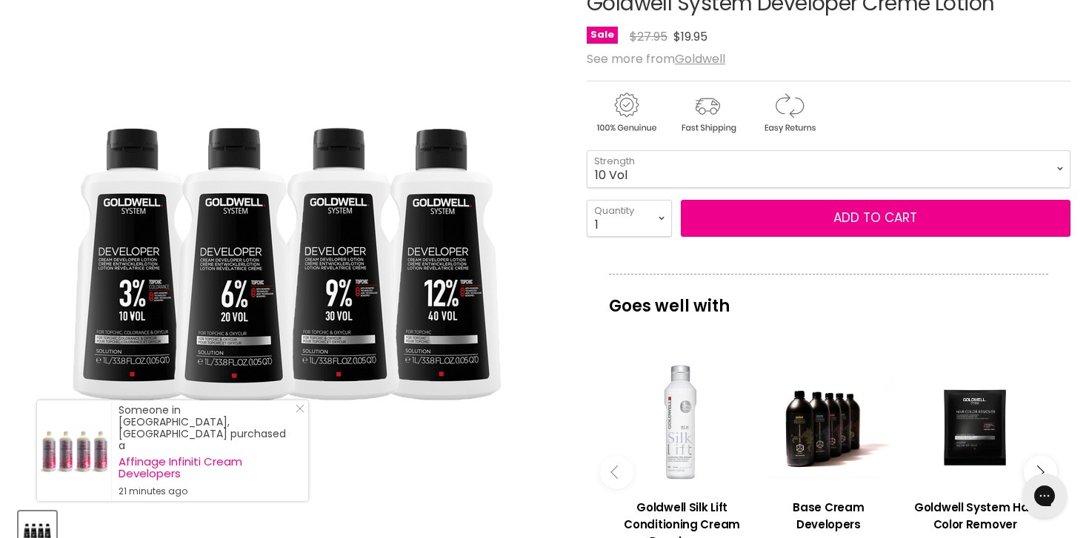
scroll to position [190, 0]
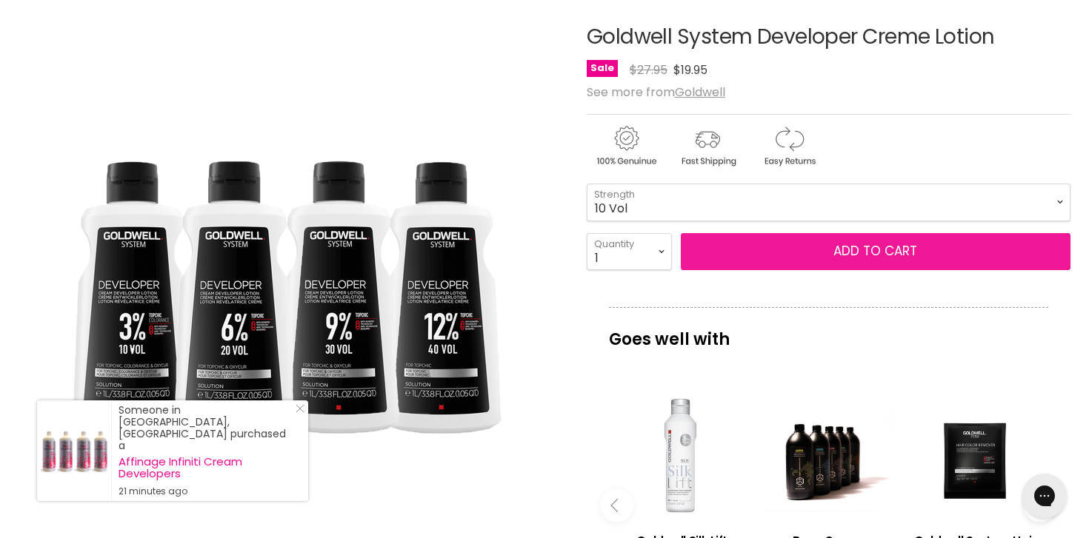
click at [772, 248] on button "Add to cart" at bounding box center [876, 251] width 390 height 37
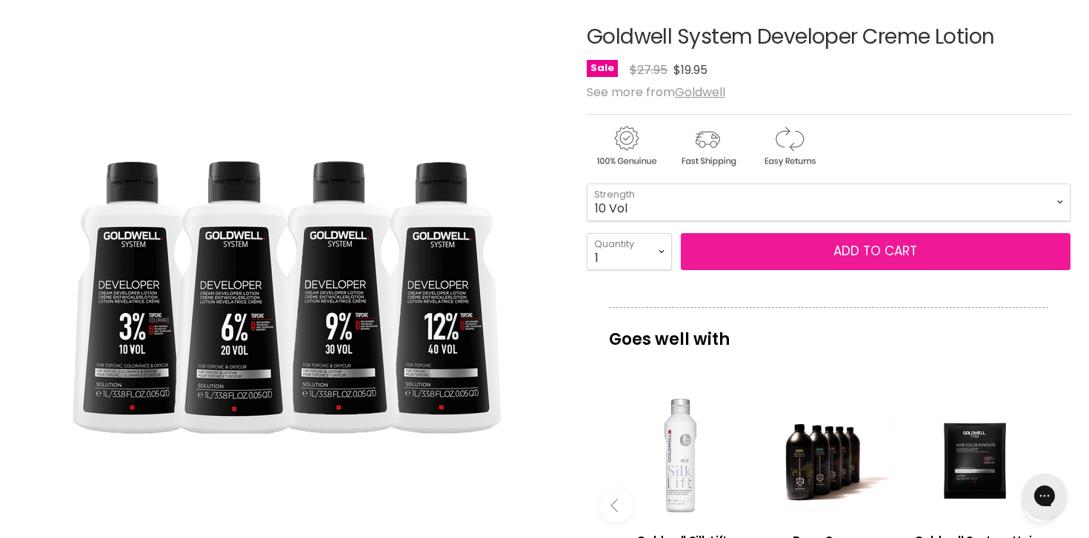
click at [890, 255] on span "Add to cart" at bounding box center [875, 251] width 84 height 18
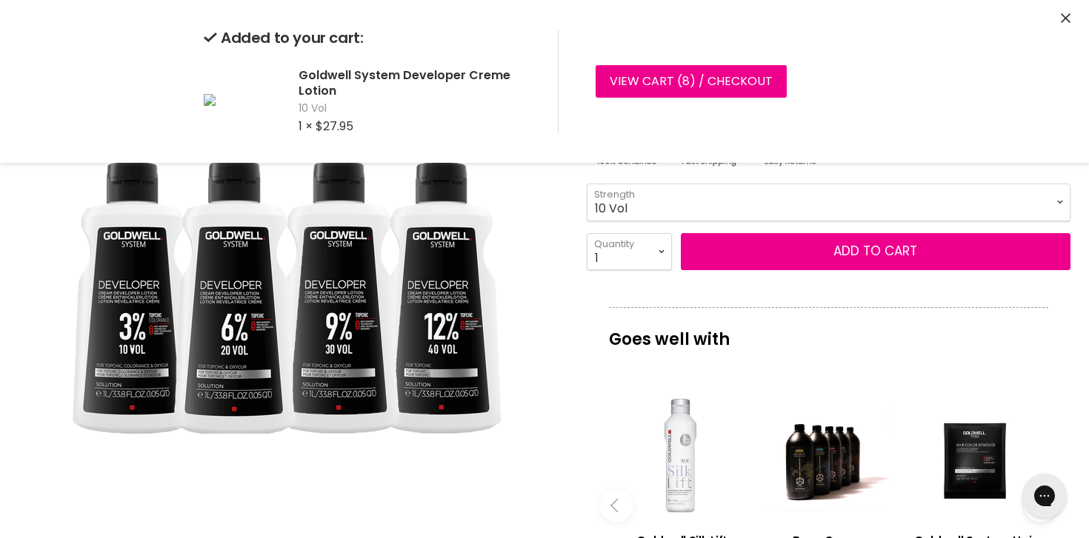
click at [841, 201] on select "10 Vol 20 Vol 30 Vol 40 Vol" at bounding box center [829, 202] width 484 height 37
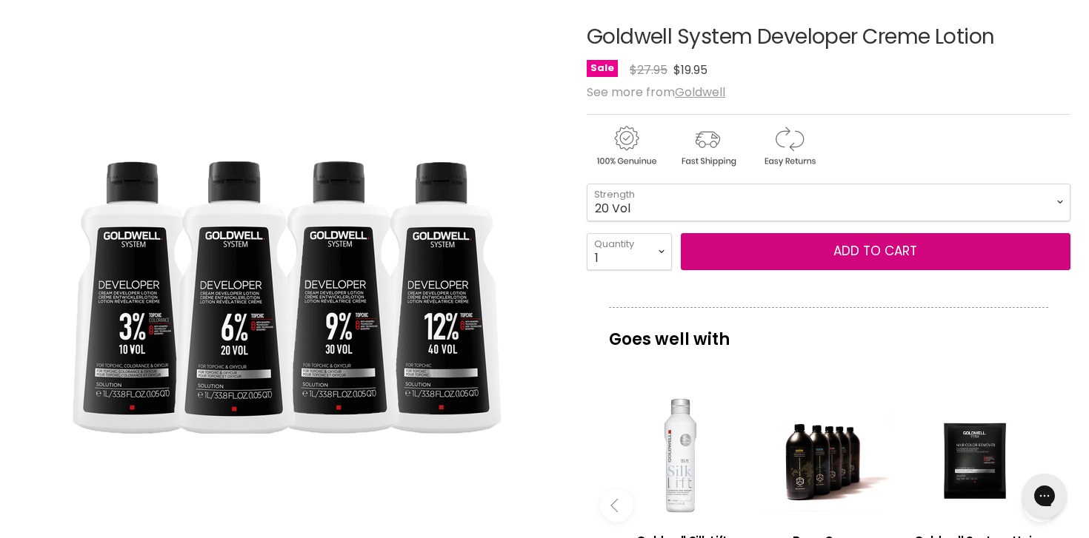
click at [587, 184] on select "10 Vol 20 Vol 30 Vol 40 Vol" at bounding box center [829, 202] width 484 height 37
select select "20 Vol"
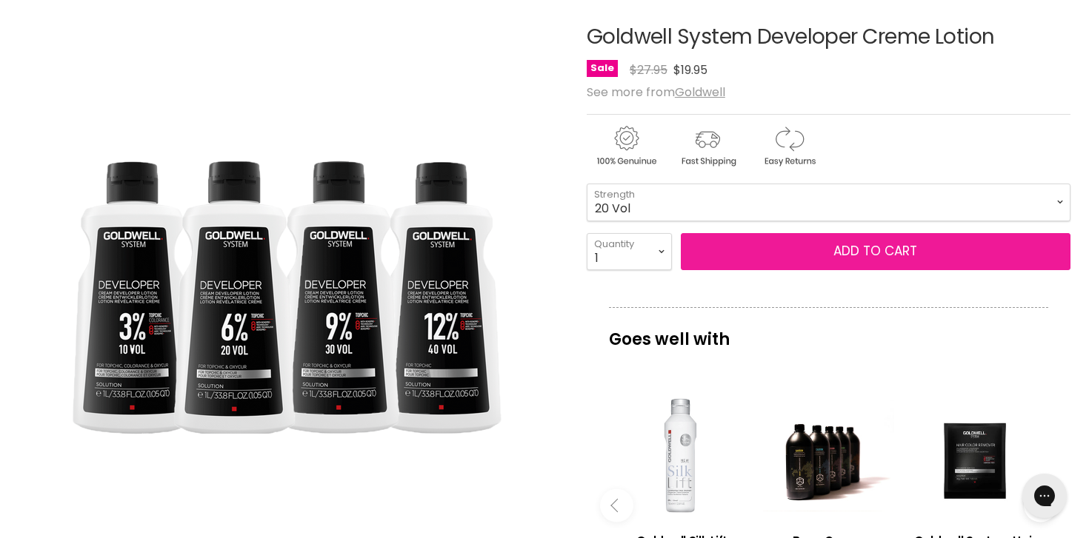
click at [835, 246] on button "Add to cart" at bounding box center [876, 251] width 390 height 37
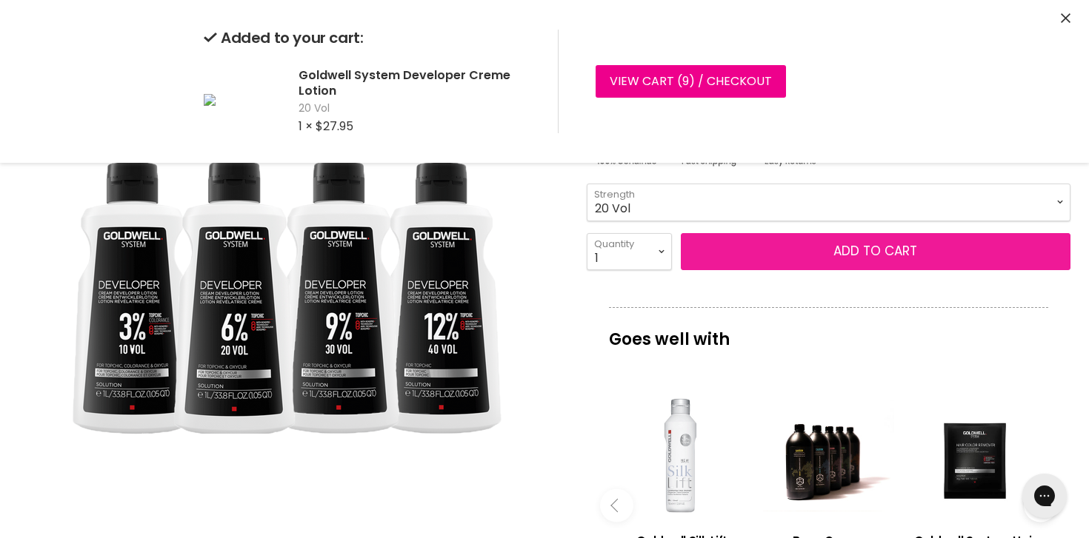
click at [828, 258] on button "Add to cart" at bounding box center [876, 251] width 390 height 37
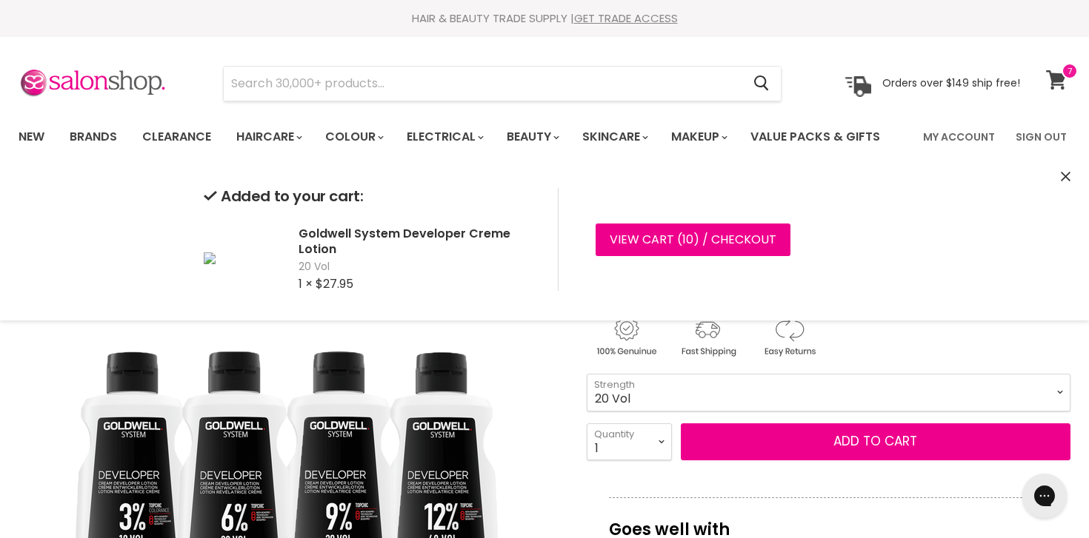
click at [1056, 87] on icon at bounding box center [1056, 79] width 21 height 19
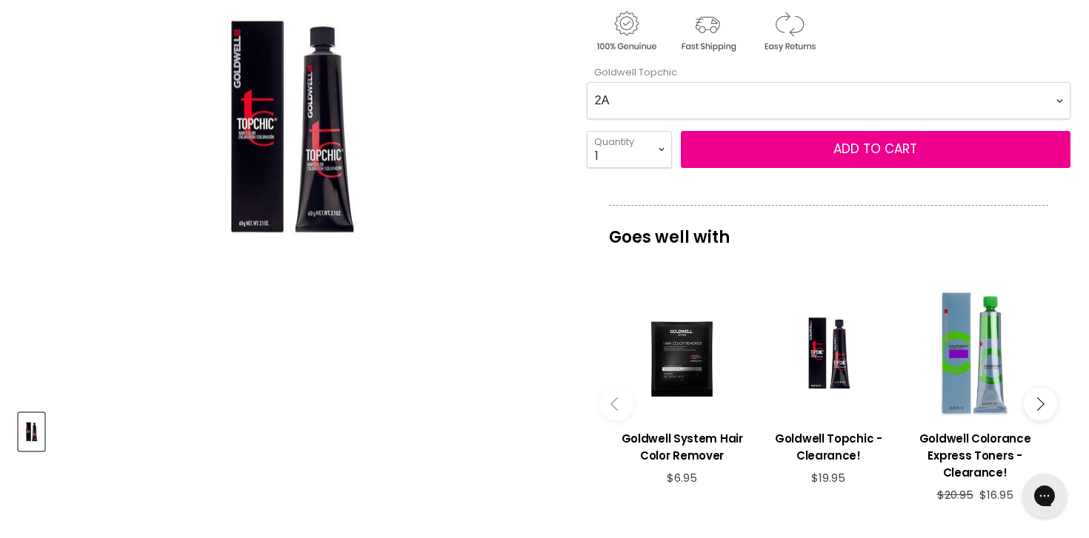
scroll to position [304, 0]
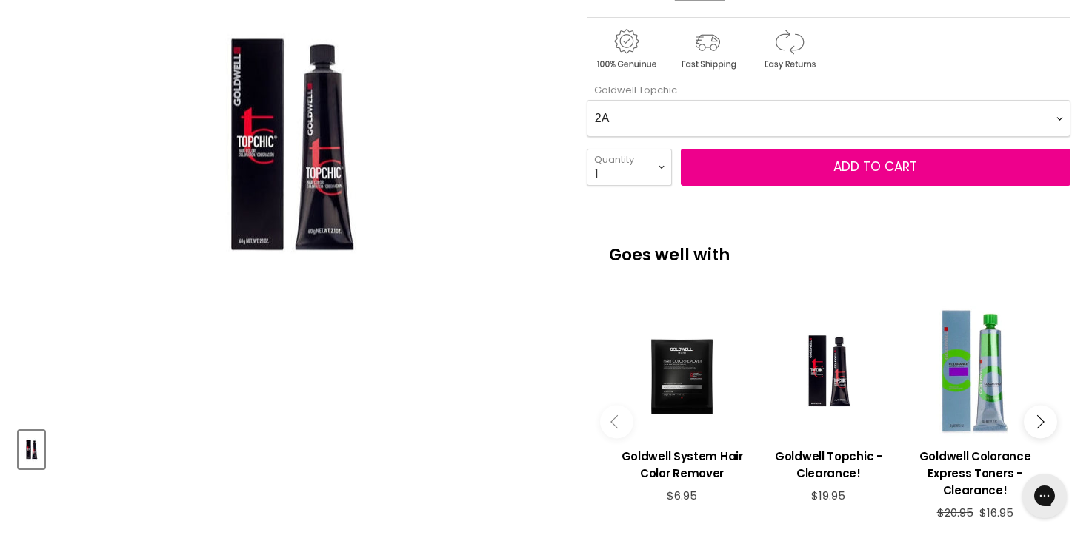
click at [766, 117] on Topchic-0-0 "2A 2N 3N 3NN 3VV 4B 4BP 4G 4MG 4N 4NA 4NN 4R 4V 5A 5B 5BG 5BP 5GB 5K 5MB 5N 5NA…" at bounding box center [829, 118] width 484 height 37
select Topchic-0-0 "10P"
click at [587, 100] on Topchic-0-0 "2A 2N 3N 3NN 3VV 4B 4BP 4G 4MG 4N 4NA 4NN 4R 4V 5A 5B 5BG 5BP 5GB 5K 5MB 5N 5NA…" at bounding box center [829, 118] width 484 height 37
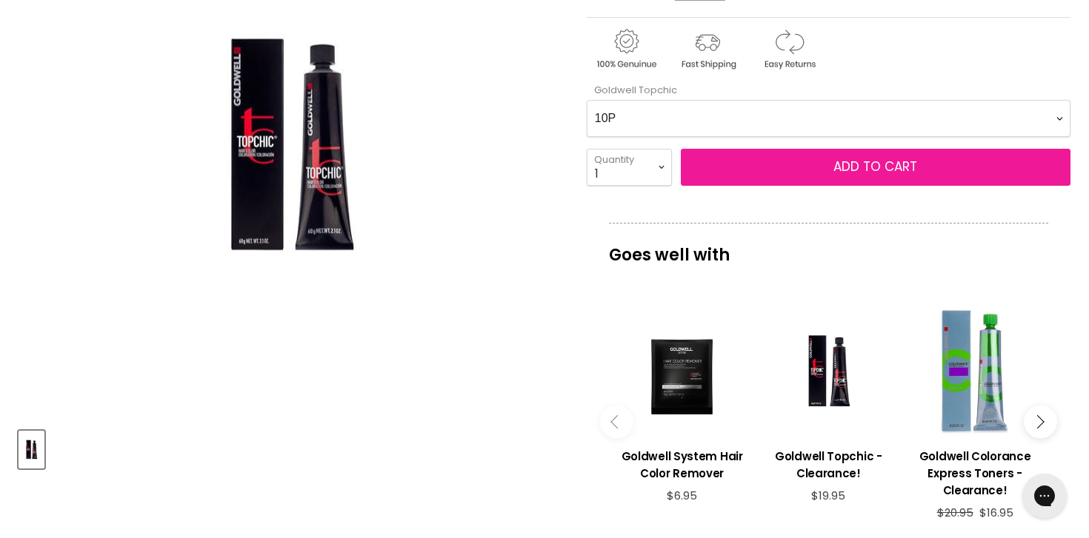
click at [880, 167] on span "Add to cart" at bounding box center [875, 167] width 84 height 18
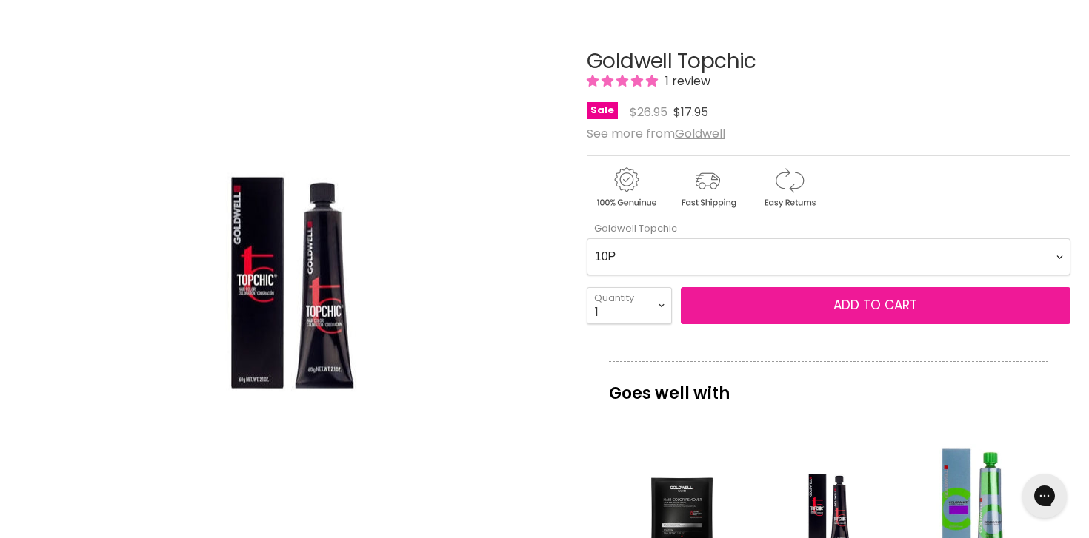
scroll to position [96, 0]
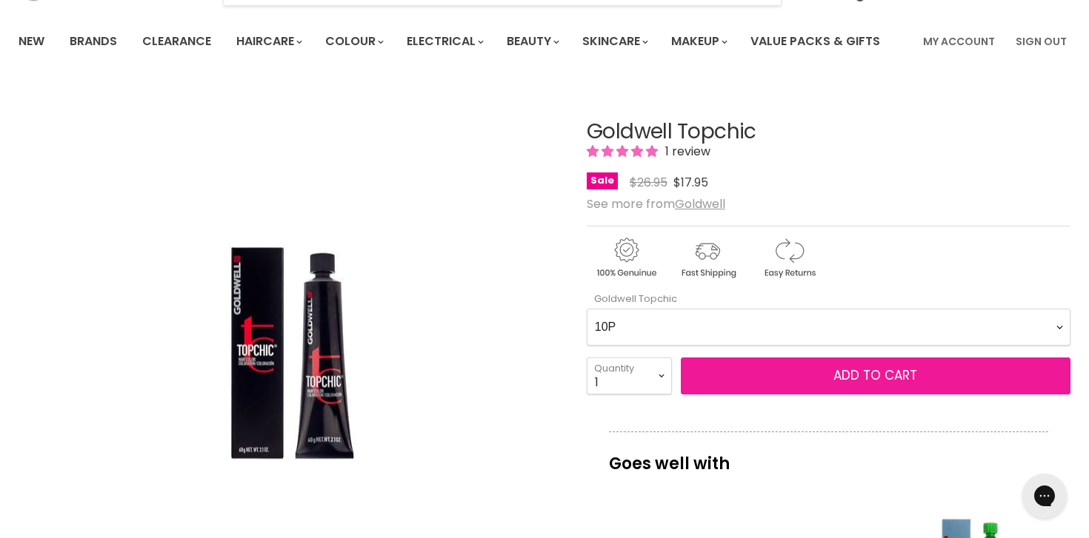
click at [854, 367] on span "Add to cart" at bounding box center [875, 376] width 84 height 18
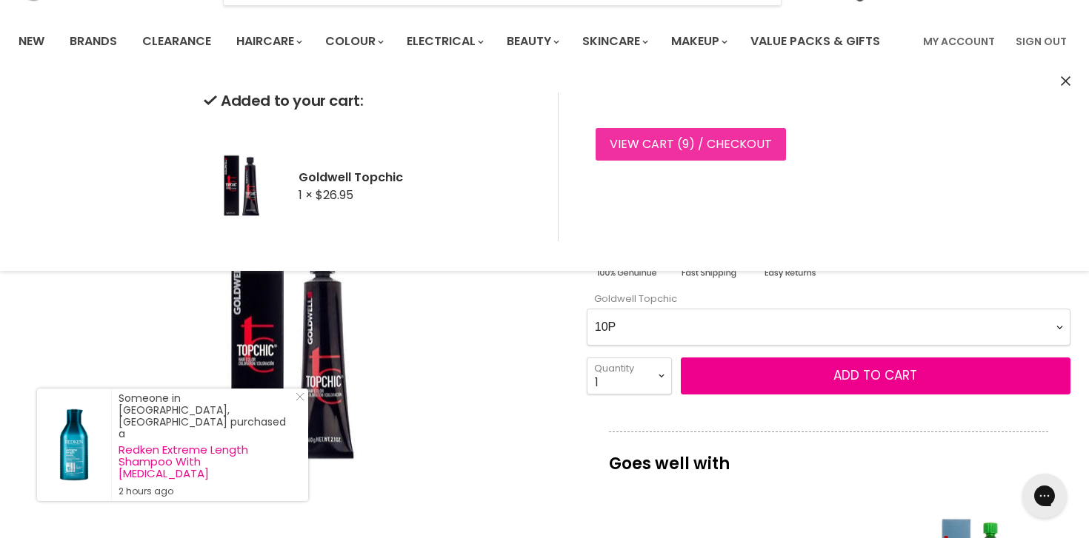
click at [707, 148] on link "View cart ( 9 ) / Checkout" at bounding box center [690, 144] width 190 height 33
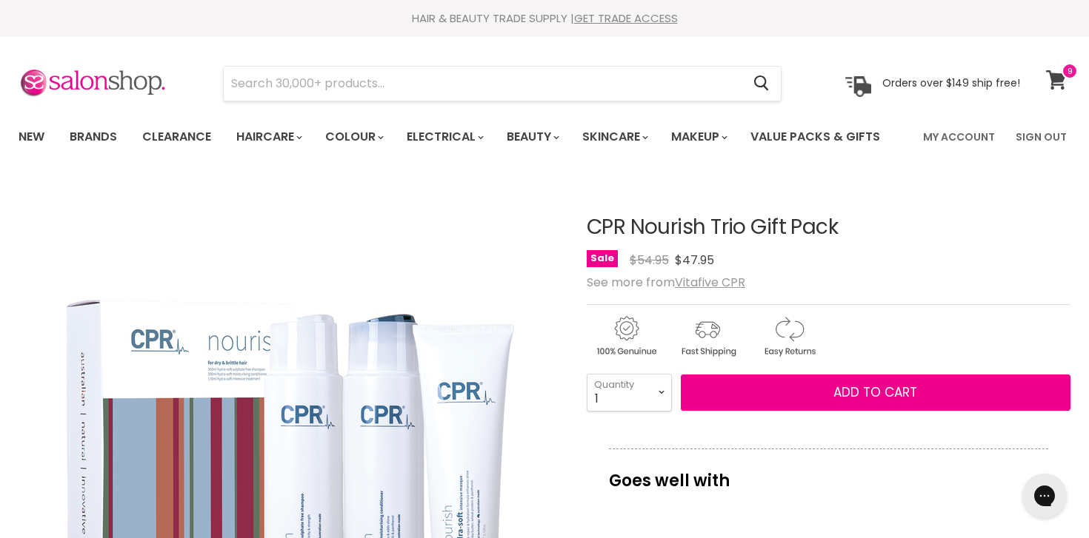
click at [1059, 76] on icon at bounding box center [1056, 79] width 20 height 19
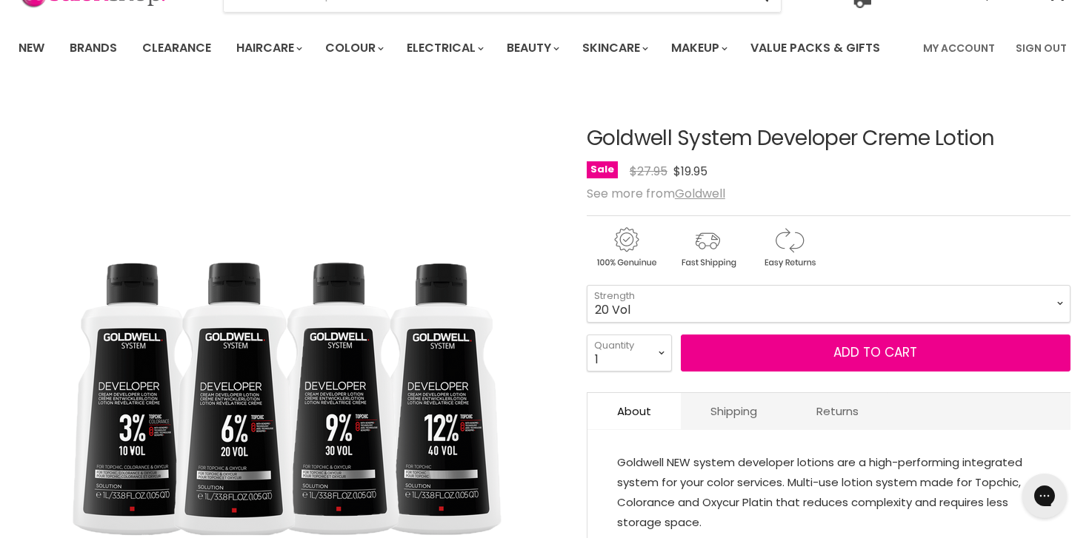
scroll to position [99, 0]
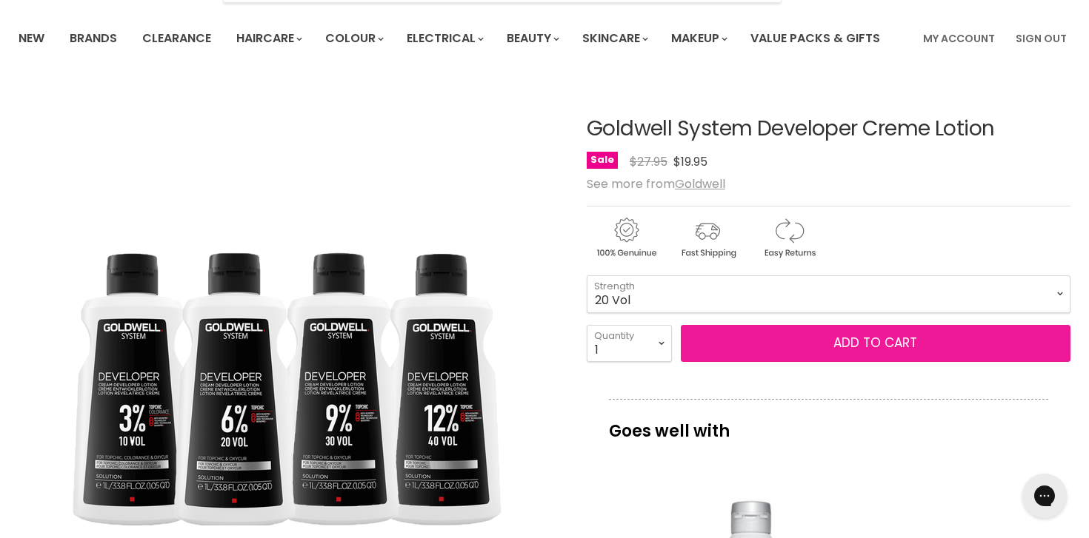
click at [744, 339] on button "Add to cart" at bounding box center [876, 343] width 390 height 37
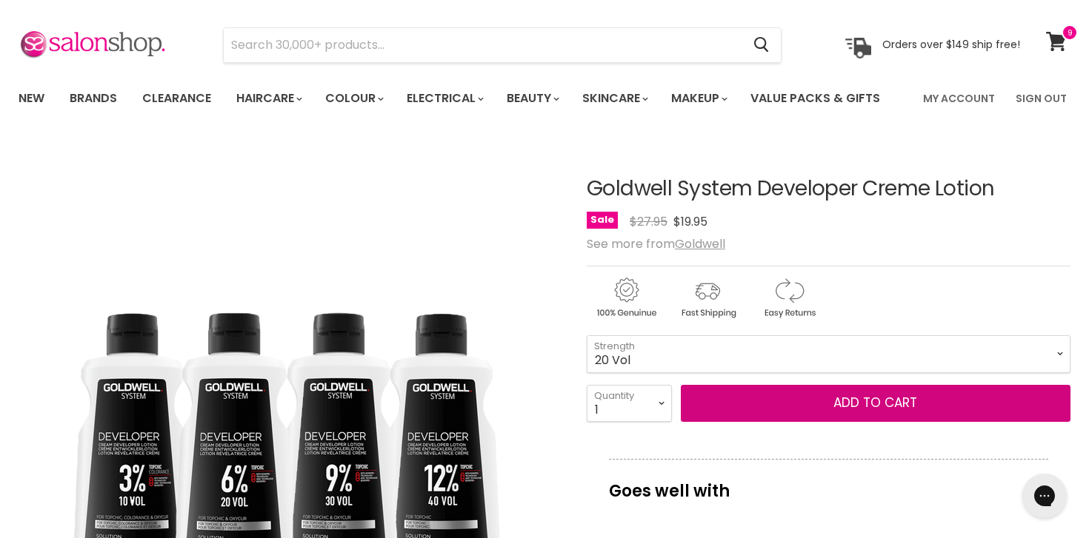
scroll to position [0, 0]
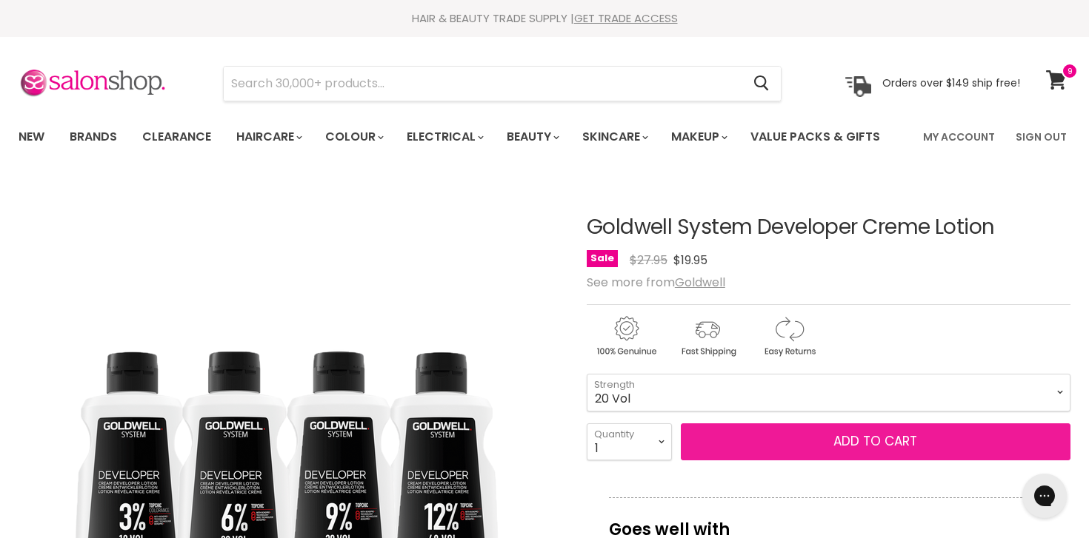
click at [894, 443] on span "Add to cart" at bounding box center [875, 442] width 84 height 18
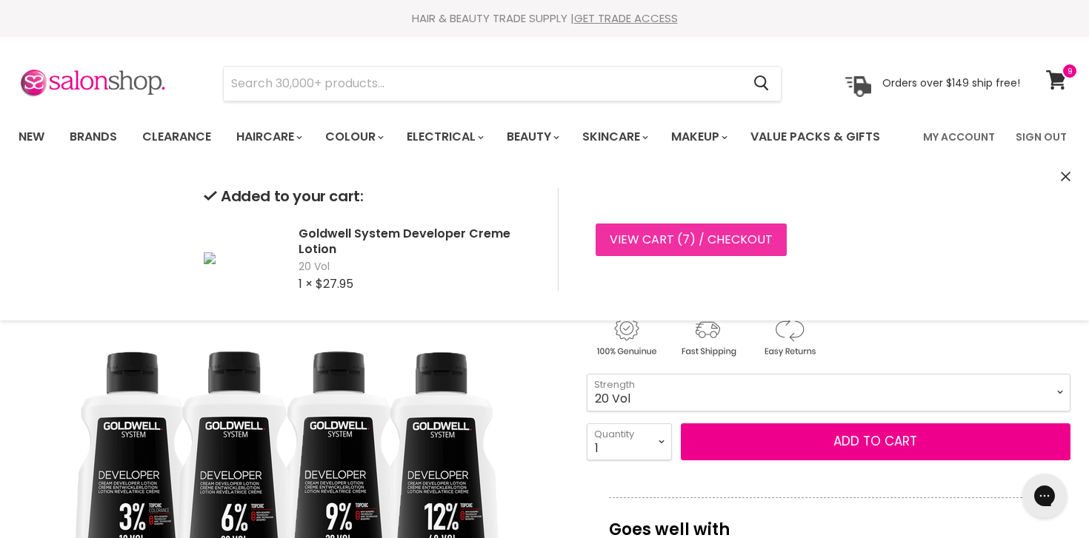
click at [718, 249] on link "View cart ( 7 ) / Checkout" at bounding box center [690, 240] width 191 height 33
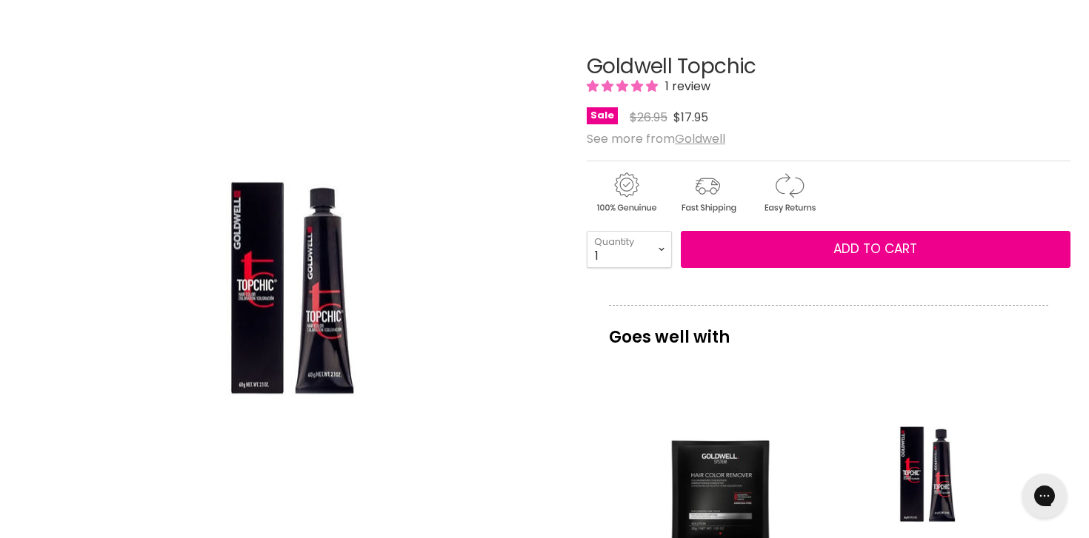
scroll to position [176, 0]
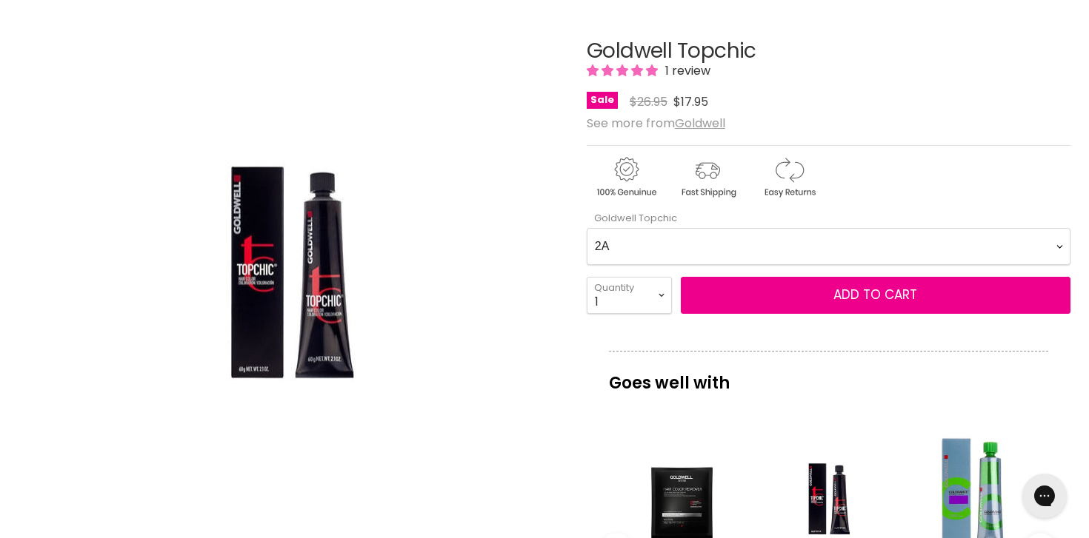
click at [757, 240] on Topchic-0-0 "2A 2N 3N 3NN 3VV 4B 4BP 4G 4MG 4N 4NA 4NN 4R 4V 5A 5B 5BG 5BP 5GB 5K 5MB 5N 5NA…" at bounding box center [829, 246] width 484 height 37
click at [587, 228] on Topchic-0-0 "2A 2N 3N 3NN 3VV 4B 4BP 4G 4MG 4N 4NA 4NN 4R 4V 5A 5B 5BG 5BP 5GB 5K 5MB 5N 5NA…" at bounding box center [829, 246] width 484 height 37
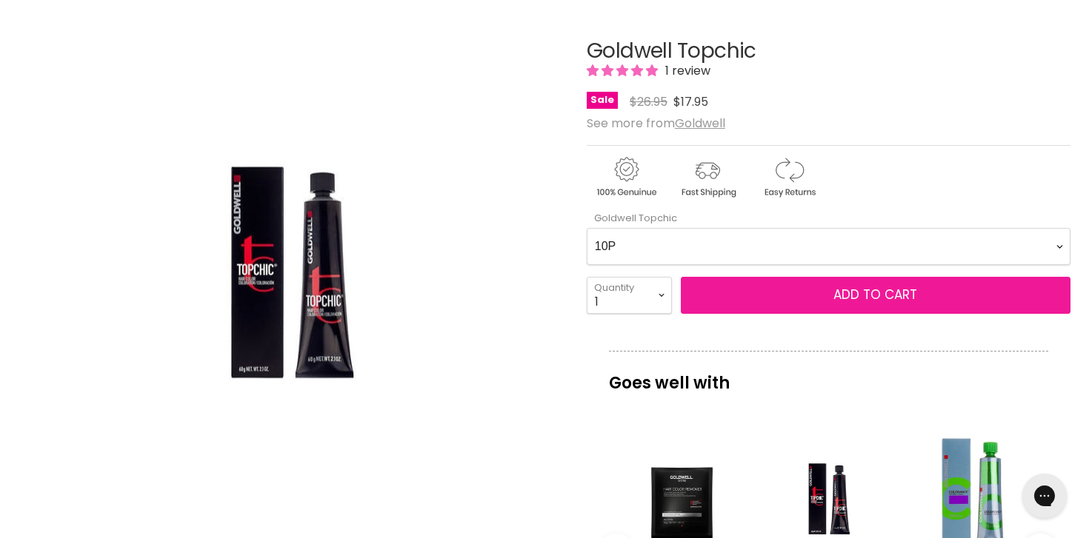
click at [776, 296] on button "Add to cart" at bounding box center [876, 295] width 390 height 37
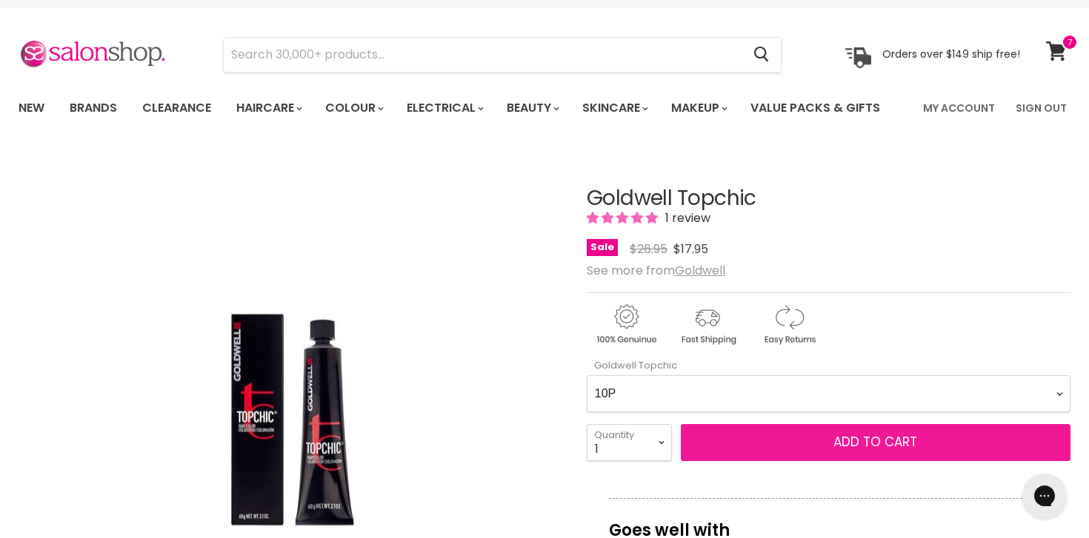
scroll to position [41, 0]
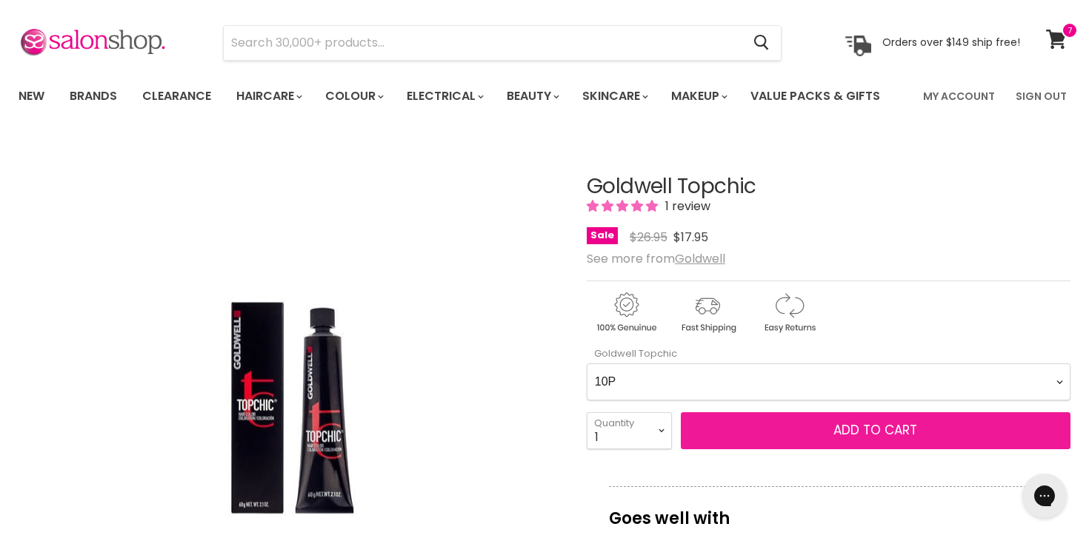
click at [885, 426] on span "Add to cart" at bounding box center [875, 430] width 84 height 18
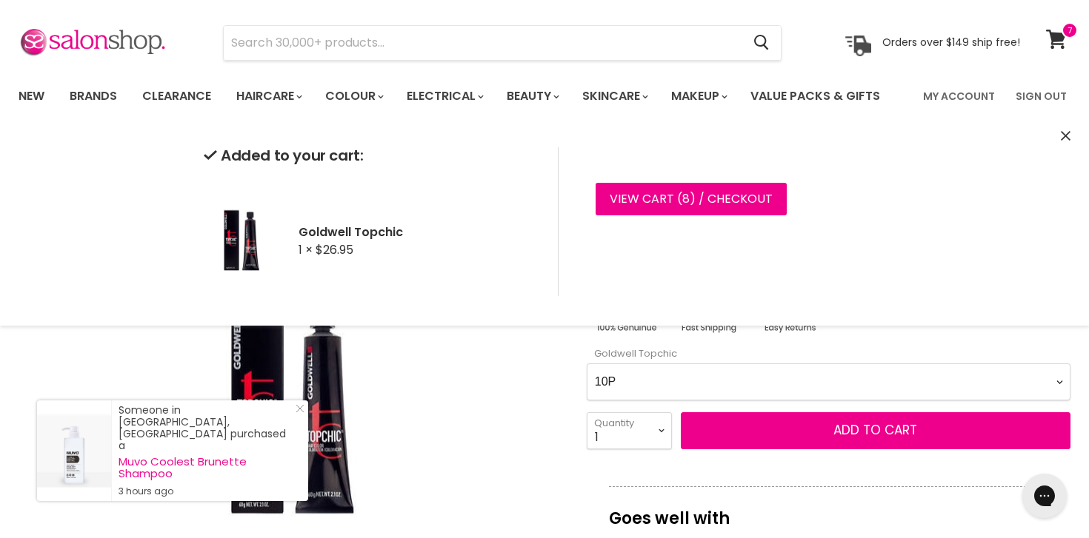
click at [883, 388] on Topchic-0-0 "2A 2N 3N 3NN 3VV 4B 4BP 4G 4MG 4N 4NA 4NN 4R 4V 5A 5B 5BG 5BP 5GB 5K 5MB 5N 5NA…" at bounding box center [829, 382] width 484 height 37
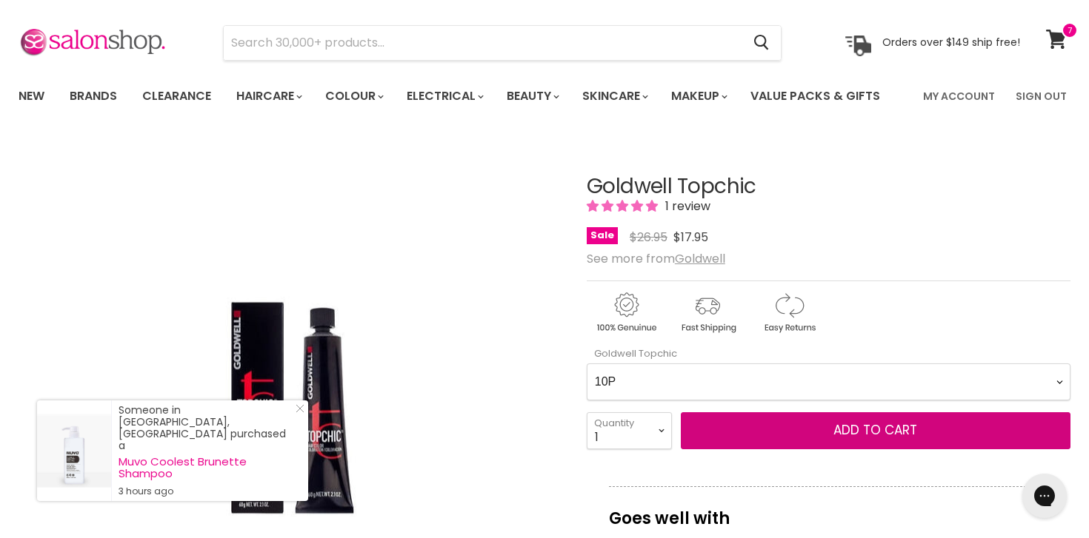
select Topchic-0-0 "10V"
click at [587, 364] on Topchic-0-0 "2A 2N 3N 3NN 3VV 4B 4BP 4G 4MG 4N 4NA 4NN 4R 4V 5A 5B 5BG 5BP 5GB 5K 5MB 5N 5NA…" at bounding box center [829, 382] width 484 height 37
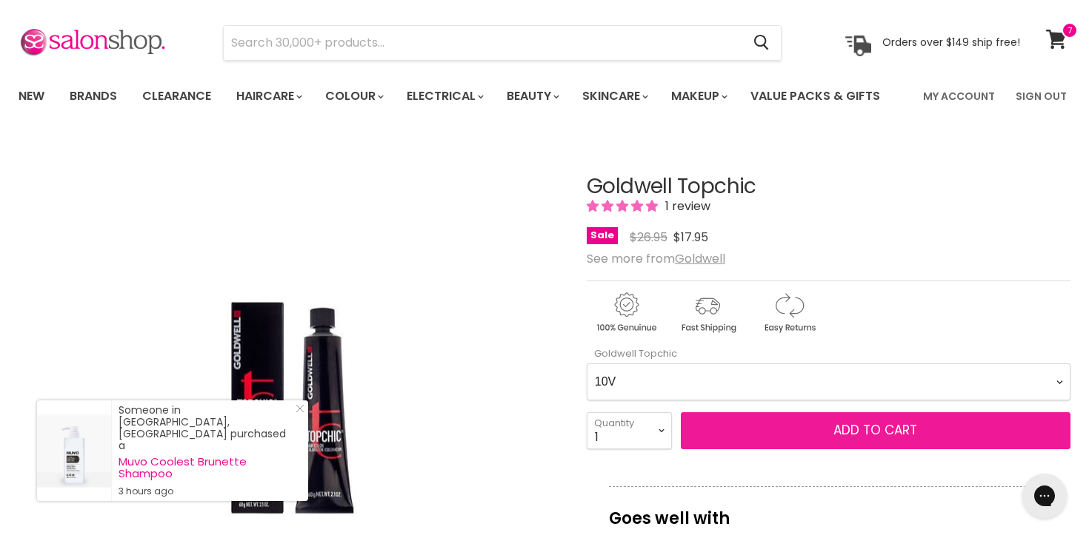
click at [878, 433] on span "Add to cart" at bounding box center [875, 430] width 84 height 18
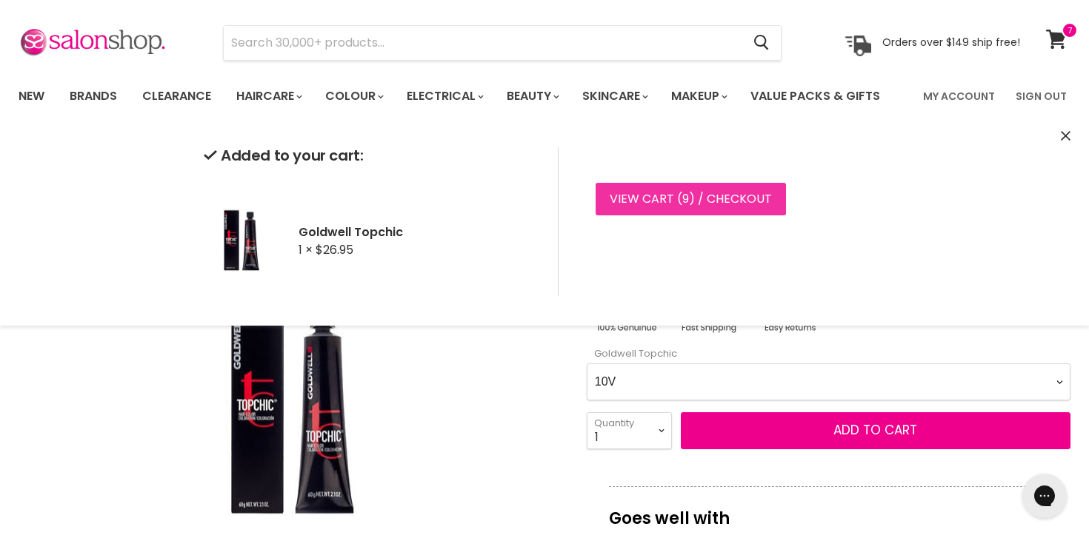
click at [736, 205] on link "View cart ( 9 ) / Checkout" at bounding box center [690, 199] width 190 height 33
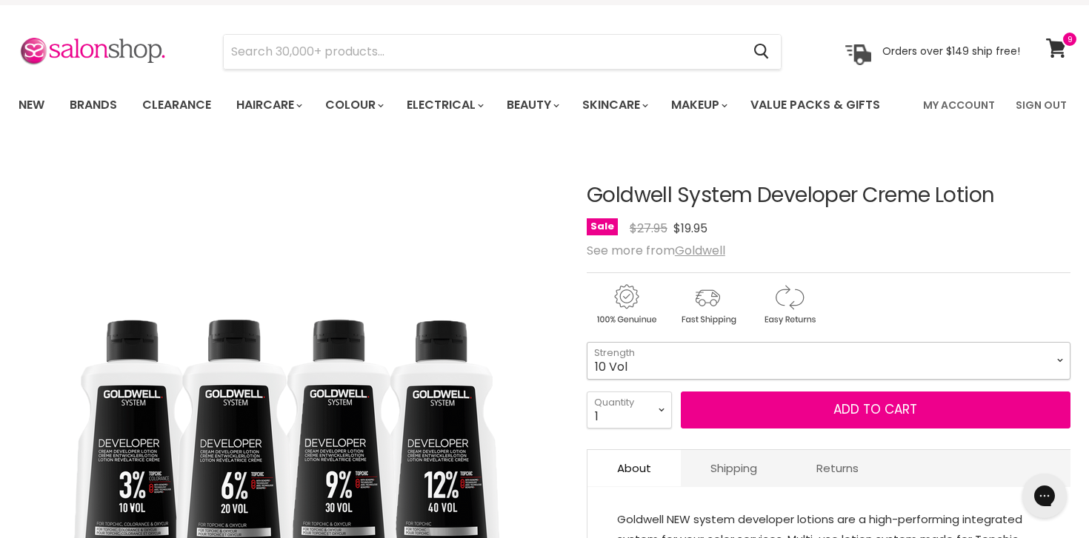
click at [831, 355] on select "10 Vol 20 Vol 30 Vol 40 Vol" at bounding box center [829, 360] width 484 height 37
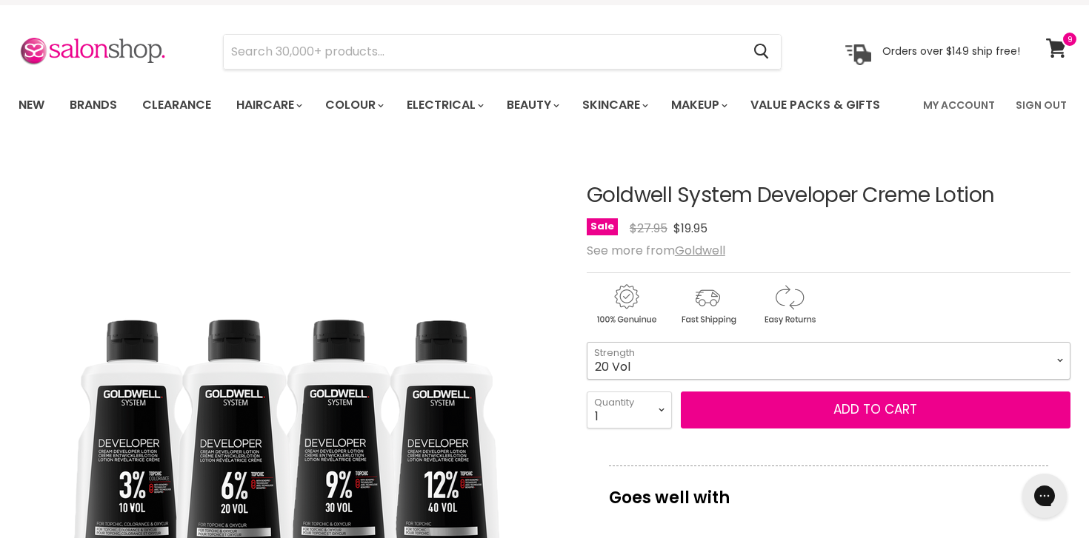
click at [587, 342] on select "10 Vol 20 Vol 30 Vol 40 Vol" at bounding box center [829, 360] width 484 height 37
select select "20 Vol"
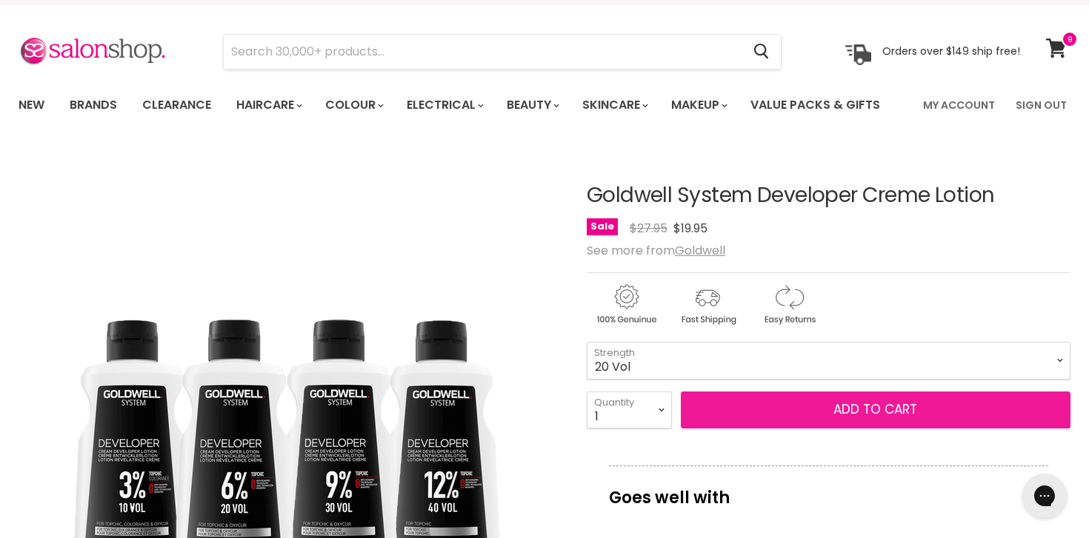
click at [823, 414] on button "Add to cart" at bounding box center [876, 410] width 390 height 37
click at [856, 415] on button "Add to cart" at bounding box center [876, 410] width 390 height 37
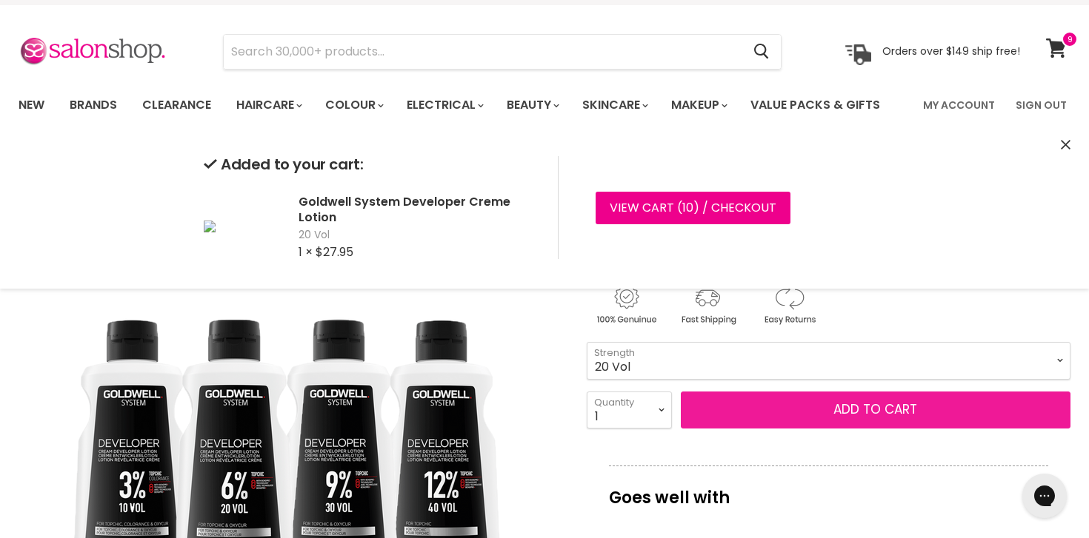
click at [877, 410] on button "Add to cart" at bounding box center [876, 410] width 390 height 37
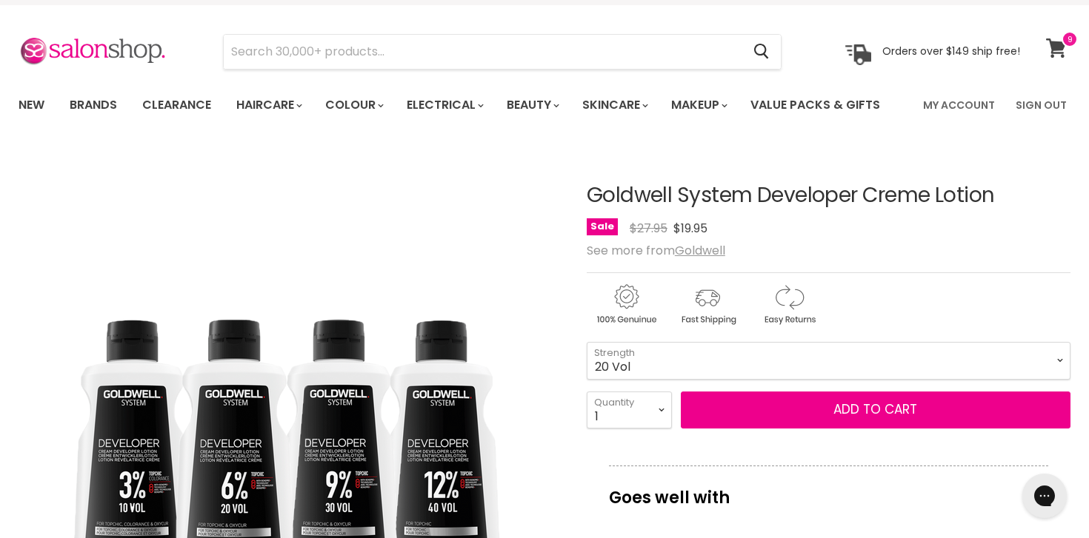
click at [1056, 53] on icon at bounding box center [1056, 48] width 21 height 19
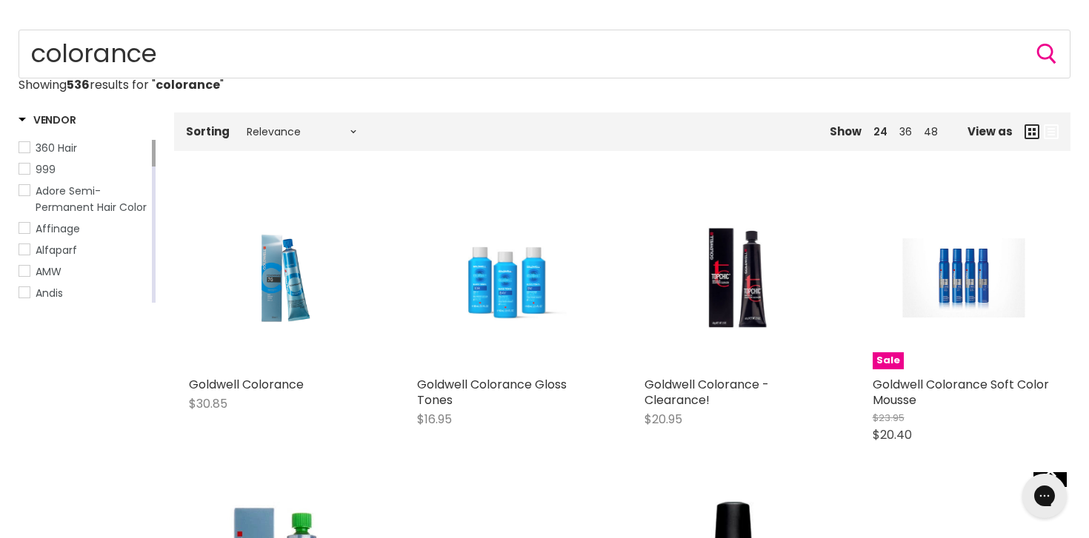
scroll to position [189, 0]
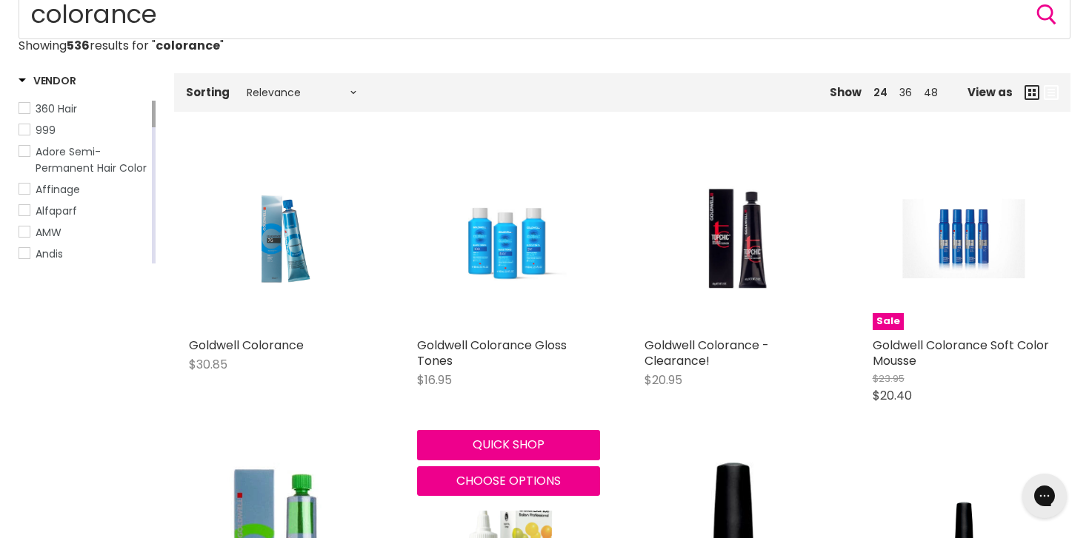
click at [514, 226] on img "Main content" at bounding box center [509, 238] width 184 height 119
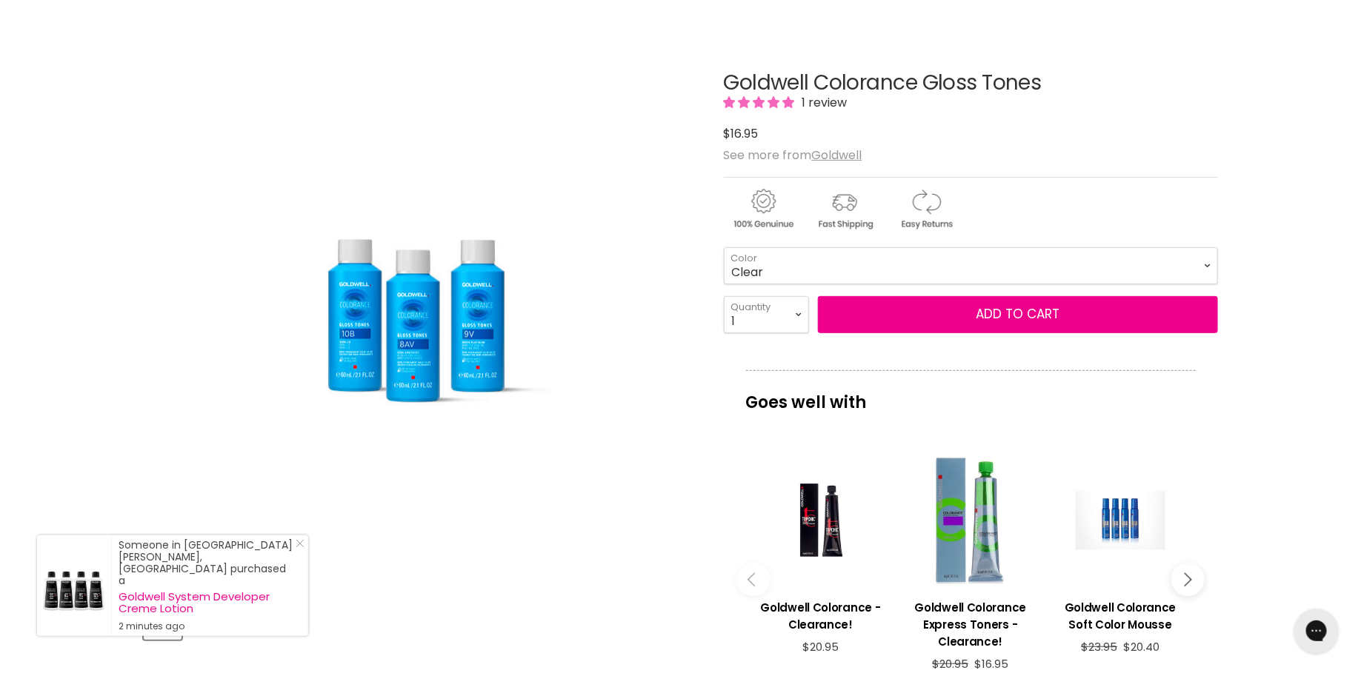
click at [907, 266] on select "Clear 8AV 8GPK 8V 8VPK 9BN 9CP 9PN 9PV 9S 9V 10AV 10B 10BN 10PV" at bounding box center [971, 265] width 494 height 37
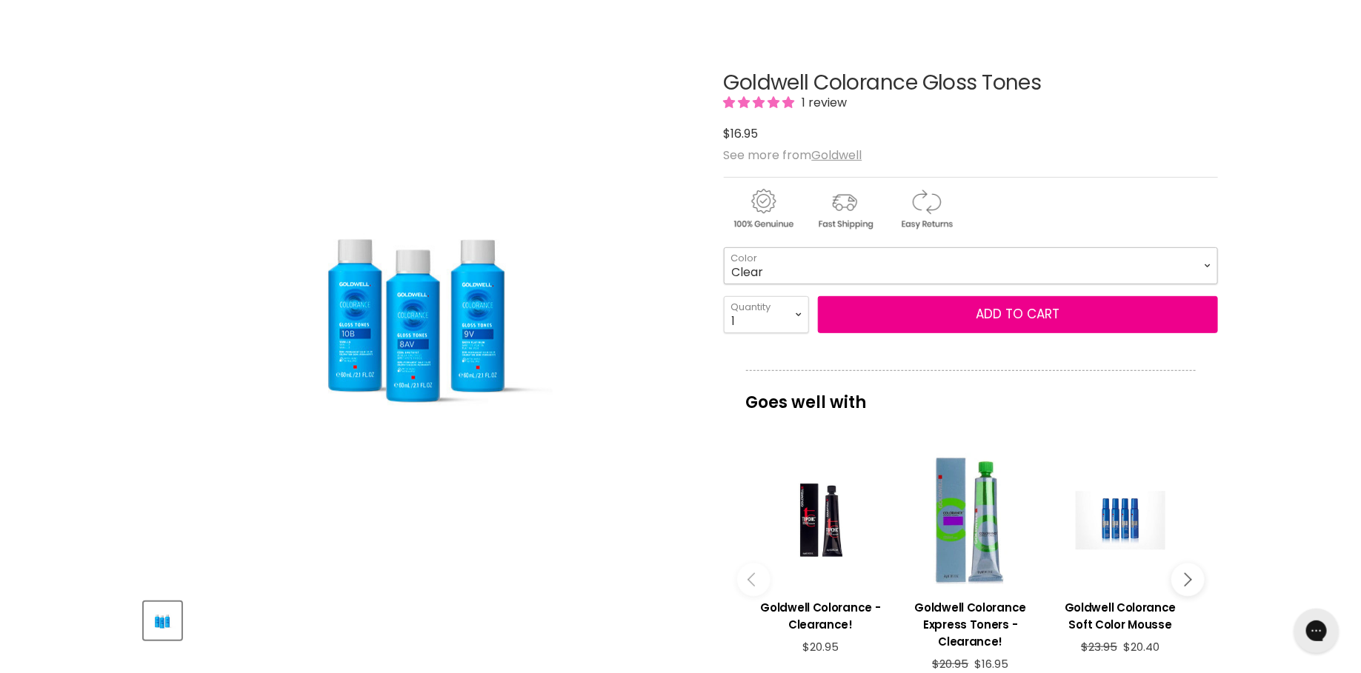
click at [915, 256] on select "Clear 8AV 8GPK 8V 8VPK 9BN 9CP 9PN 9PV 9S 9V 10AV 10B 10BN 10PV" at bounding box center [971, 265] width 494 height 37
